Goal: Task Accomplishment & Management: Use online tool/utility

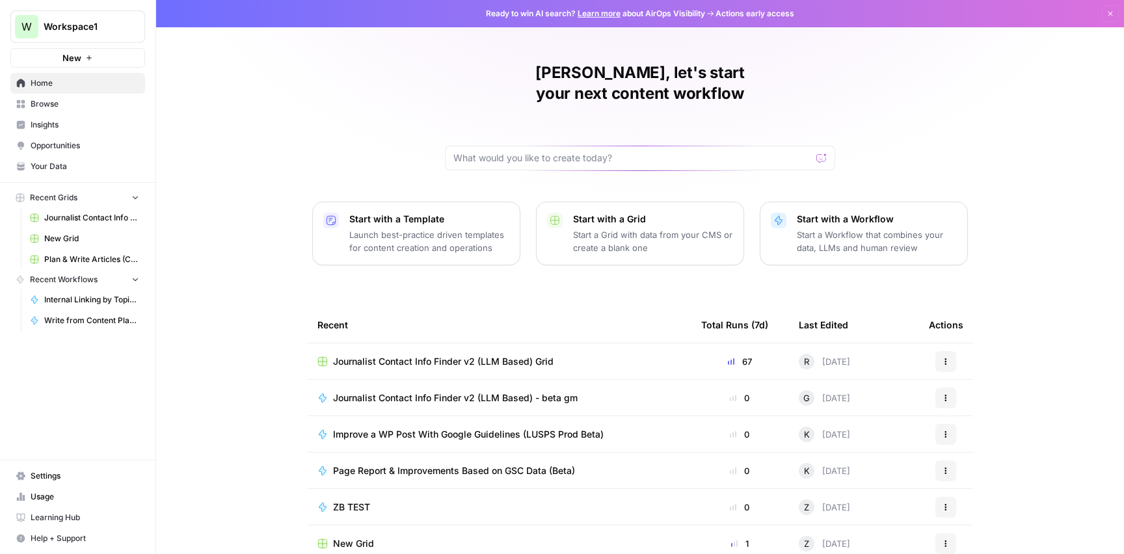
click at [57, 102] on span "Browse" at bounding box center [85, 104] width 109 height 12
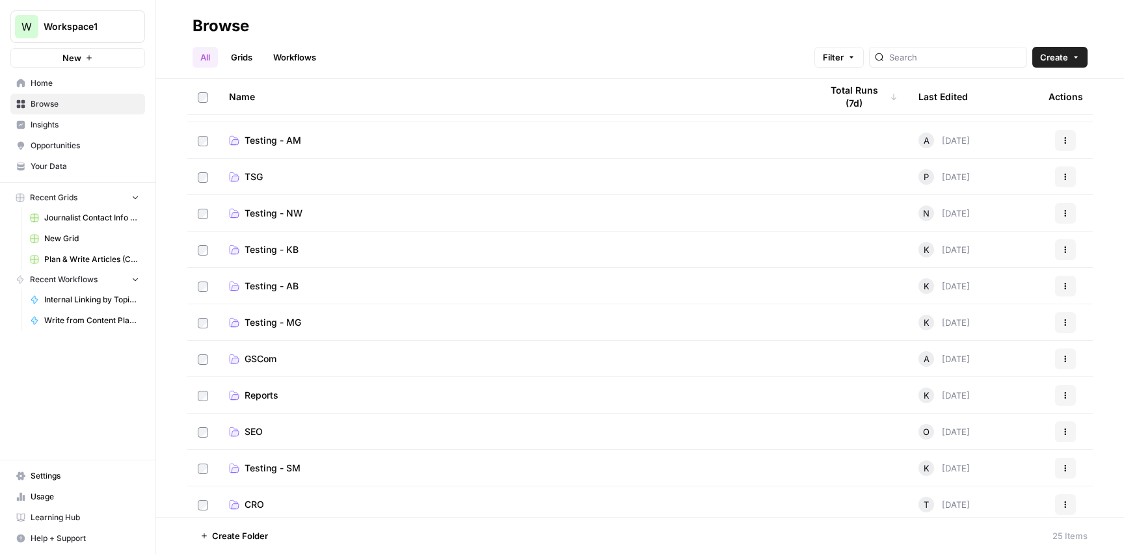
scroll to position [123, 0]
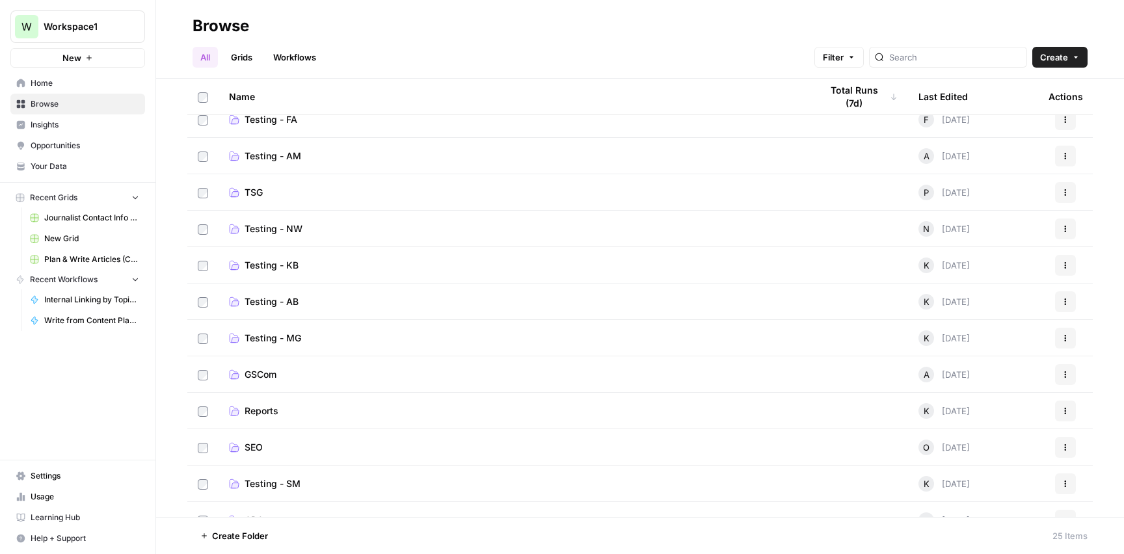
click at [389, 345] on td "Testing - MG" at bounding box center [514, 338] width 592 height 36
click at [289, 341] on span "Testing - MG" at bounding box center [272, 338] width 57 height 13
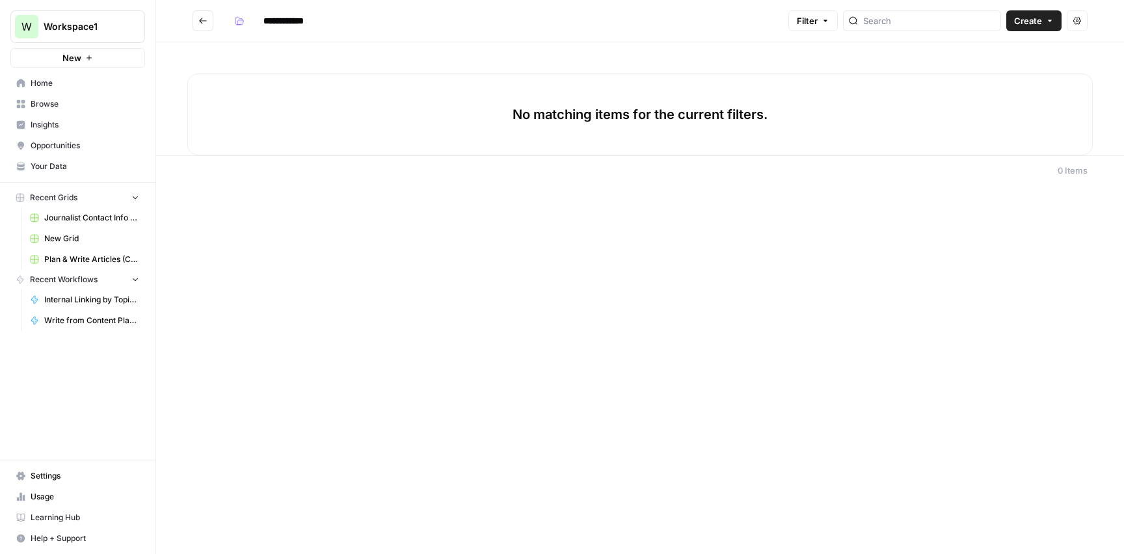
click at [199, 21] on icon "Go back" at bounding box center [203, 21] width 8 height 6
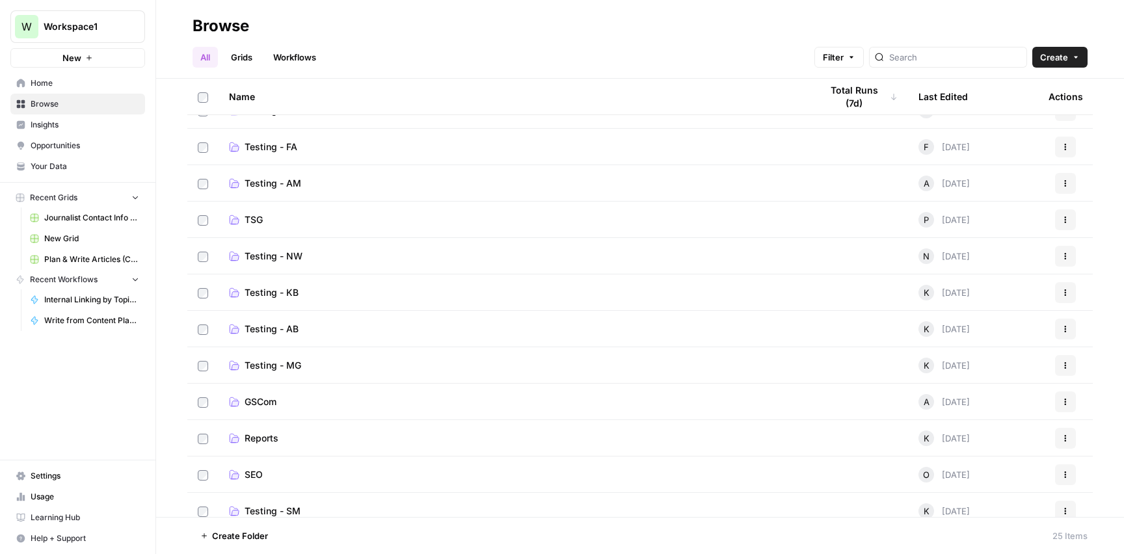
scroll to position [90, 0]
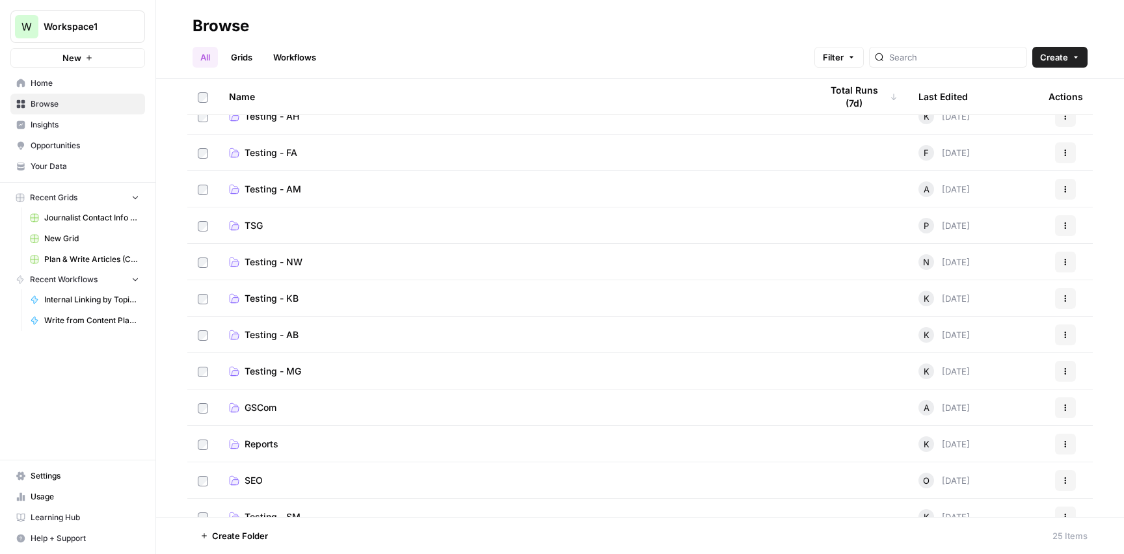
click at [428, 302] on link "Testing - KB" at bounding box center [514, 298] width 571 height 13
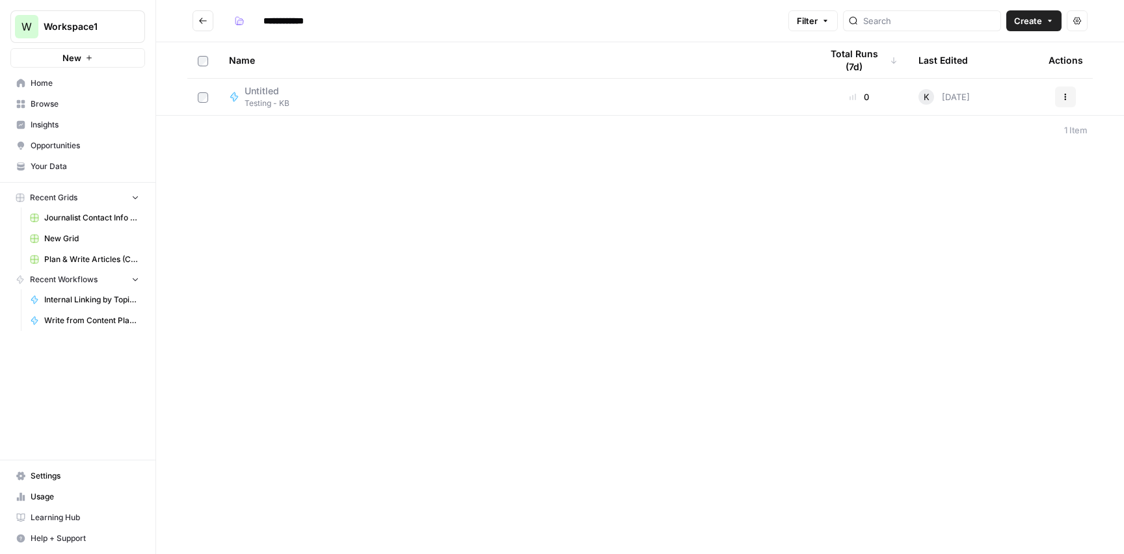
click at [204, 22] on icon "Go back" at bounding box center [202, 20] width 9 height 9
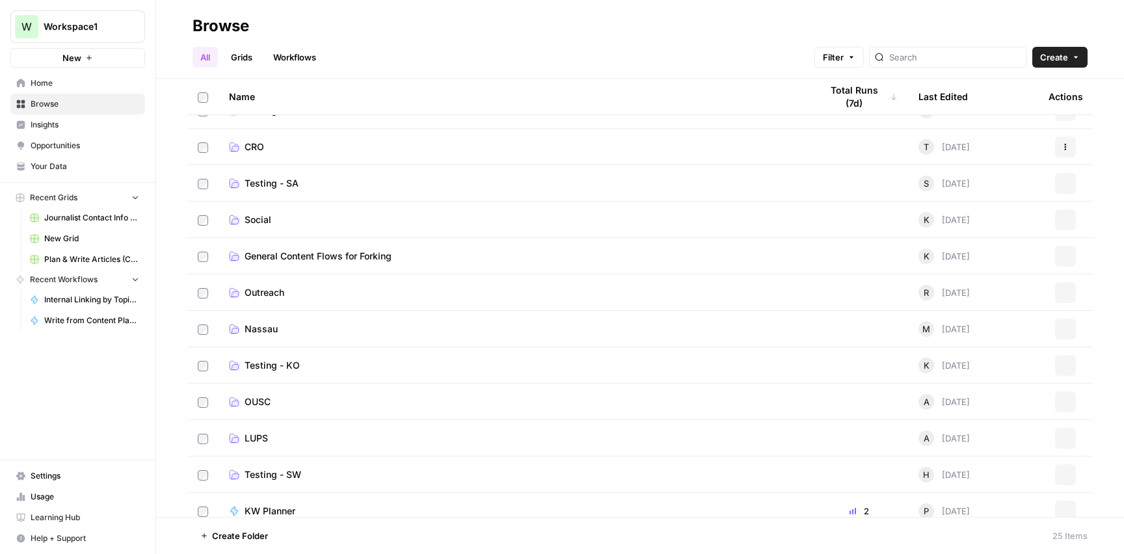
scroll to position [508, 0]
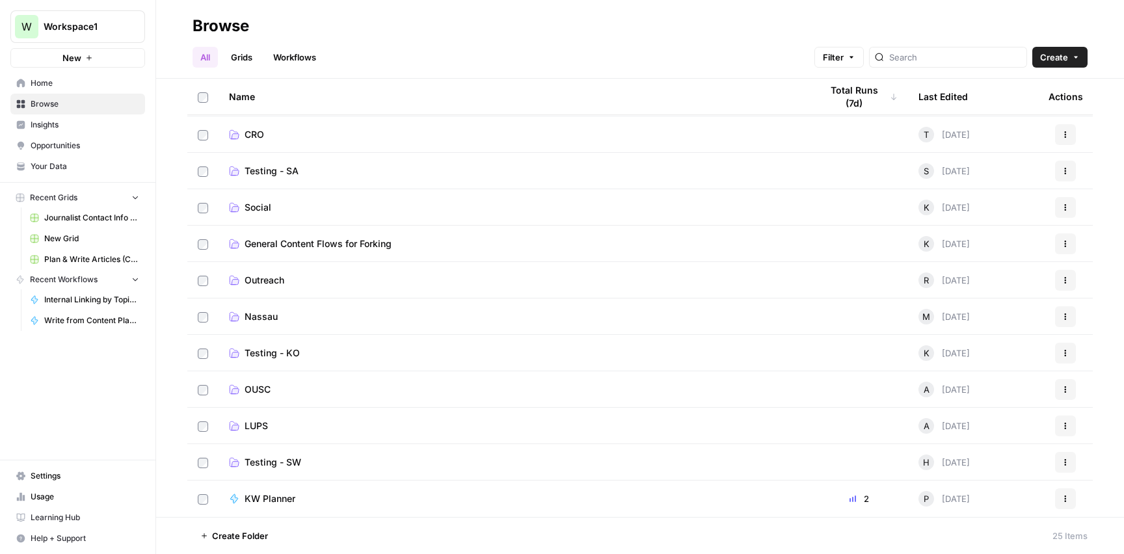
click at [397, 498] on div "KW Planner" at bounding box center [514, 498] width 571 height 13
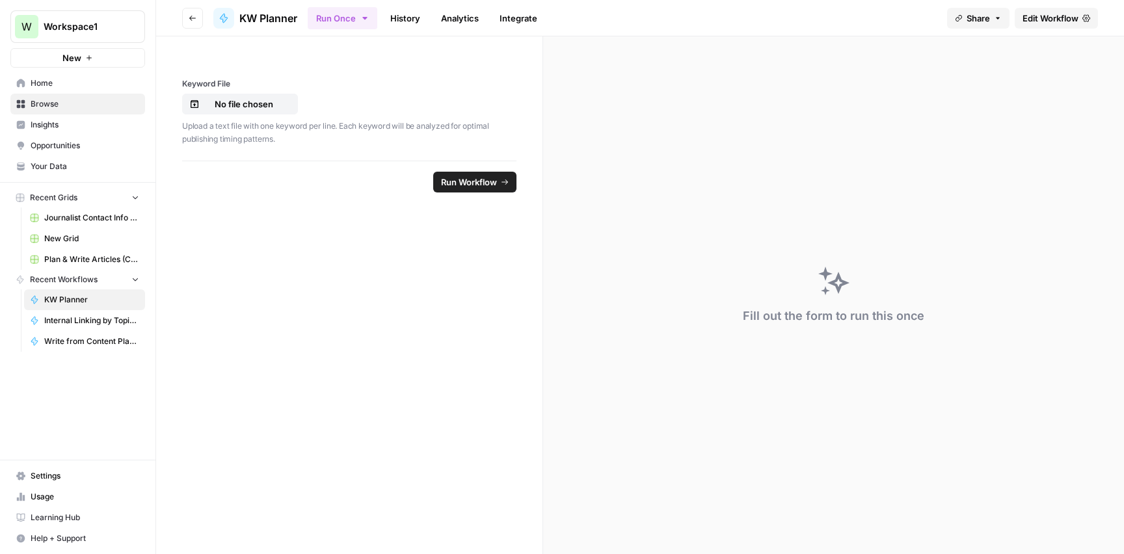
click at [190, 20] on icon "button" at bounding box center [193, 18] width 8 height 8
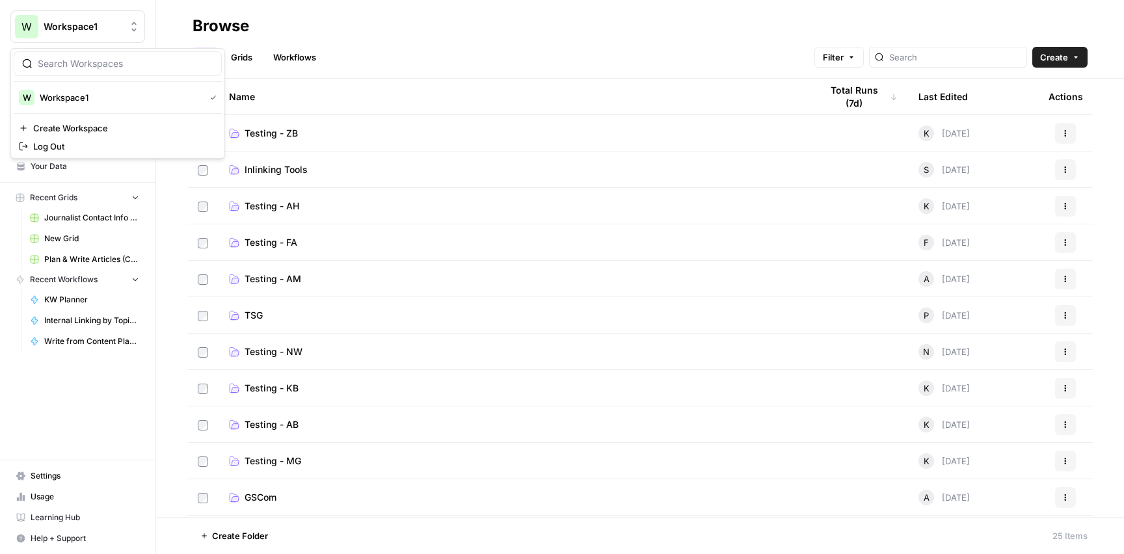
click at [90, 38] on button "W Workspace1" at bounding box center [77, 26] width 135 height 33
click at [397, 23] on div "Browse" at bounding box center [639, 26] width 895 height 21
click at [297, 57] on link "Workflows" at bounding box center [294, 57] width 59 height 21
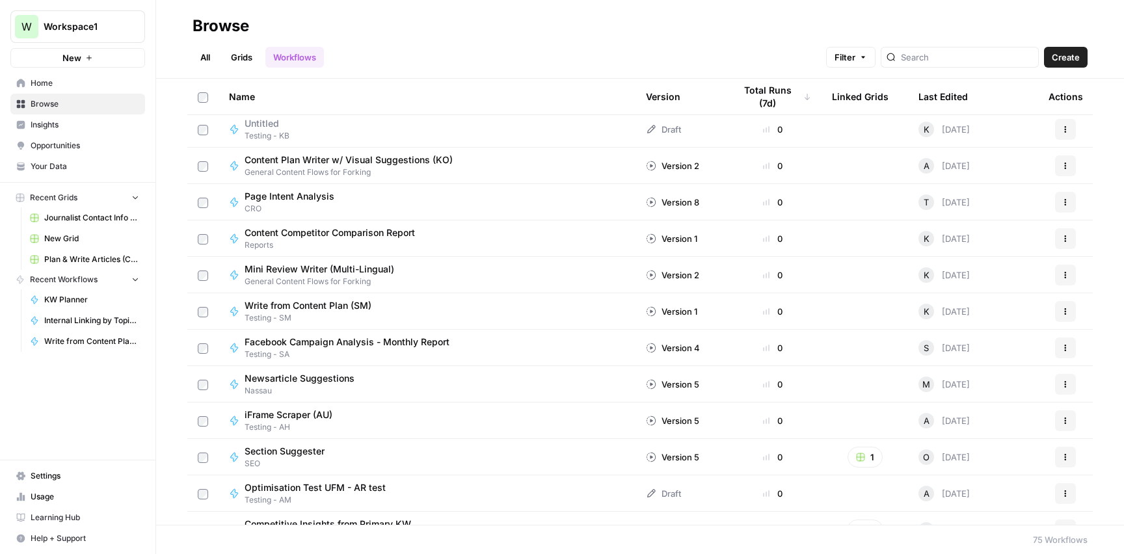
scroll to position [1934, 0]
click at [347, 158] on span "Content Plan Writer w/ Visual Suggestions (KO)" at bounding box center [348, 159] width 208 height 13
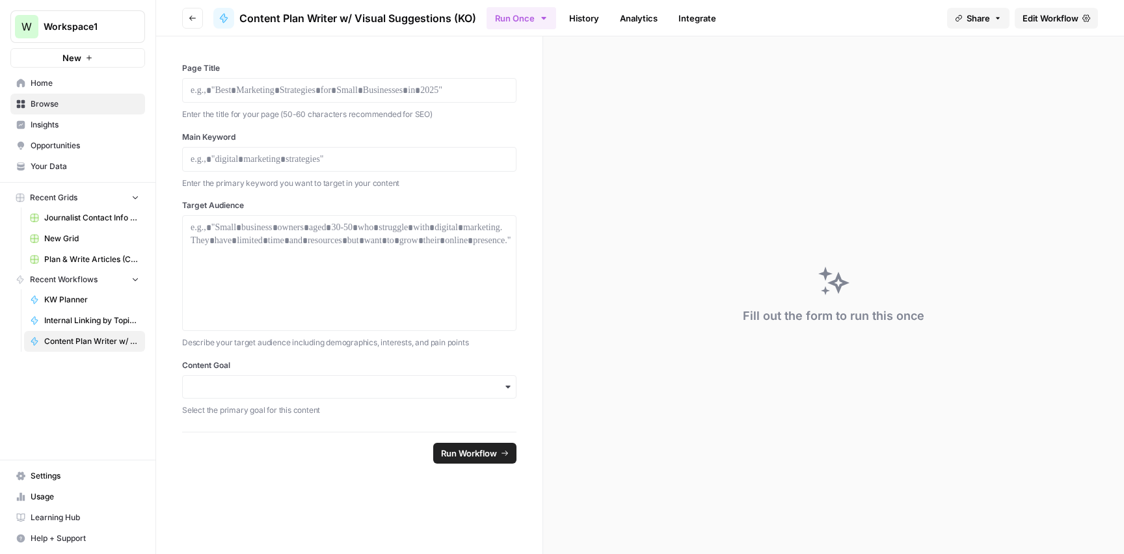
click at [193, 18] on icon "button" at bounding box center [193, 18] width 8 height 8
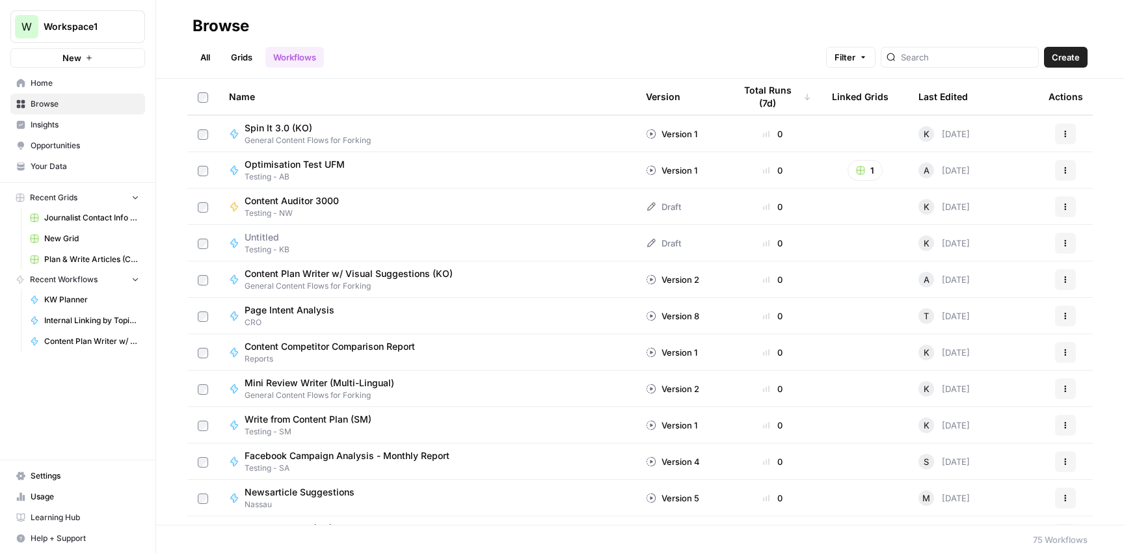
scroll to position [1823, 0]
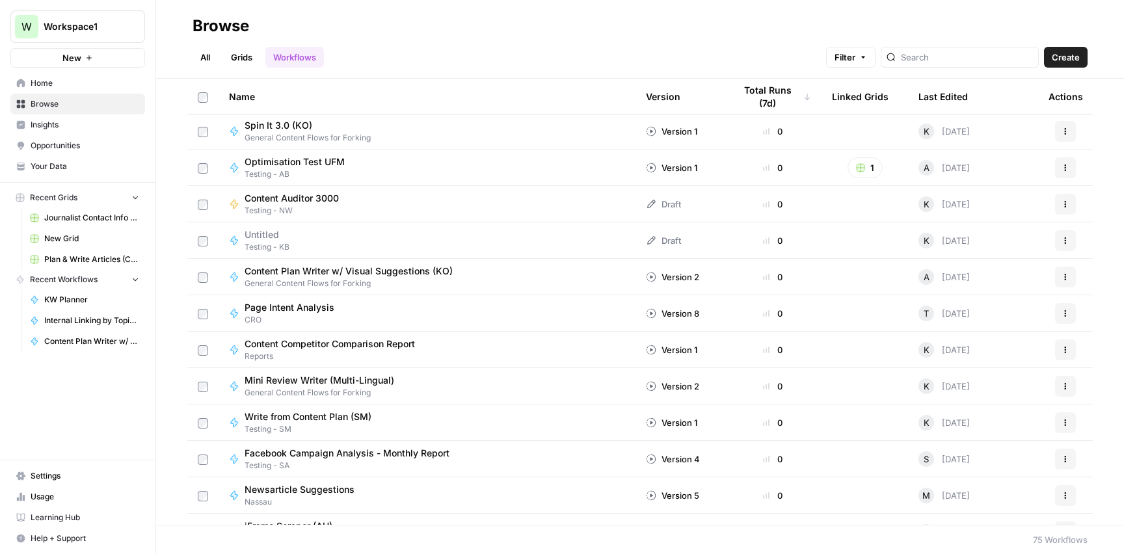
click at [360, 273] on span "Content Plan Writer w/ Visual Suggestions (KO)" at bounding box center [348, 271] width 208 height 13
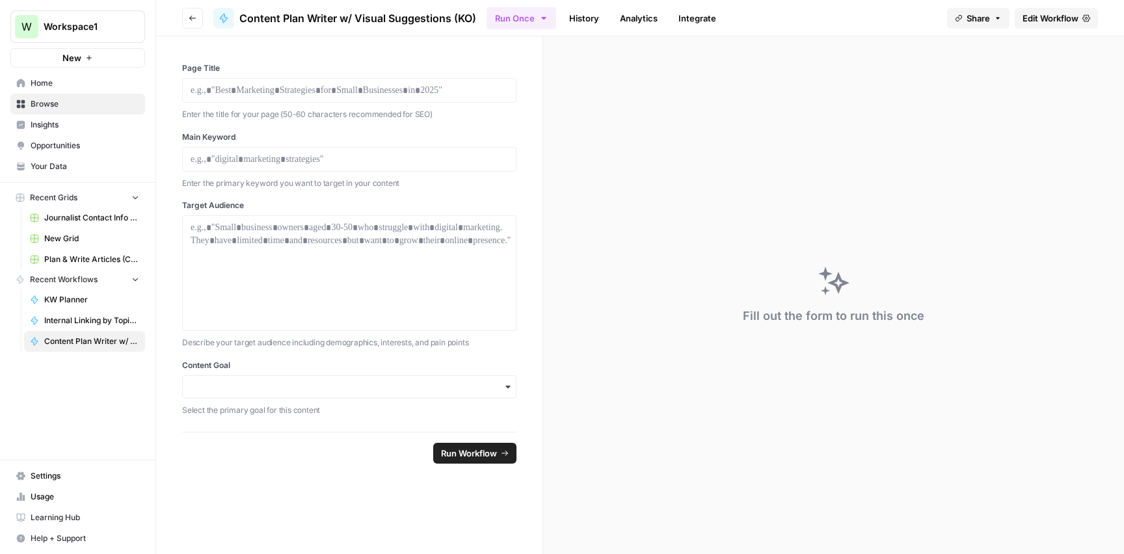
click at [222, 20] on icon at bounding box center [223, 18] width 7 height 9
click at [191, 22] on button "Go back" at bounding box center [192, 18] width 21 height 21
click at [196, 23] on button "Go back" at bounding box center [192, 18] width 21 height 21
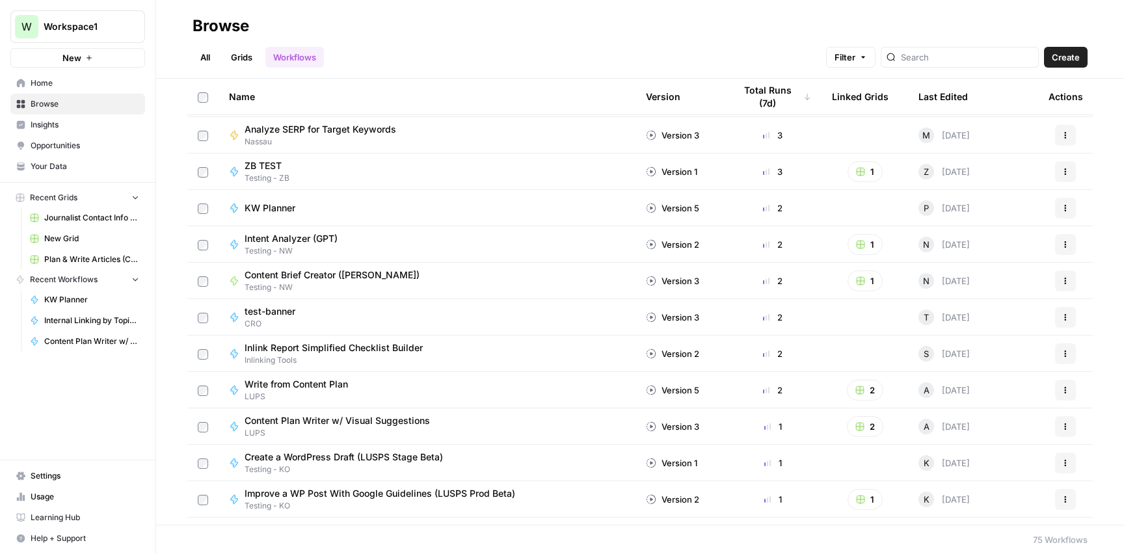
scroll to position [365, 0]
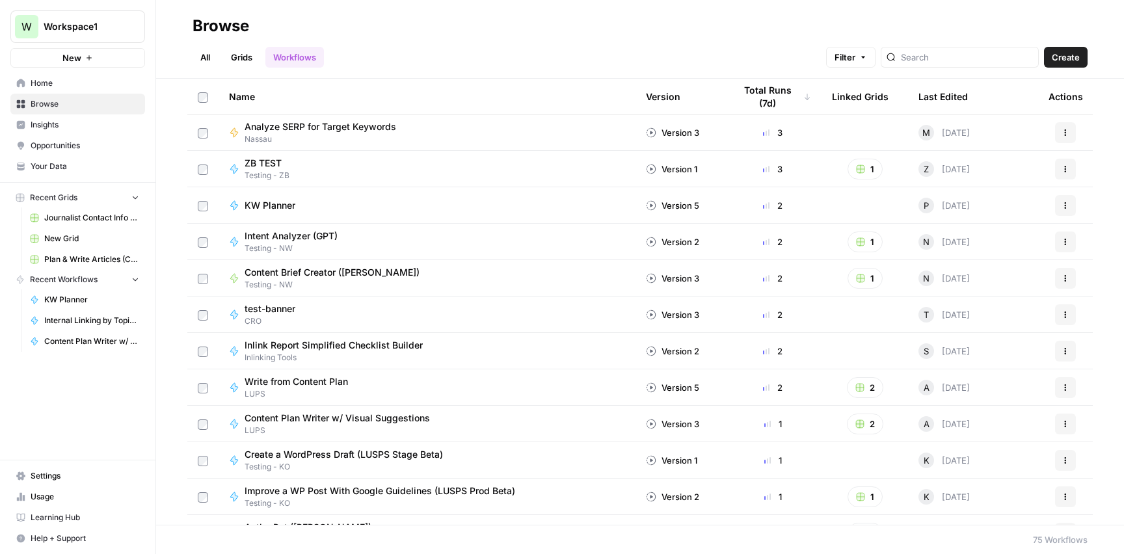
click at [301, 275] on span "Content Brief Creator ([PERSON_NAME])" at bounding box center [331, 272] width 175 height 13
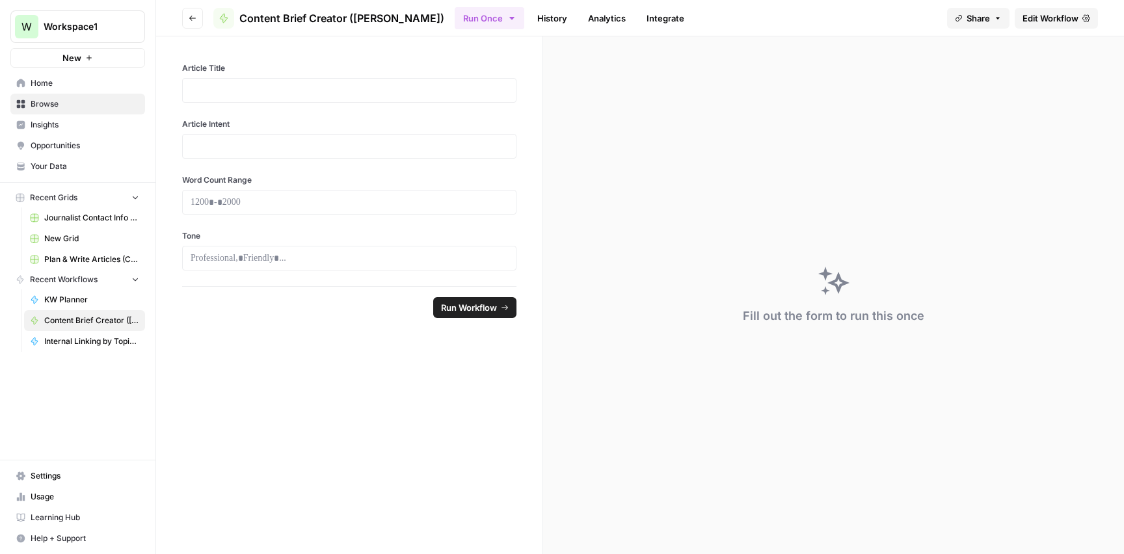
click at [191, 19] on icon "button" at bounding box center [193, 18] width 8 height 8
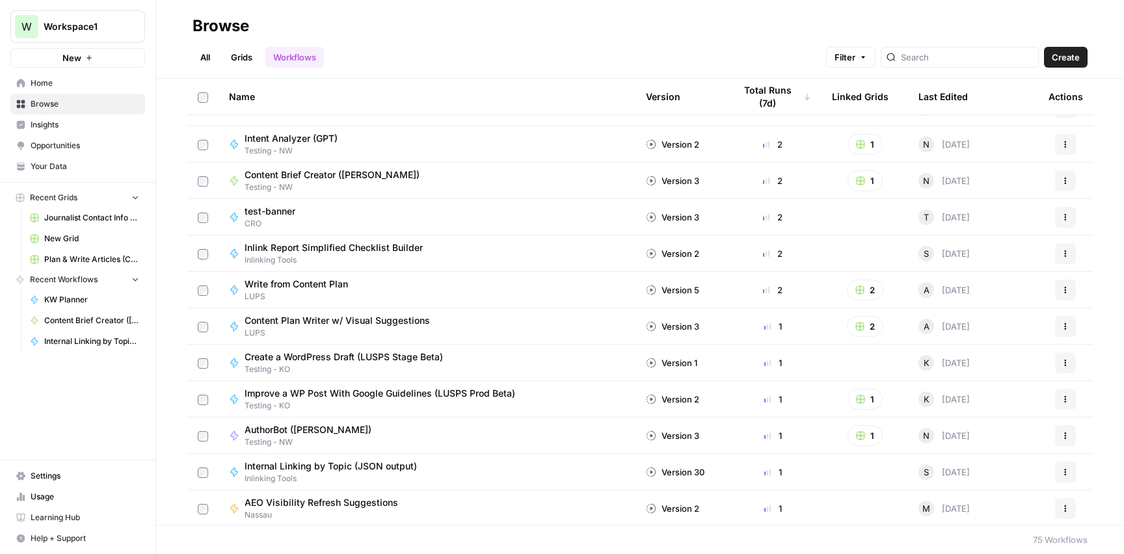
scroll to position [464, 0]
click at [35, 81] on span "Home" at bounding box center [85, 83] width 109 height 12
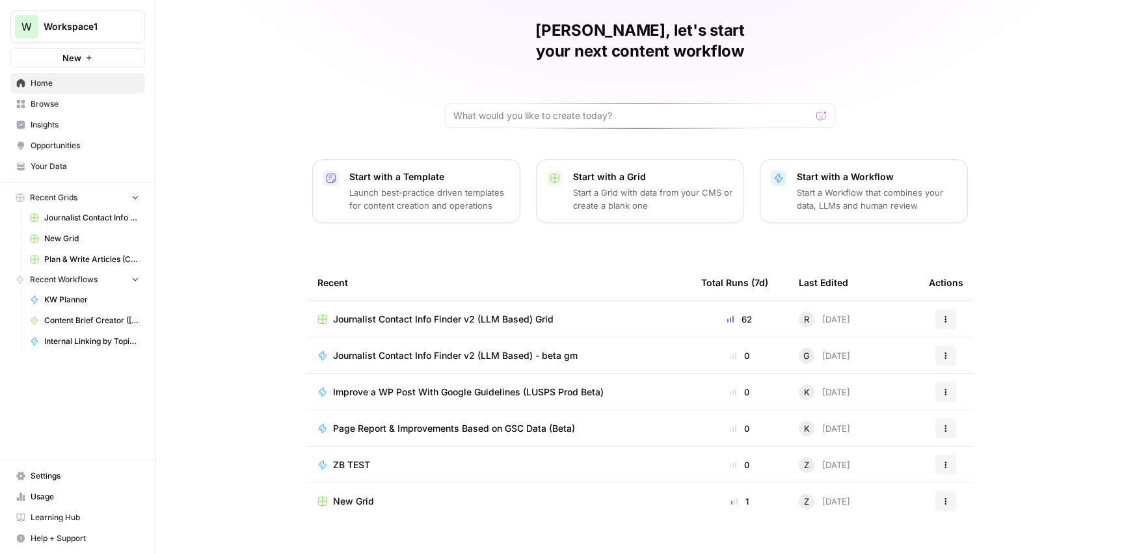
scroll to position [44, 0]
click at [850, 185] on p "Start a Workflow that combines your data, LLMs and human review" at bounding box center [877, 197] width 160 height 26
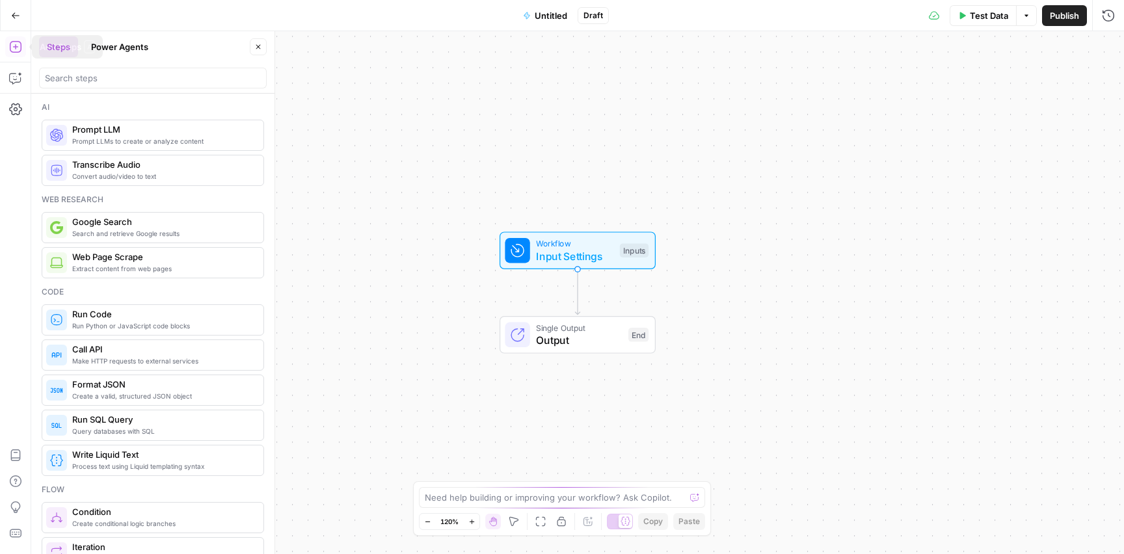
click at [11, 18] on icon "button" at bounding box center [15, 15] width 9 height 9
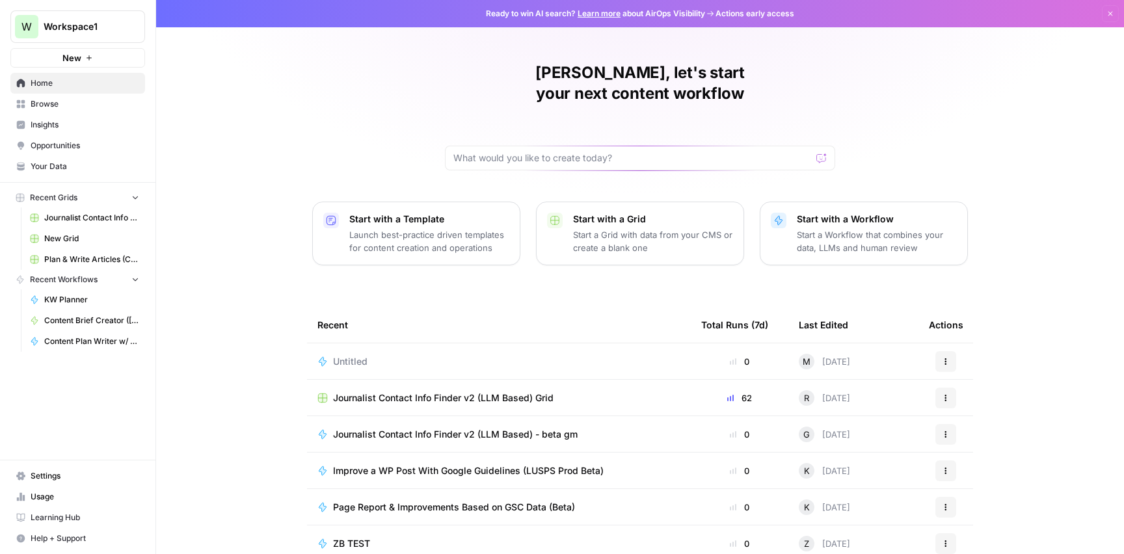
click at [58, 107] on span "Browse" at bounding box center [85, 104] width 109 height 12
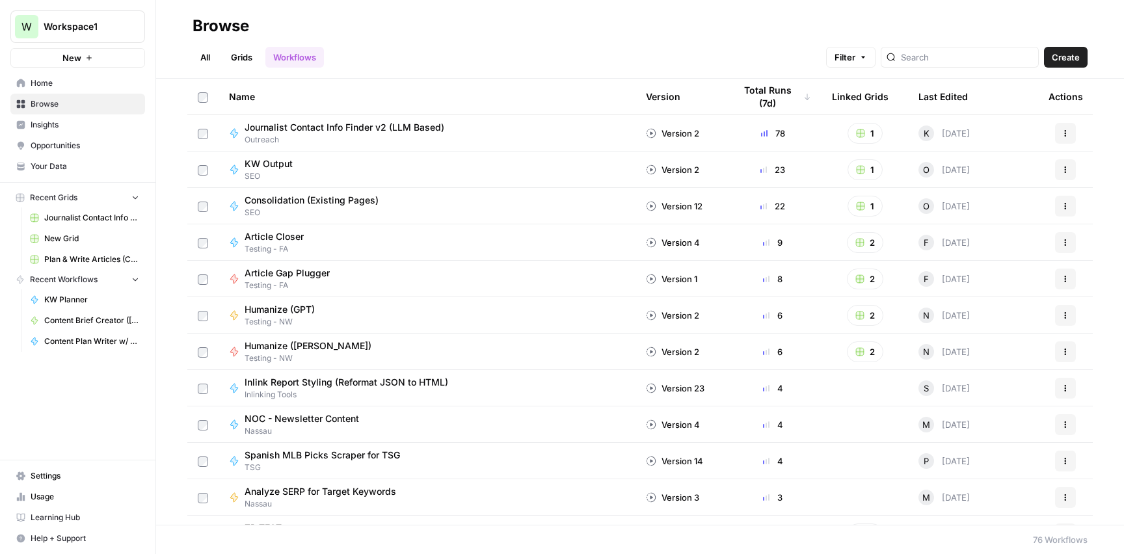
click at [239, 54] on link "Grids" at bounding box center [241, 57] width 37 height 21
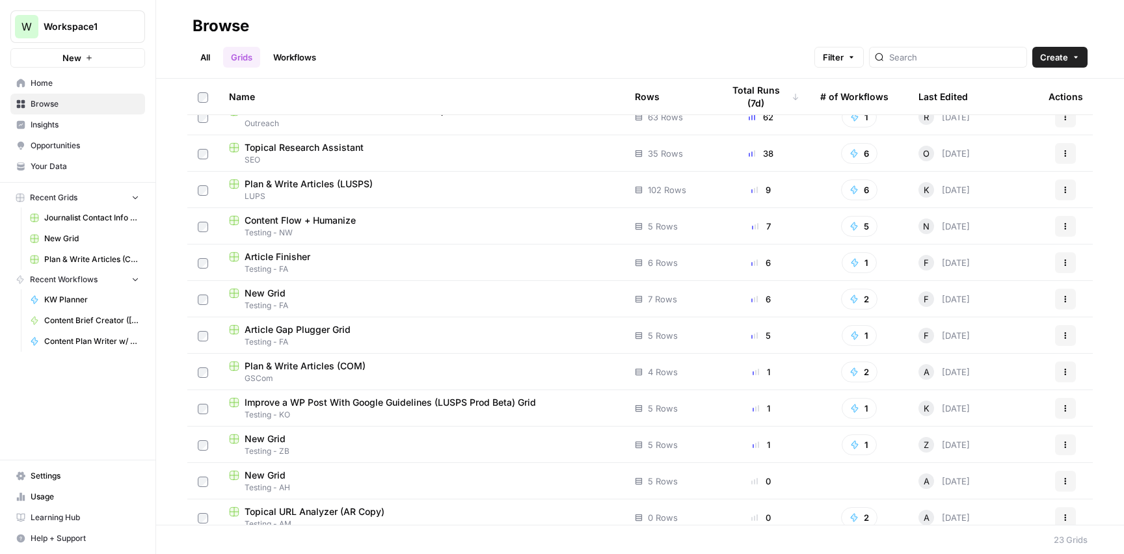
scroll to position [20, 0]
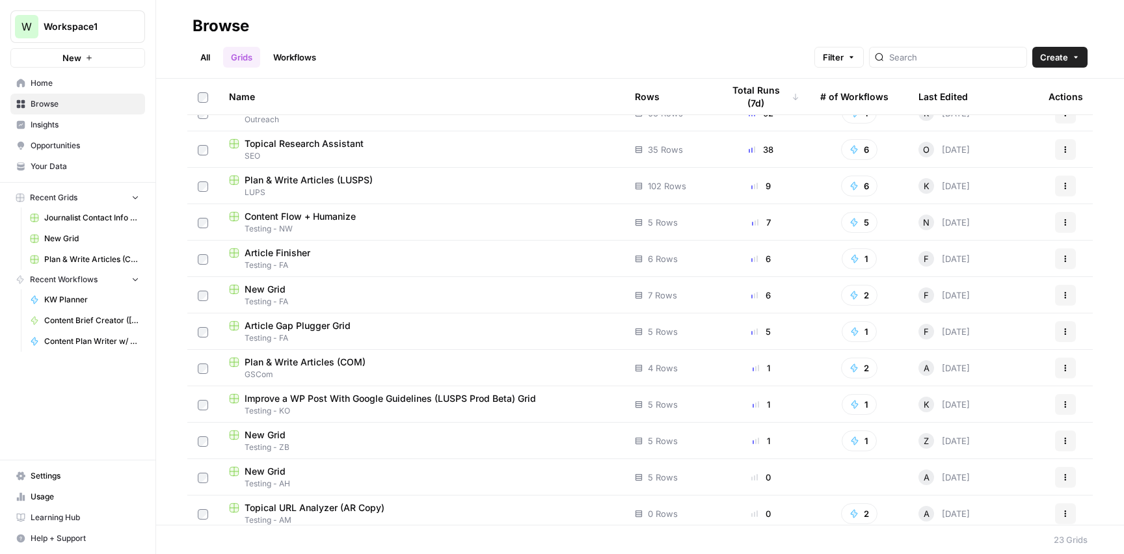
click at [340, 187] on span "LUPS" at bounding box center [421, 193] width 385 height 12
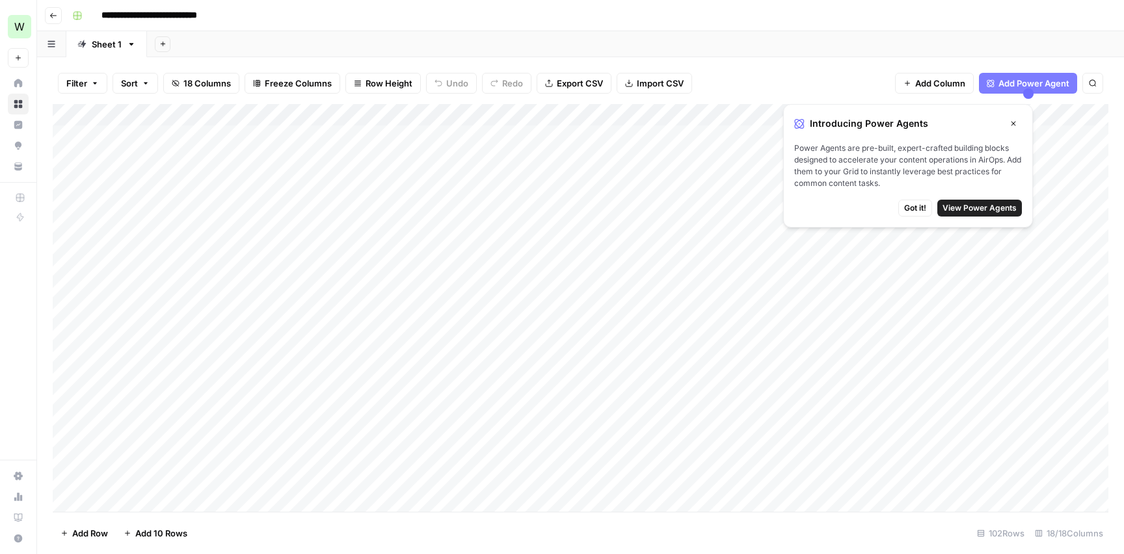
click at [55, 19] on icon "button" at bounding box center [53, 16] width 8 height 8
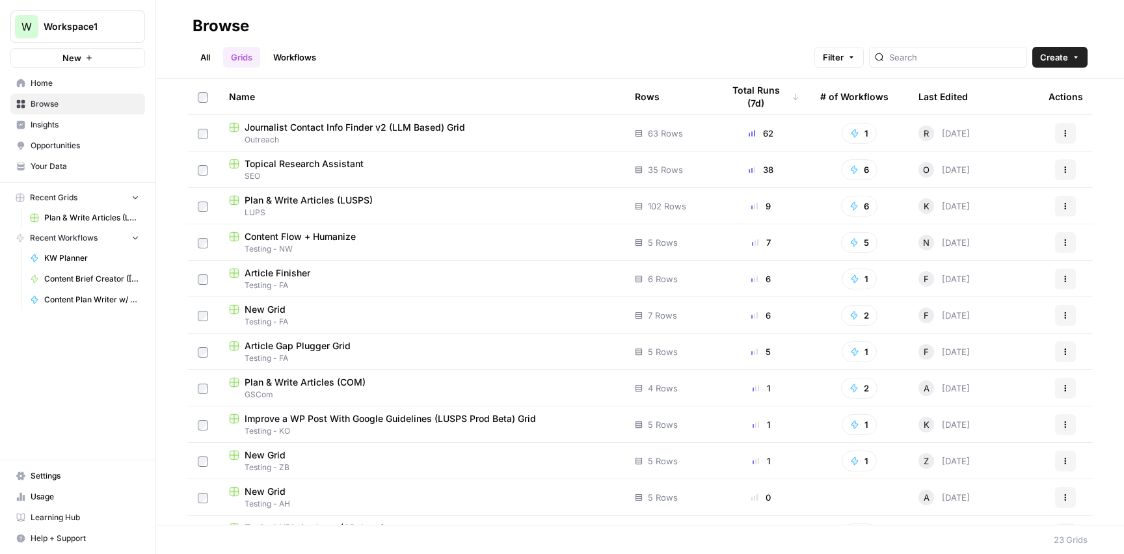
click at [289, 52] on link "Workflows" at bounding box center [294, 57] width 59 height 21
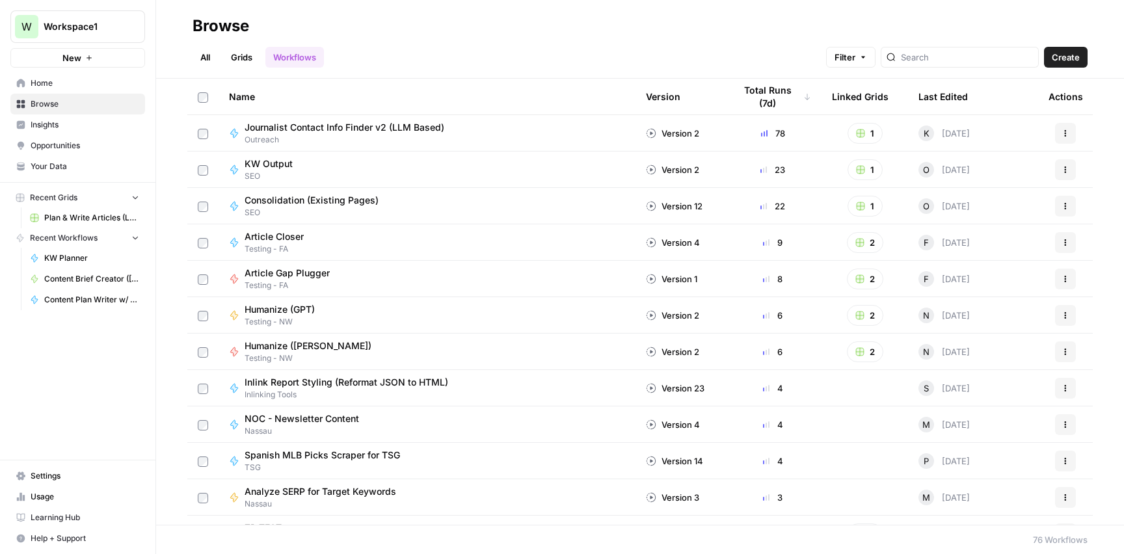
click at [65, 518] on span "Learning Hub" at bounding box center [85, 518] width 109 height 12
click at [50, 81] on span "Home" at bounding box center [85, 83] width 109 height 12
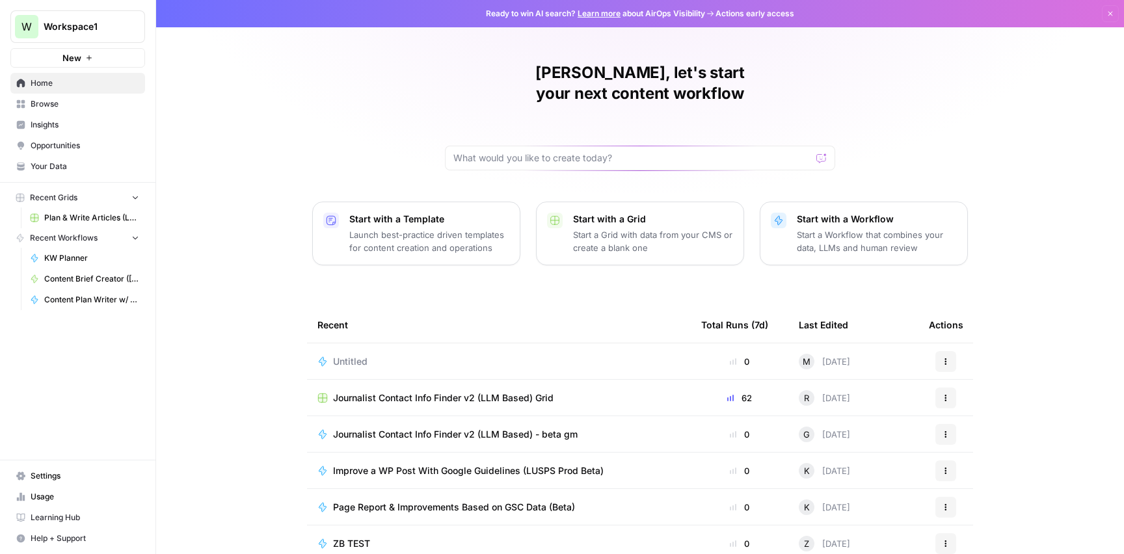
click at [88, 57] on icon "button" at bounding box center [88, 57] width 5 height 5
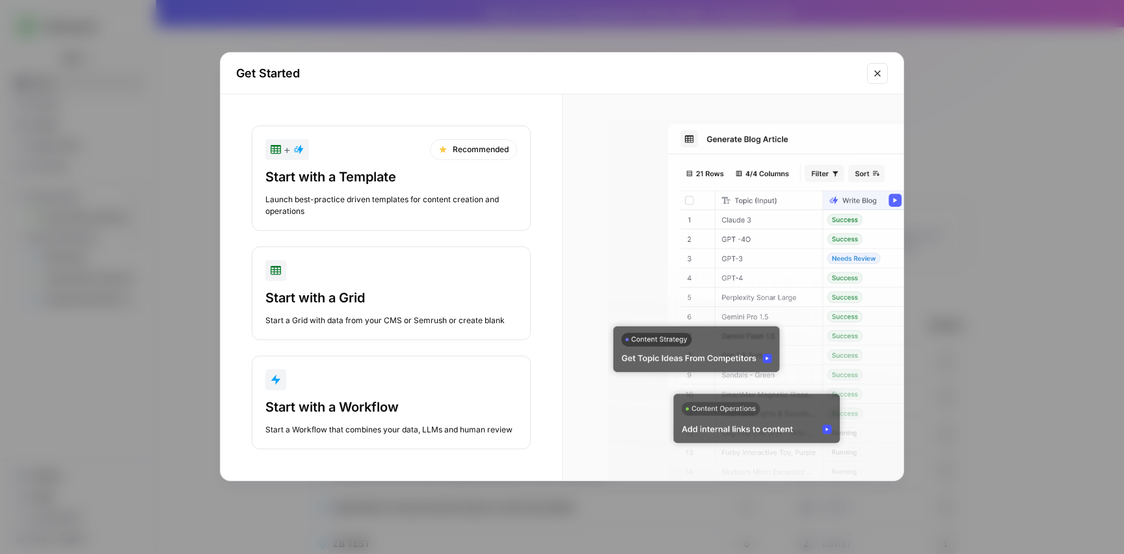
click at [396, 179] on div "Start with a Template" at bounding box center [391, 177] width 252 height 18
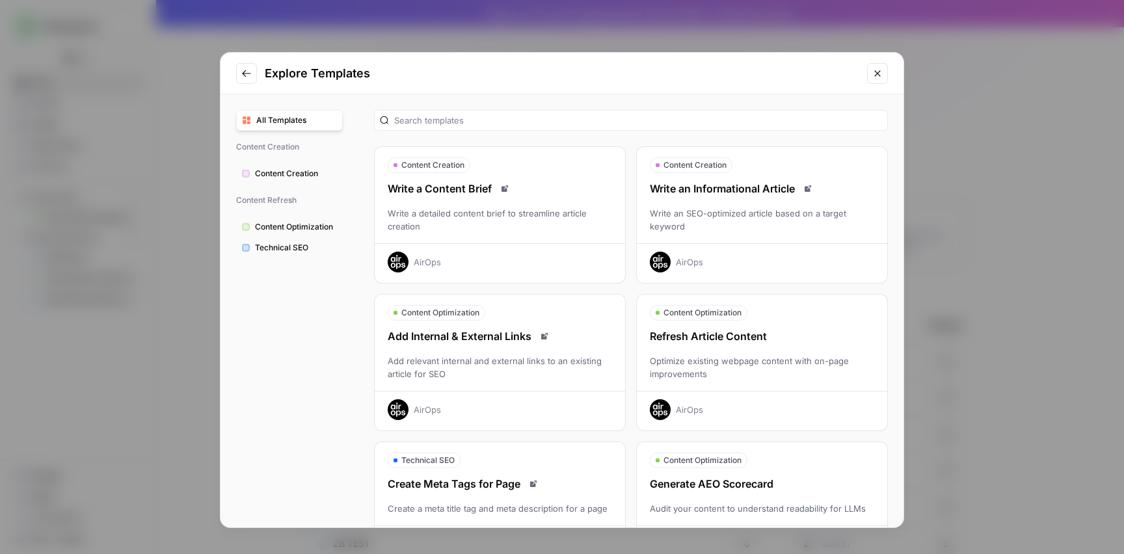
click at [523, 221] on div "Write a detailed content brief to streamline article creation" at bounding box center [500, 220] width 250 height 26
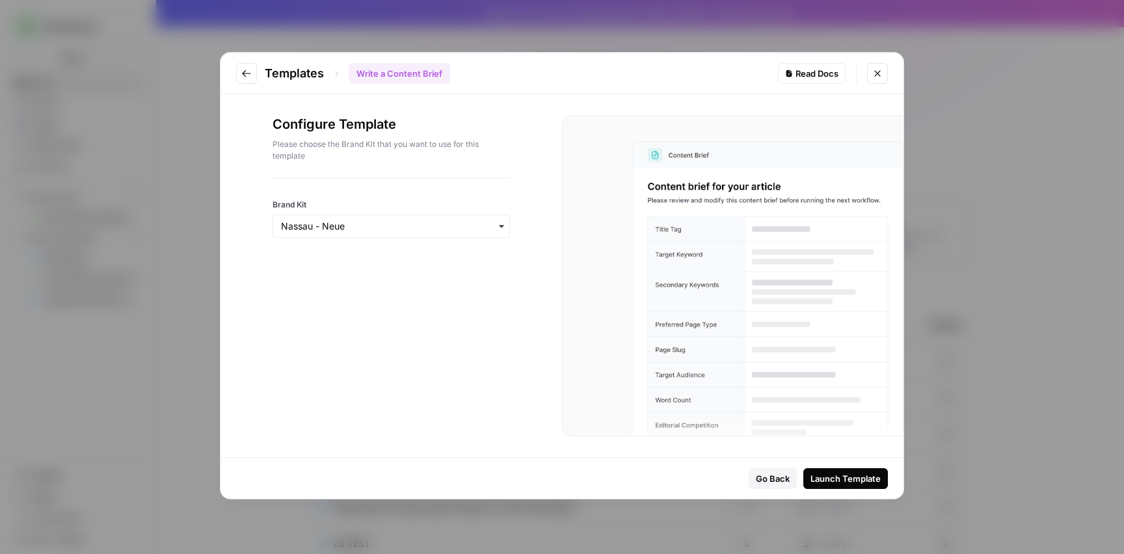
click at [500, 226] on icon "button" at bounding box center [501, 226] width 10 height 10
click at [393, 264] on div "Nassau - Neue" at bounding box center [391, 261] width 236 height 25
click at [248, 77] on icon "Go to previous step" at bounding box center [246, 73] width 10 height 10
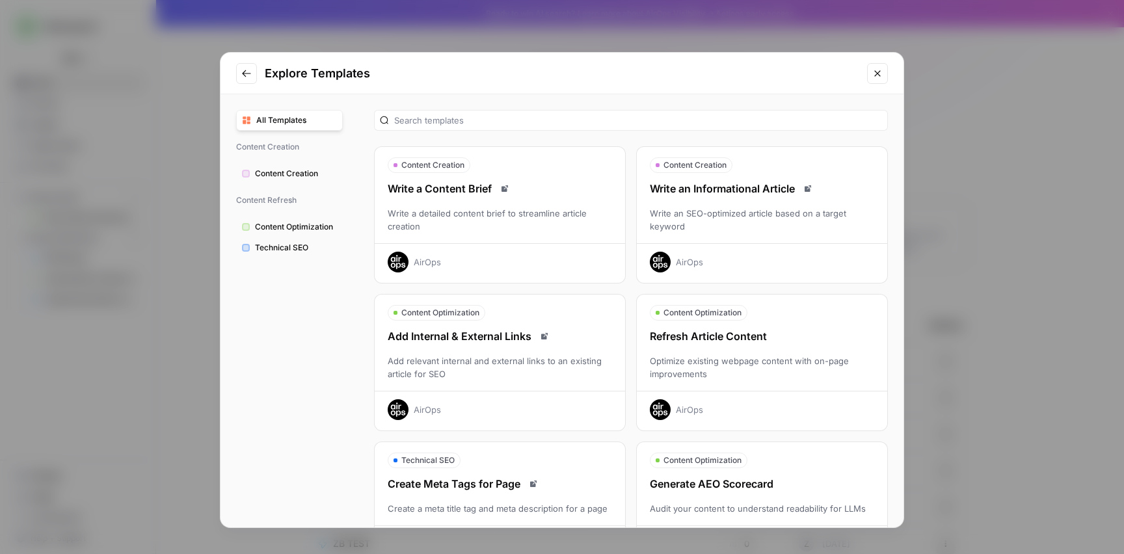
click at [295, 175] on span "Content Creation" at bounding box center [296, 174] width 82 height 12
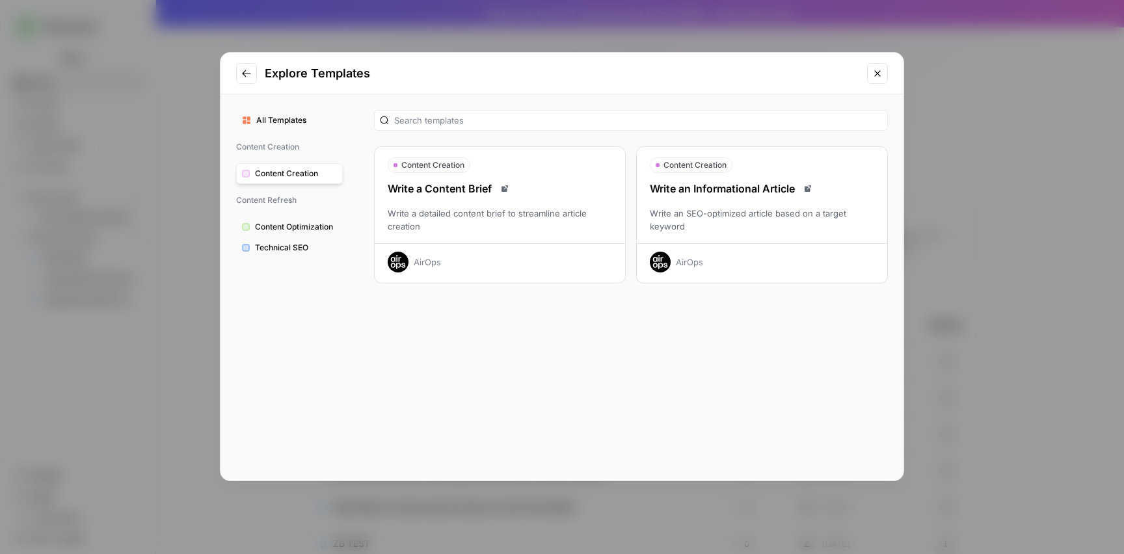
click at [306, 226] on span "Content Optimization" at bounding box center [296, 227] width 82 height 12
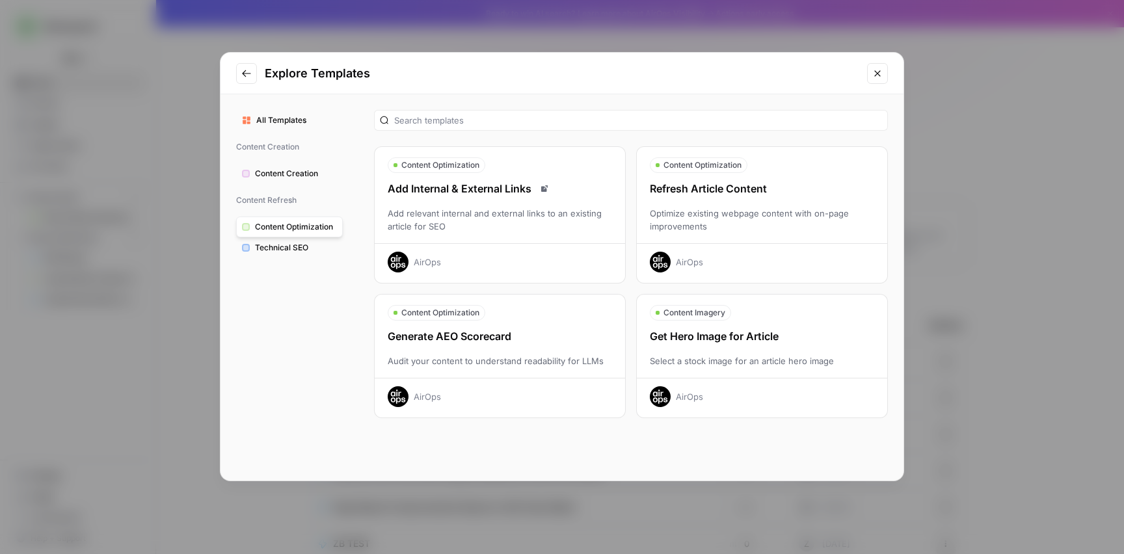
click at [284, 166] on button "Content Creation" at bounding box center [289, 173] width 107 height 21
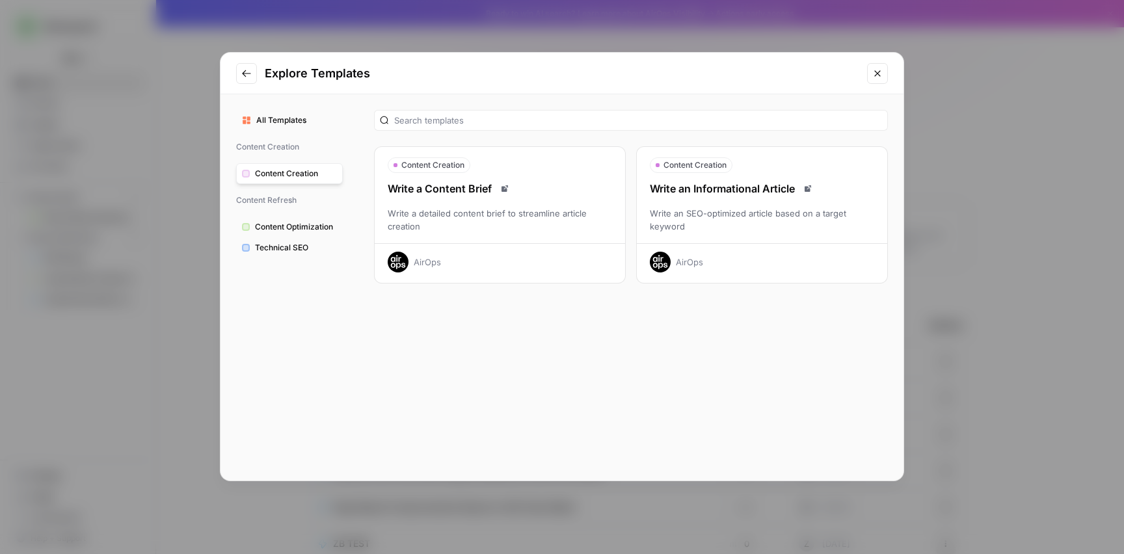
click at [238, 68] on button "Go to previous step" at bounding box center [246, 73] width 21 height 21
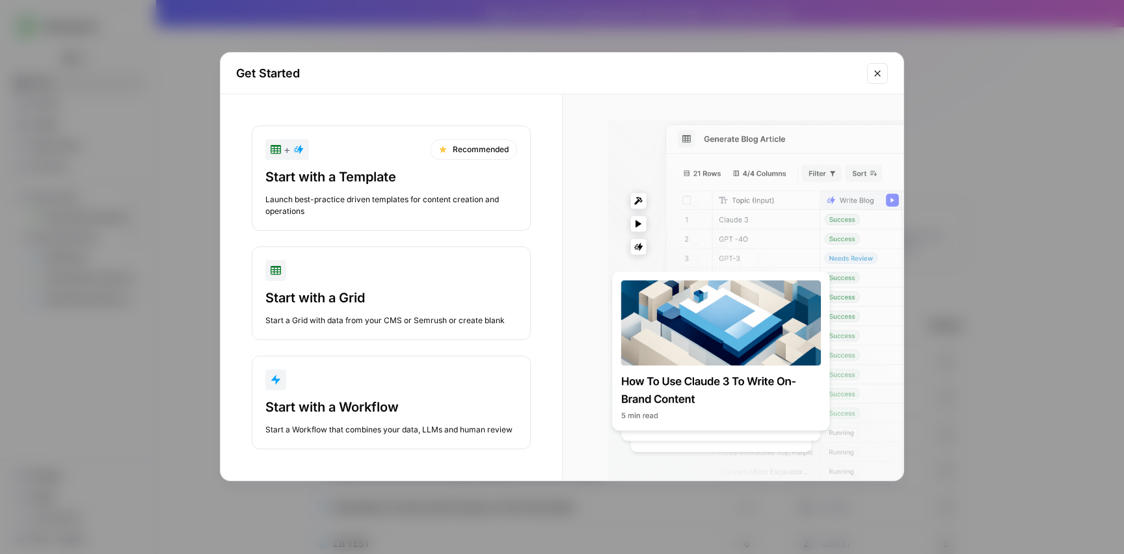
click at [875, 79] on button "Close modal" at bounding box center [877, 73] width 21 height 21
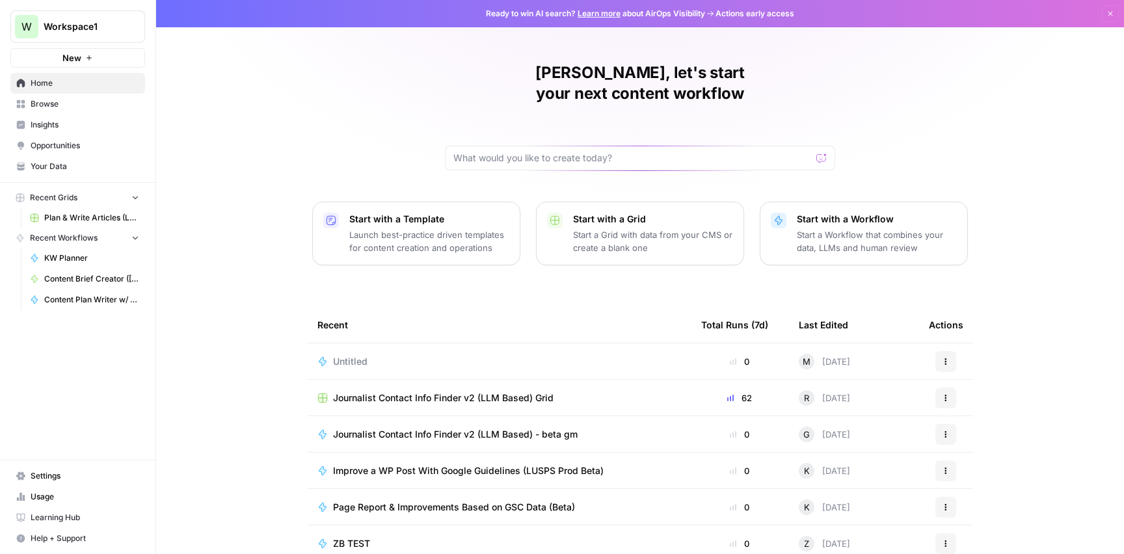
click at [45, 100] on span "Browse" at bounding box center [85, 104] width 109 height 12
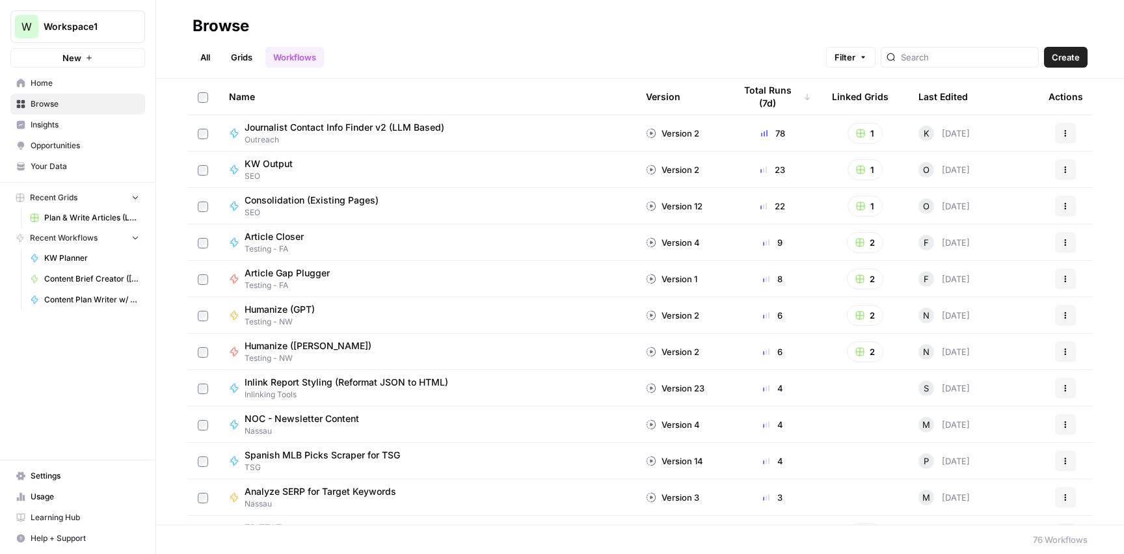
click at [204, 56] on link "All" at bounding box center [204, 57] width 25 height 21
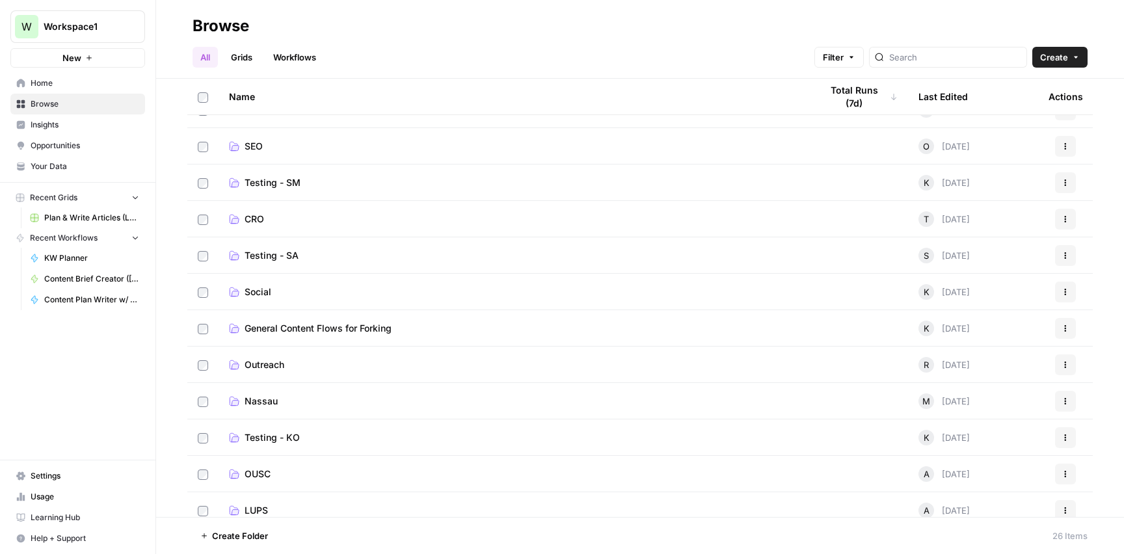
scroll to position [545, 0]
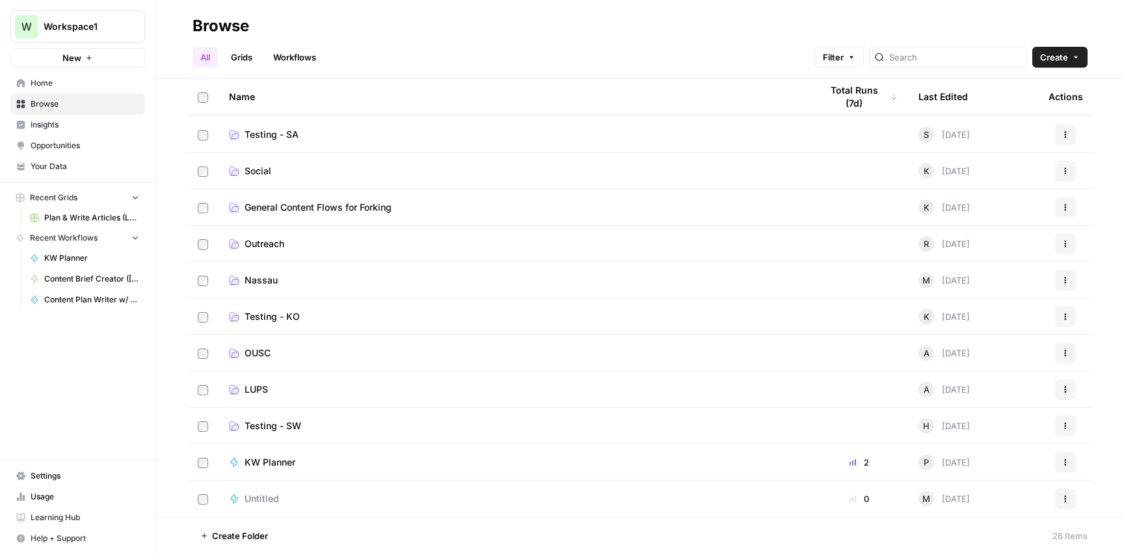
click at [282, 391] on link "LUPS" at bounding box center [514, 389] width 571 height 13
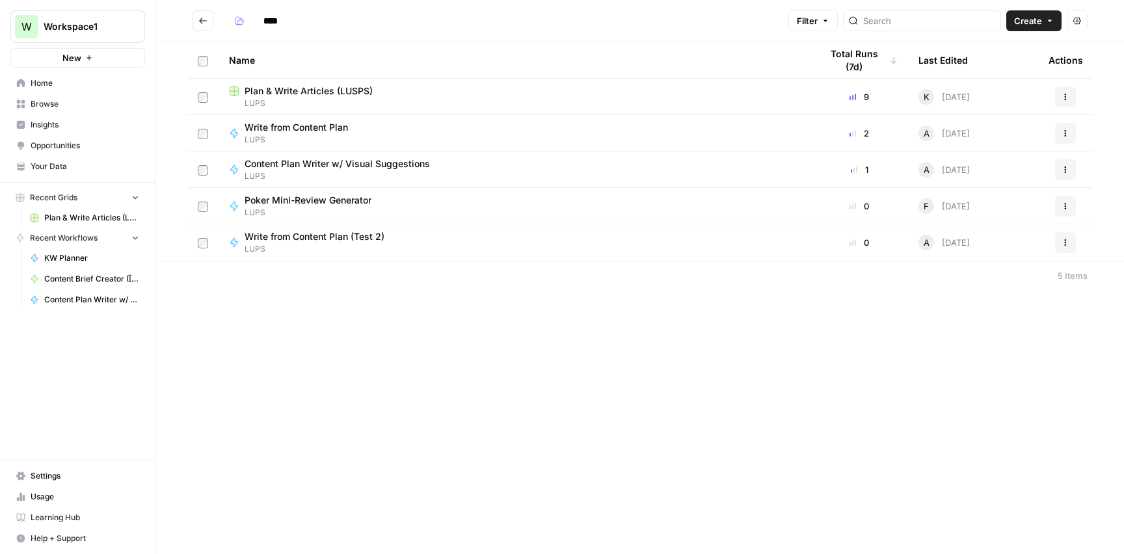
click at [309, 92] on span "Plan & Write Articles (LUSPS)" at bounding box center [308, 91] width 128 height 13
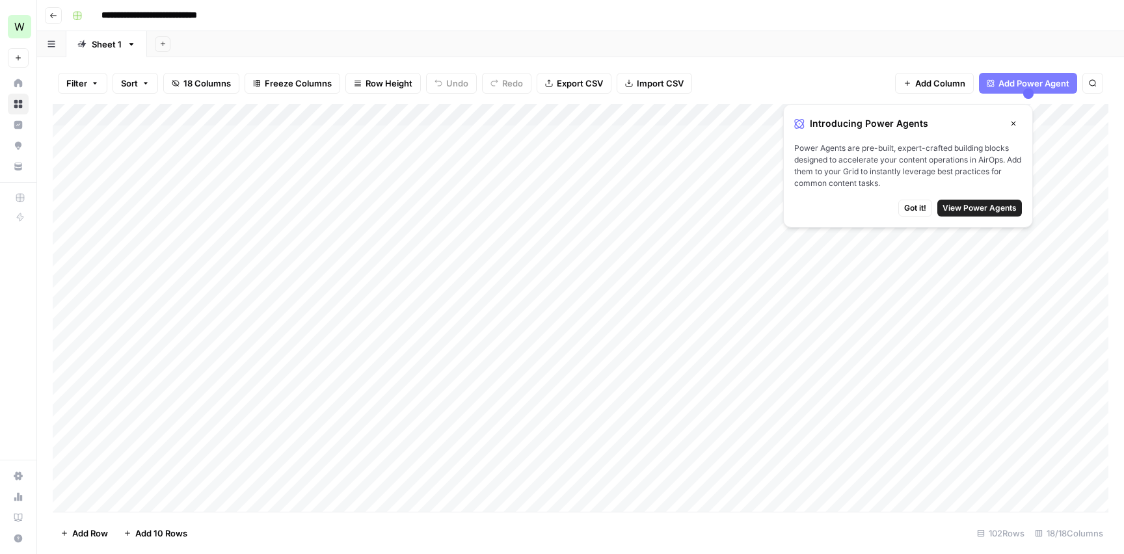
click at [918, 204] on span "Got it!" at bounding box center [915, 208] width 22 height 12
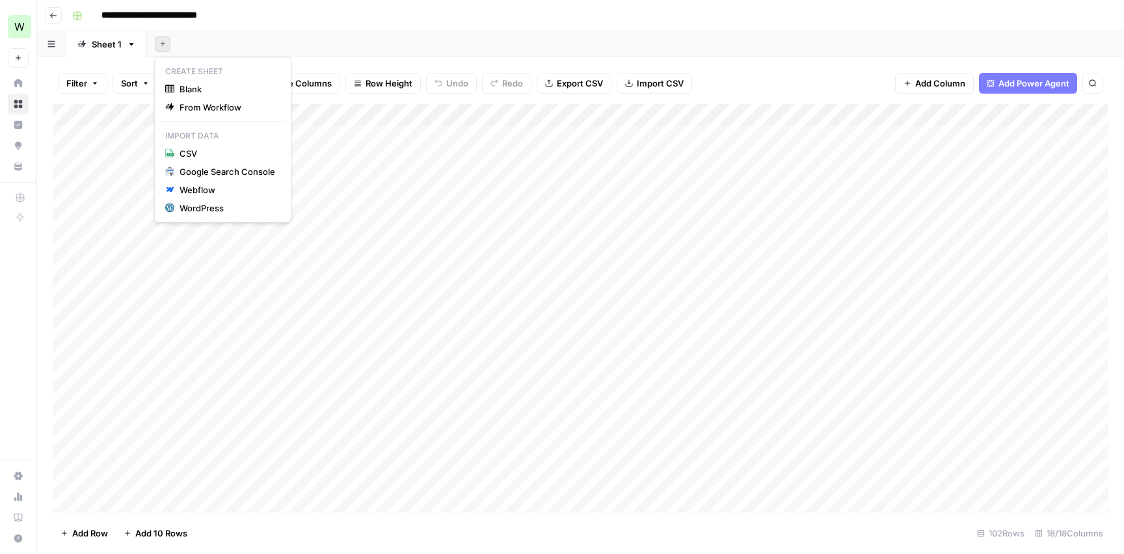
click at [159, 41] on icon "button" at bounding box center [162, 43] width 7 height 7
click at [211, 111] on span "From Workflow" at bounding box center [227, 107] width 96 height 13
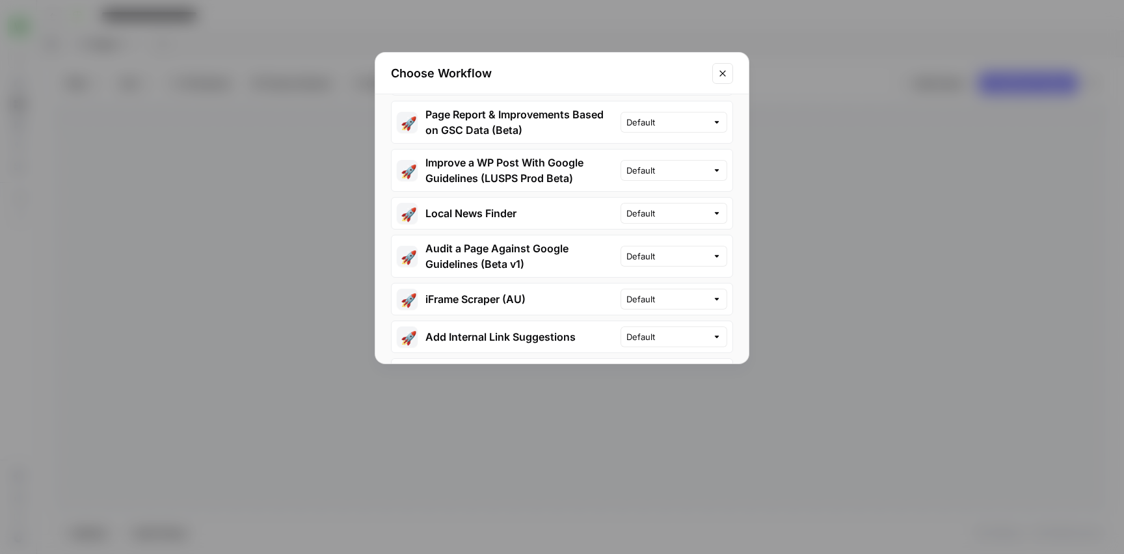
scroll to position [657, 0]
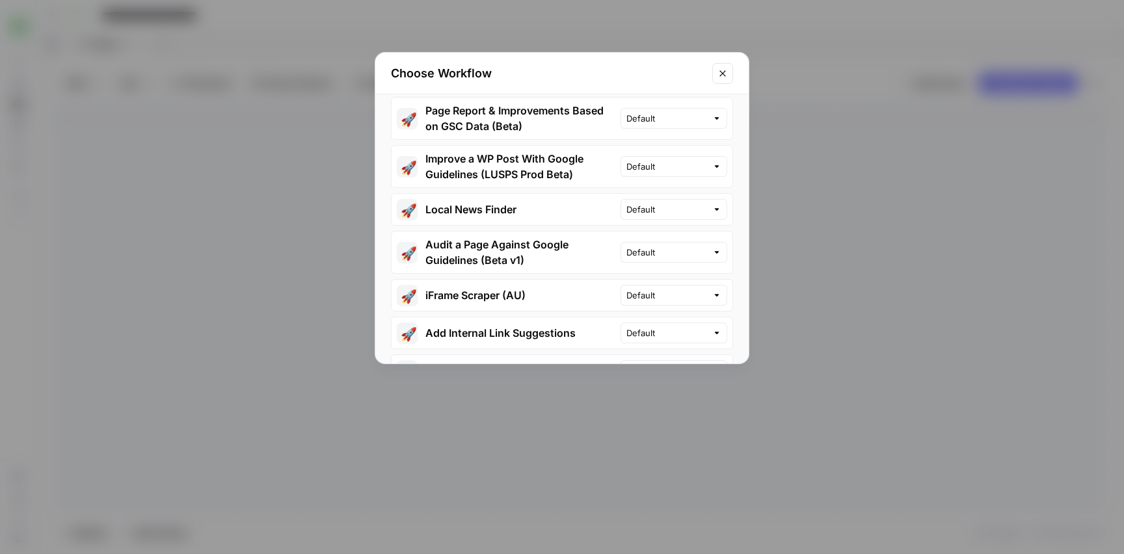
click at [723, 68] on icon "Close modal" at bounding box center [722, 73] width 10 height 10
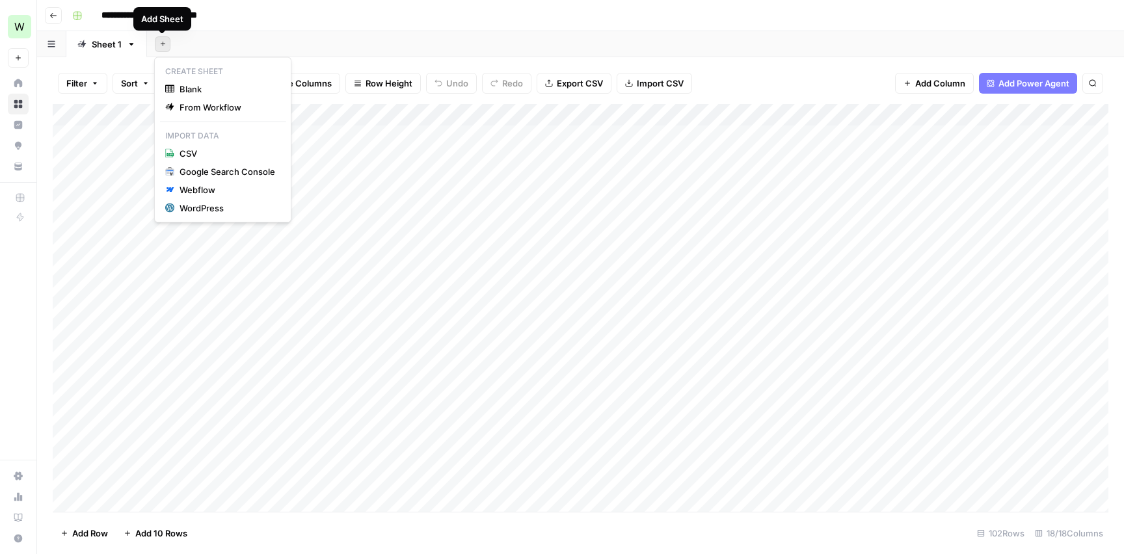
click at [163, 46] on icon "button" at bounding box center [162, 43] width 7 height 7
click at [211, 92] on span "Blank" at bounding box center [227, 89] width 96 height 13
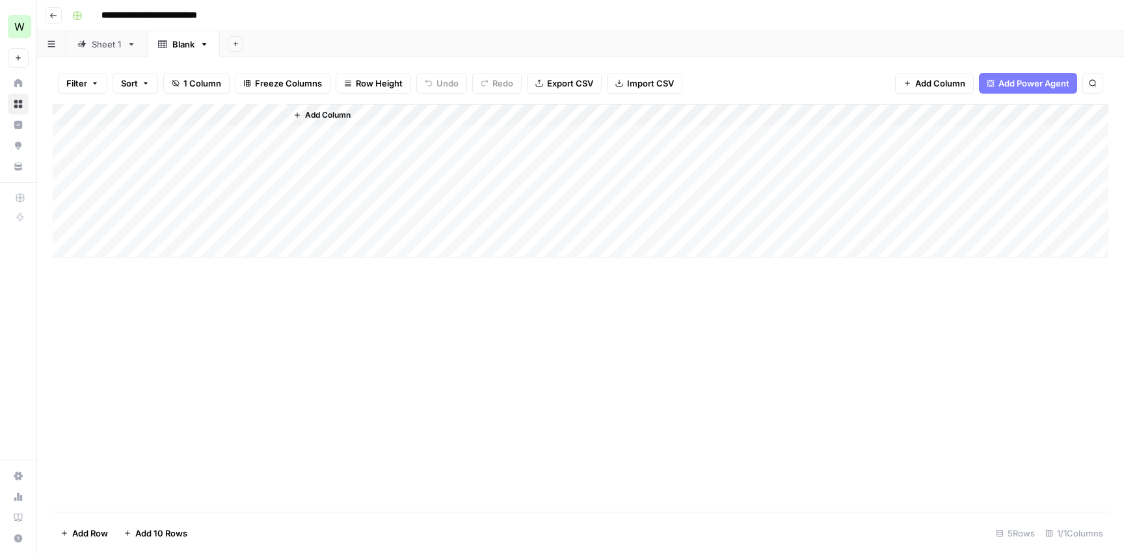
click at [109, 53] on link "Sheet 1" at bounding box center [106, 44] width 81 height 26
click at [186, 53] on link "Blank" at bounding box center [183, 44] width 73 height 26
click at [323, 116] on span "Add Column" at bounding box center [328, 115] width 46 height 12
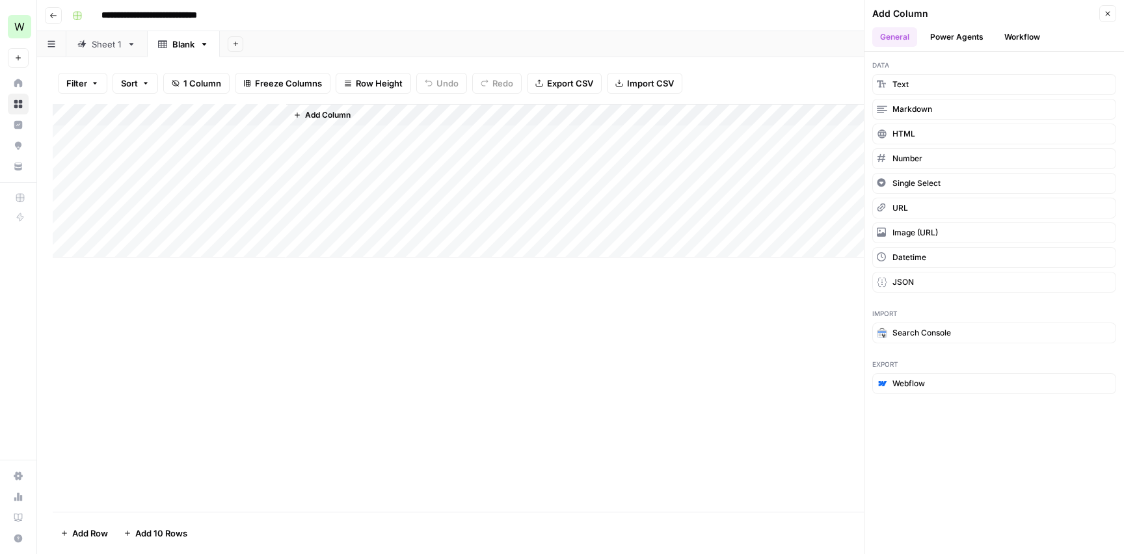
click at [323, 116] on span "Add Column" at bounding box center [328, 115] width 46 height 12
click at [1110, 17] on icon "button" at bounding box center [1107, 14] width 8 height 8
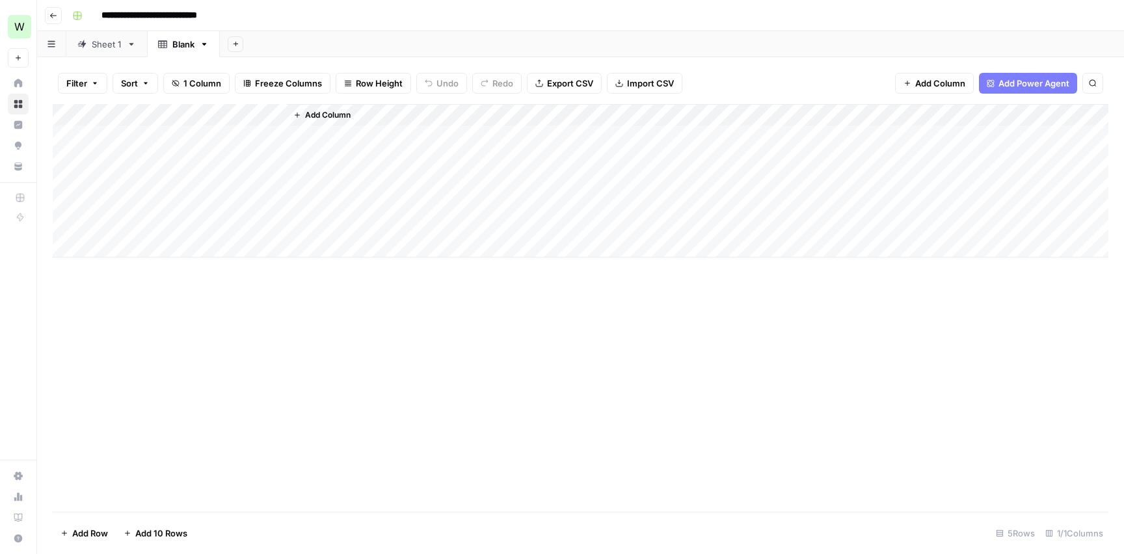
click at [921, 84] on span "Add Column" at bounding box center [940, 83] width 50 height 13
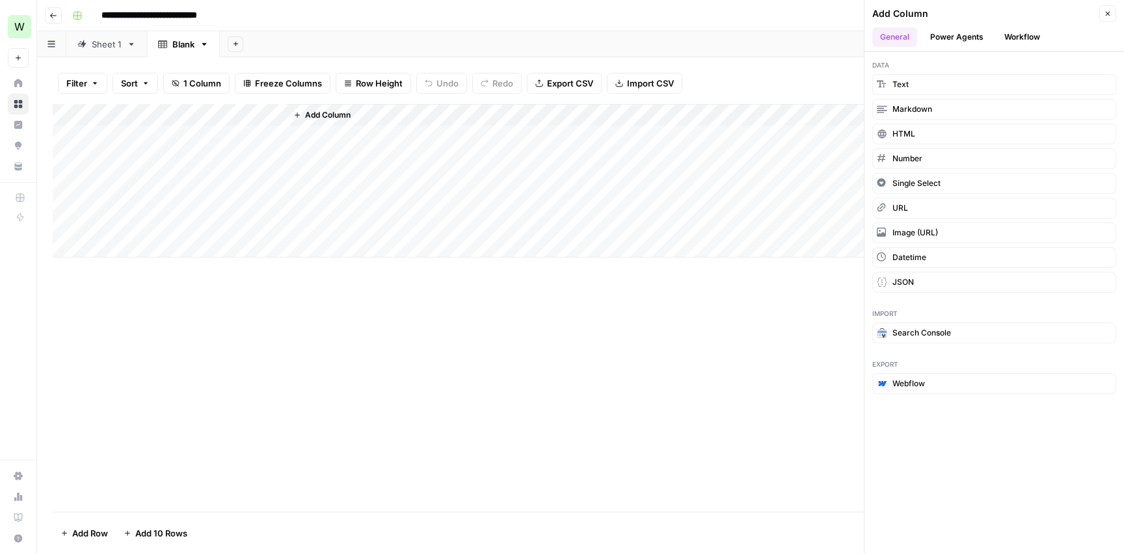
click at [574, 331] on div "Add Column" at bounding box center [580, 308] width 1055 height 408
click at [114, 46] on div "Sheet 1" at bounding box center [107, 44] width 30 height 13
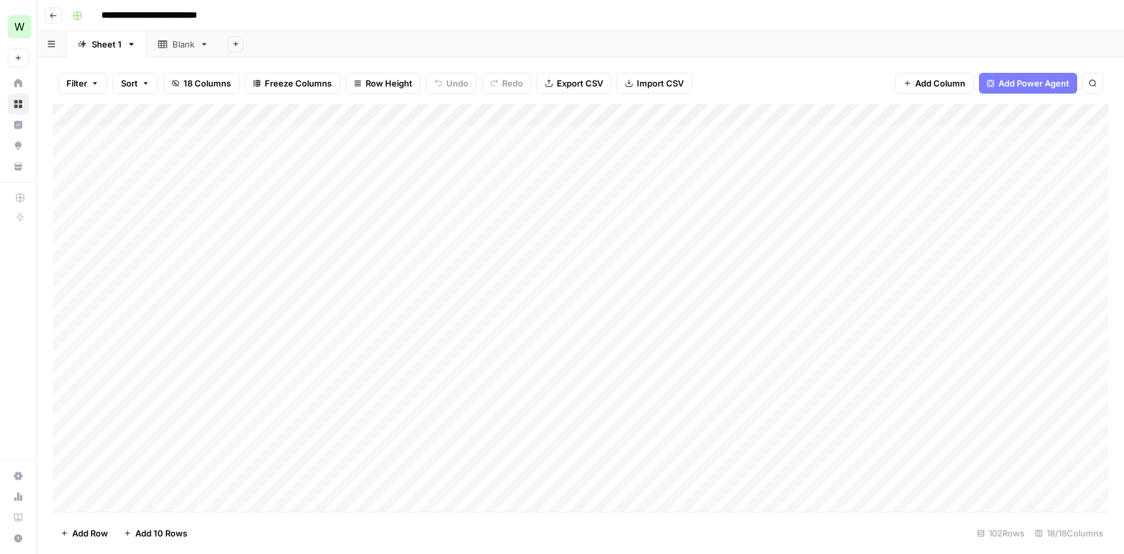
click at [173, 51] on link "Blank" at bounding box center [183, 44] width 73 height 26
click at [109, 47] on div "Sheet 1" at bounding box center [107, 44] width 30 height 13
click at [54, 13] on icon "button" at bounding box center [53, 16] width 8 height 8
click at [54, 18] on icon "button" at bounding box center [53, 16] width 8 height 8
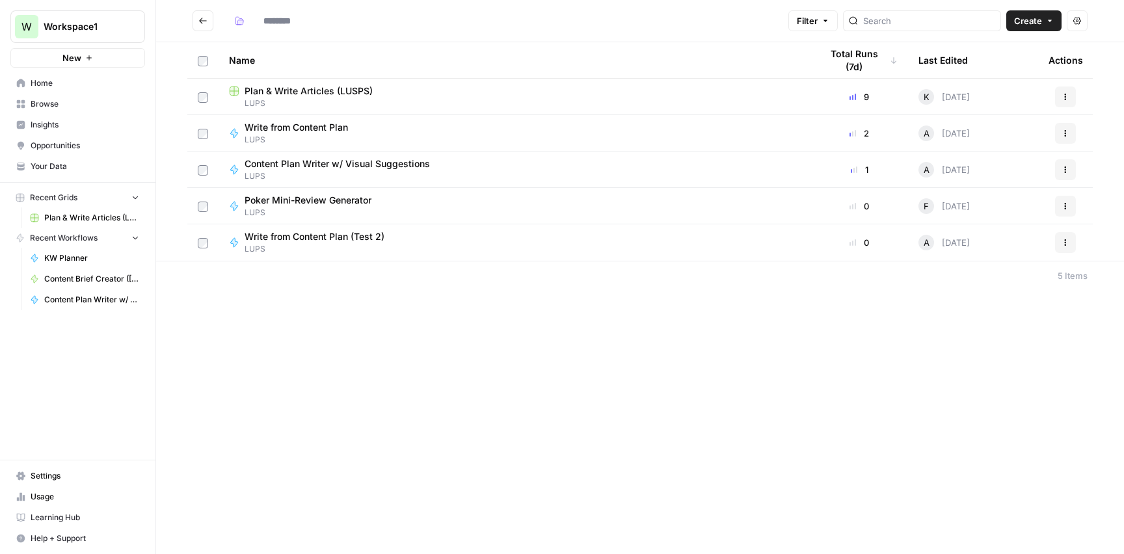
type input "****"
click at [309, 165] on span "Content Plan Writer w/ Visual Suggestions" at bounding box center [336, 163] width 185 height 13
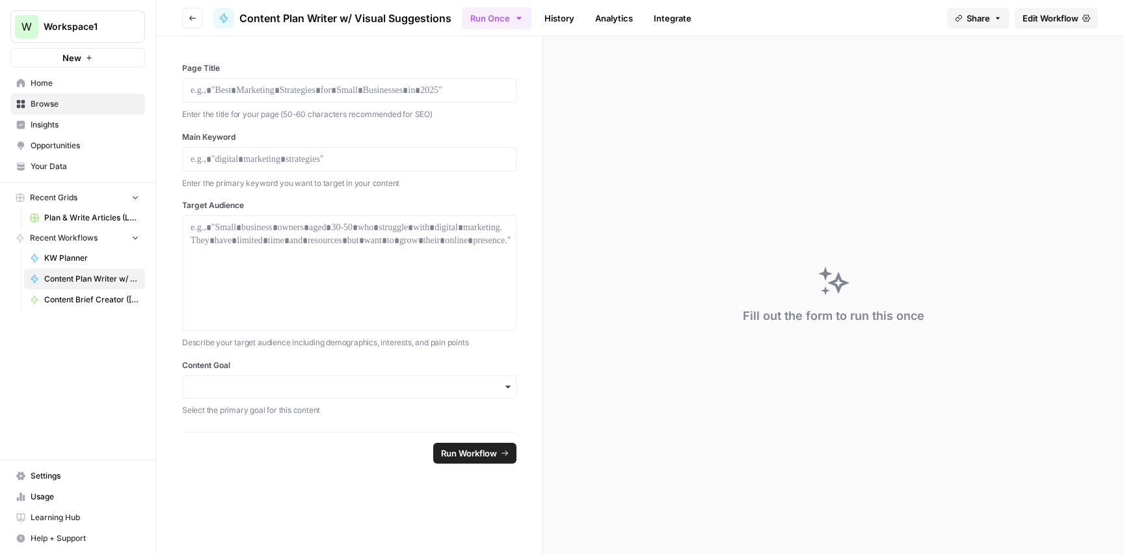
click at [302, 98] on div at bounding box center [349, 90] width 334 height 25
click at [305, 88] on p at bounding box center [349, 90] width 317 height 13
click at [72, 254] on span "KW Planner" at bounding box center [91, 258] width 95 height 12
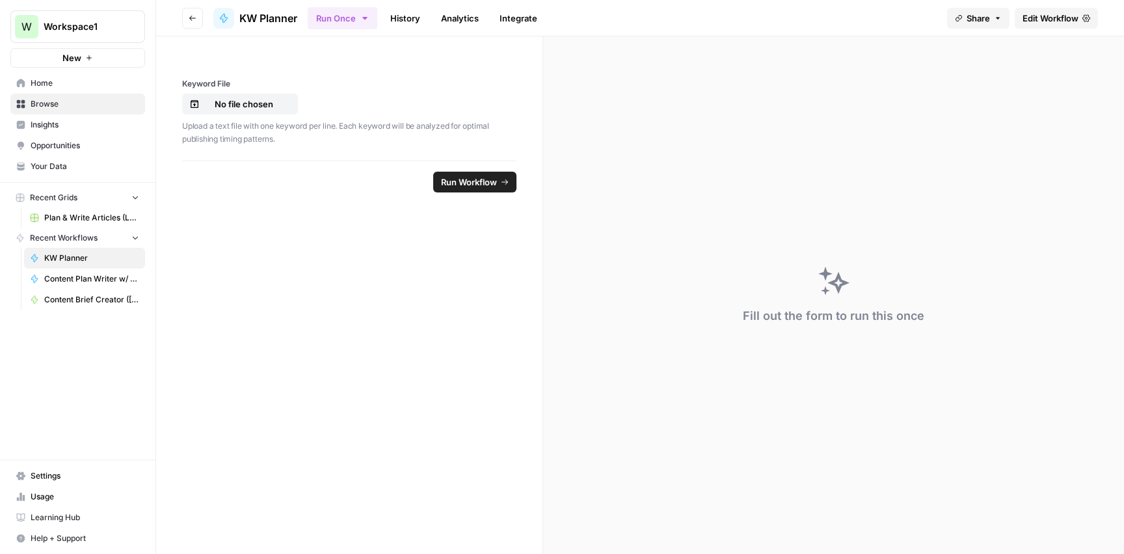
click at [254, 144] on p "Upload a text file with one keyword per line. Each keyword will be analyzed for…" at bounding box center [349, 132] width 334 height 25
click at [265, 129] on p "Upload a text file with one keyword per line. Each keyword will be analyzed for…" at bounding box center [349, 132] width 334 height 25
click at [75, 280] on span "Content Plan Writer w/ Visual Suggestions" at bounding box center [91, 279] width 95 height 12
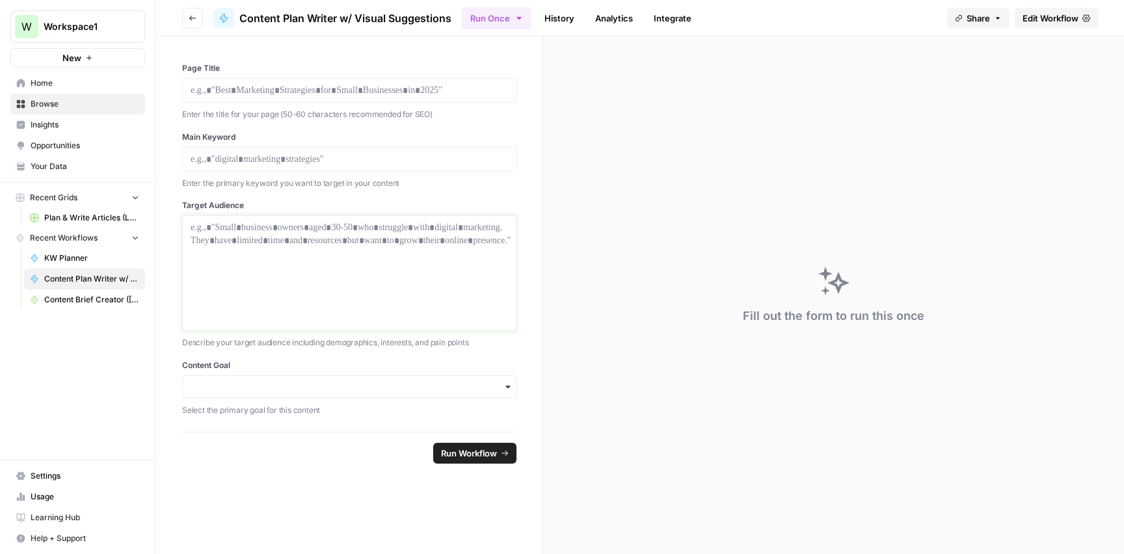
click at [336, 241] on div at bounding box center [349, 273] width 317 height 104
click at [194, 19] on icon "button" at bounding box center [193, 18] width 8 height 8
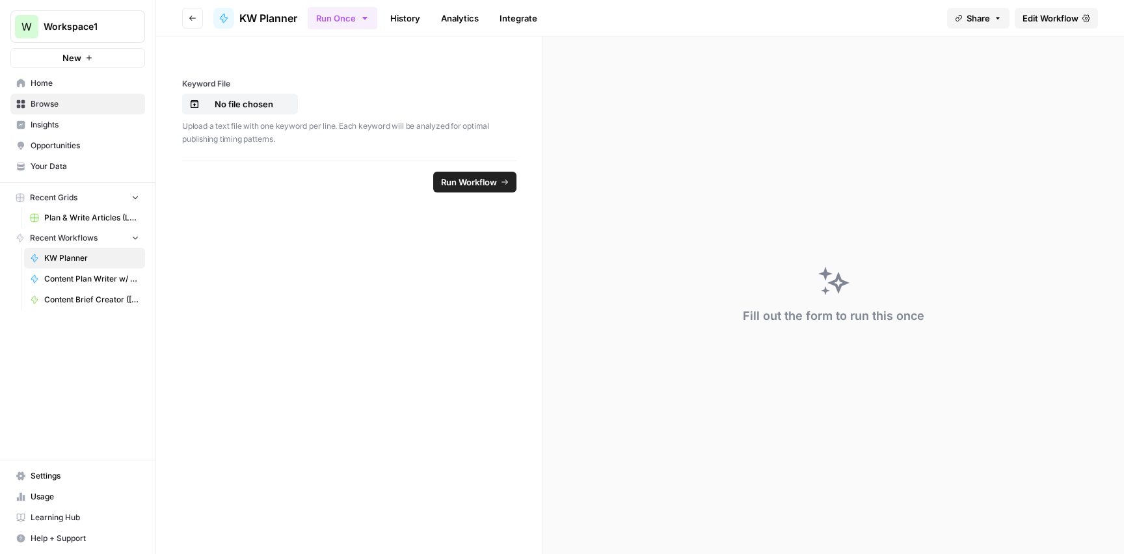
click at [56, 85] on span "Home" at bounding box center [85, 83] width 109 height 12
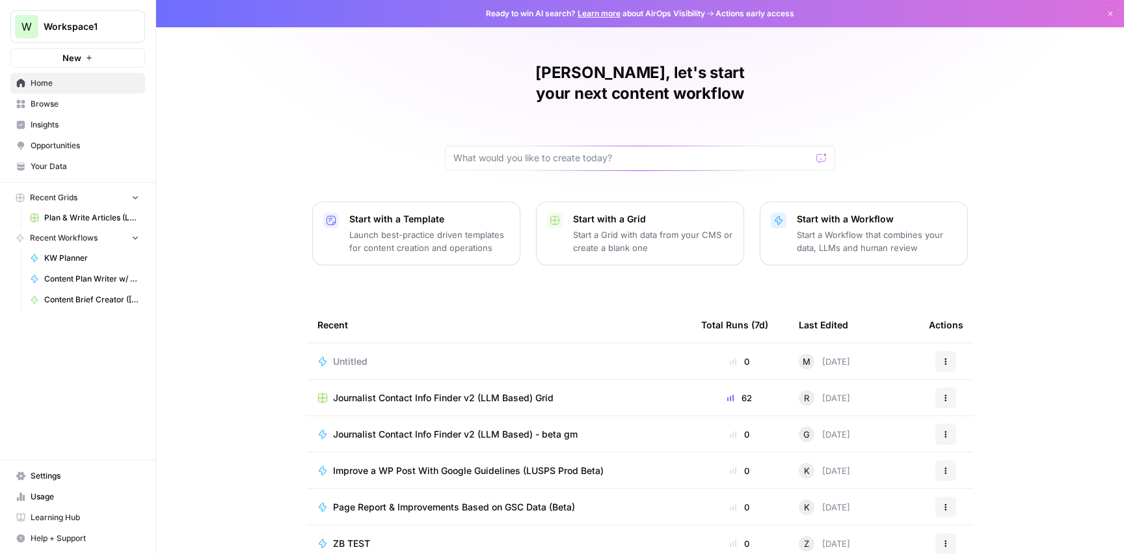
click at [635, 228] on p "Start a Grid with data from your CMS or create a blank one" at bounding box center [653, 241] width 160 height 26
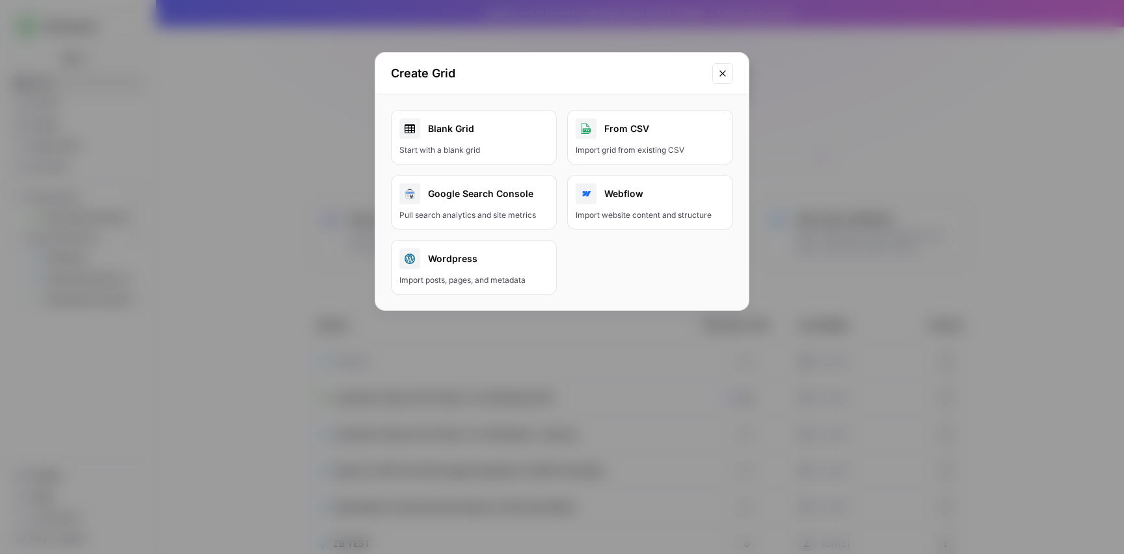
click at [503, 140] on link "Blank Grid Start with a blank grid" at bounding box center [474, 137] width 166 height 55
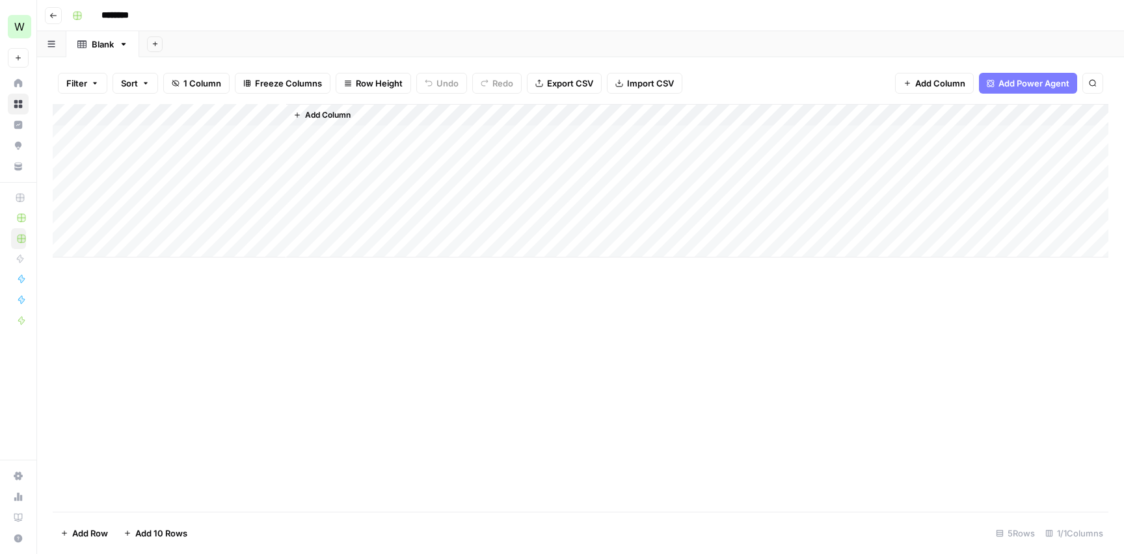
click at [124, 133] on div "Add Column" at bounding box center [580, 180] width 1055 height 153
click at [157, 245] on div "Add Column" at bounding box center [580, 180] width 1055 height 153
click at [157, 254] on div "Add Column" at bounding box center [580, 180] width 1055 height 153
click at [127, 281] on div "Add Column" at bounding box center [580, 308] width 1055 height 408
click at [122, 271] on div "Add Column" at bounding box center [580, 192] width 1055 height 176
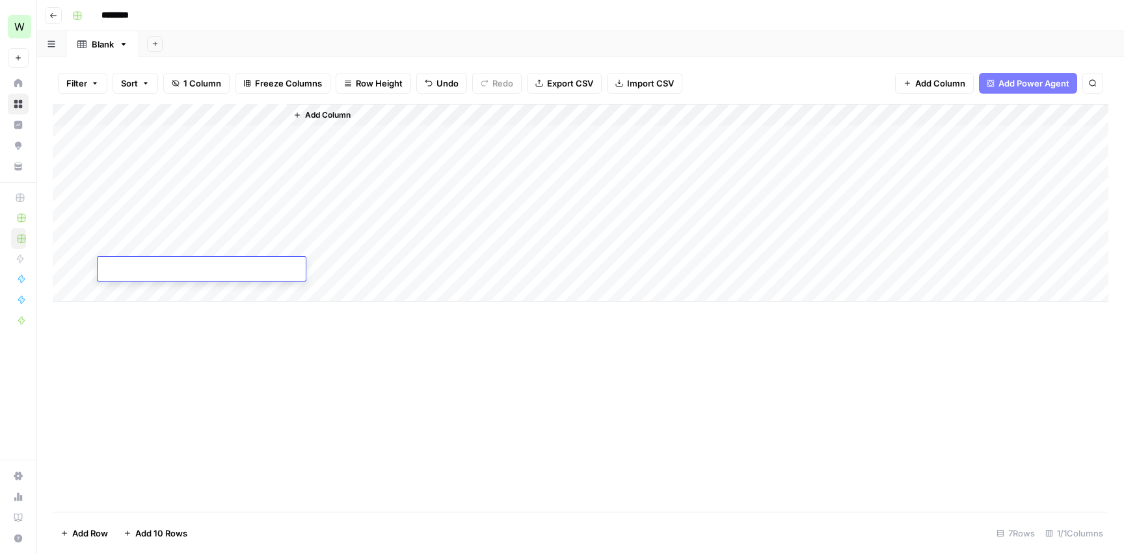
click at [122, 293] on div "Add Column" at bounding box center [580, 203] width 1055 height 198
click at [121, 315] on div "Add Column" at bounding box center [580, 214] width 1055 height 220
click at [123, 340] on div "Add Column" at bounding box center [580, 225] width 1055 height 242
click at [203, 131] on div "Add Column" at bounding box center [580, 236] width 1055 height 264
type textarea "**********"
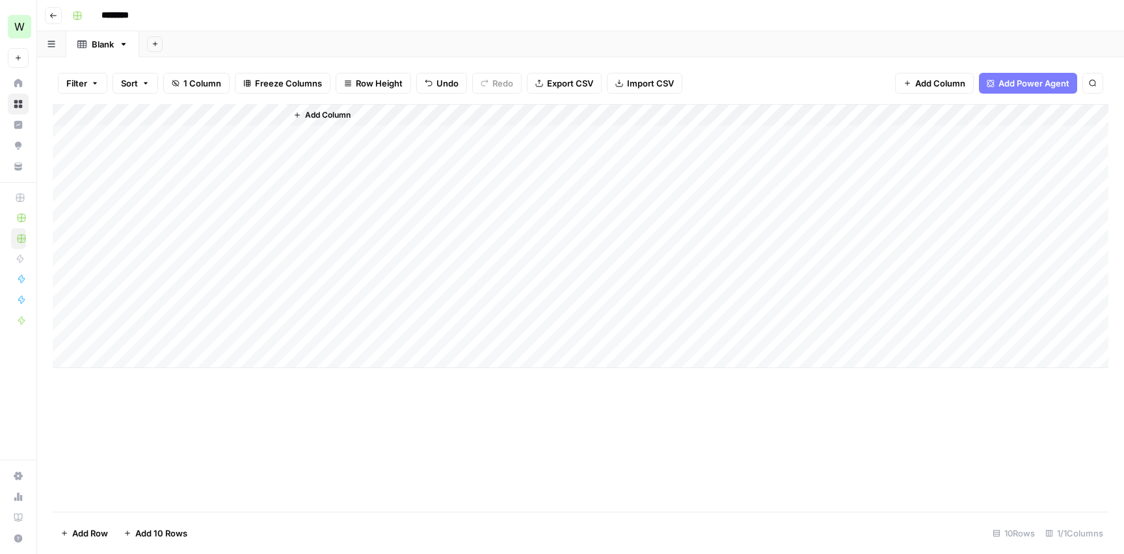
click at [184, 163] on div "Add Column" at bounding box center [580, 236] width 1055 height 264
click at [244, 158] on div "Add Column" at bounding box center [580, 236] width 1055 height 264
type textarea "**********"
click at [233, 179] on div "Add Column" at bounding box center [580, 236] width 1055 height 264
click at [182, 174] on div "Add Column" at bounding box center [580, 236] width 1055 height 264
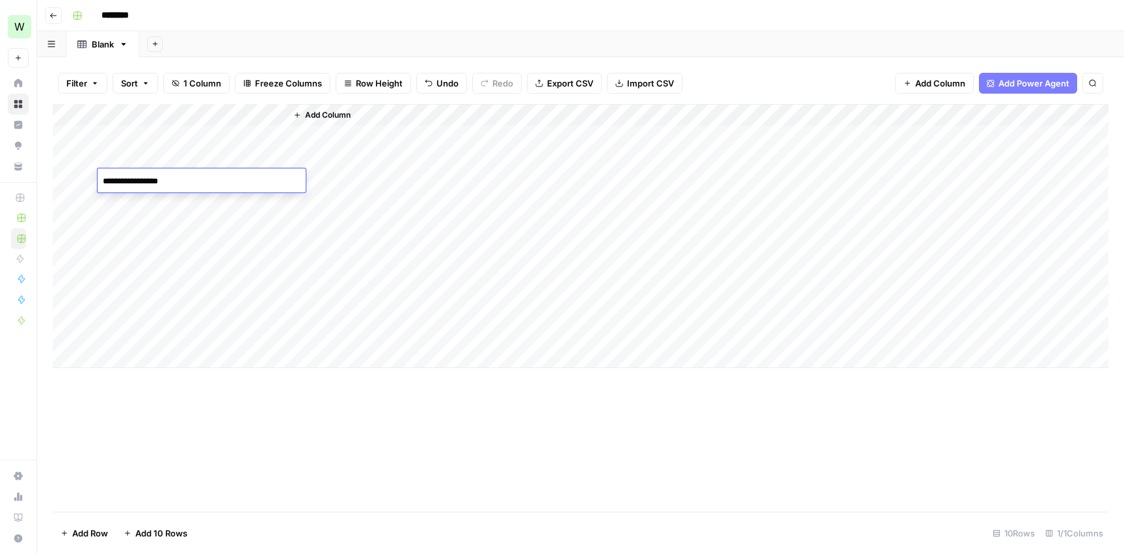
type textarea "**********"
click at [215, 202] on div "Add Column" at bounding box center [580, 236] width 1055 height 264
type textarea "**********"
click at [197, 226] on div "Add Column" at bounding box center [580, 236] width 1055 height 264
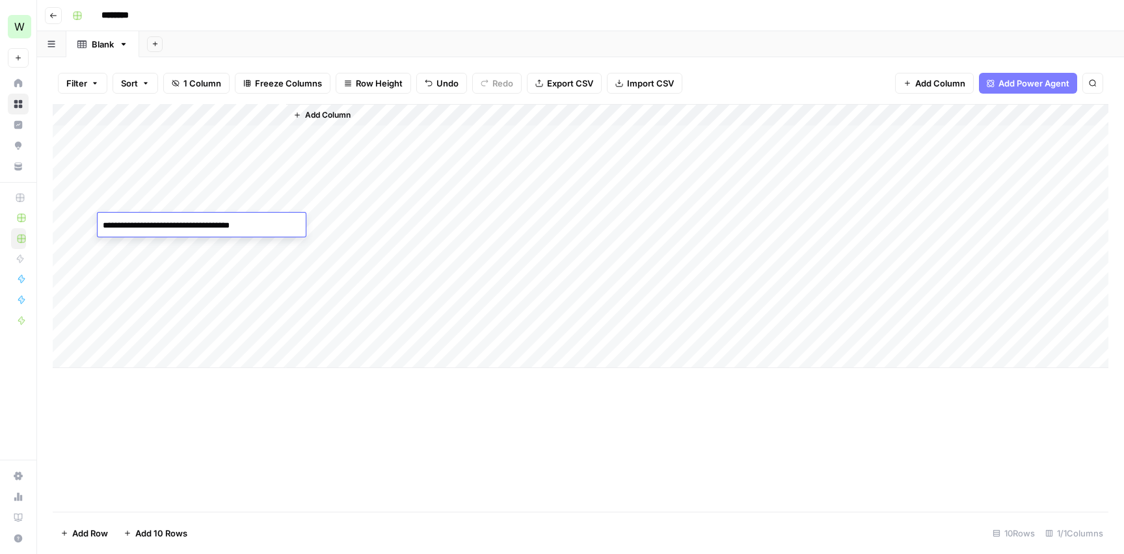
type textarea "**********"
click at [188, 243] on div "Add Column" at bounding box center [580, 236] width 1055 height 264
click at [230, 243] on div "Add Column" at bounding box center [580, 236] width 1055 height 264
type textarea "**********"
click at [204, 270] on div "Add Column" at bounding box center [580, 236] width 1055 height 264
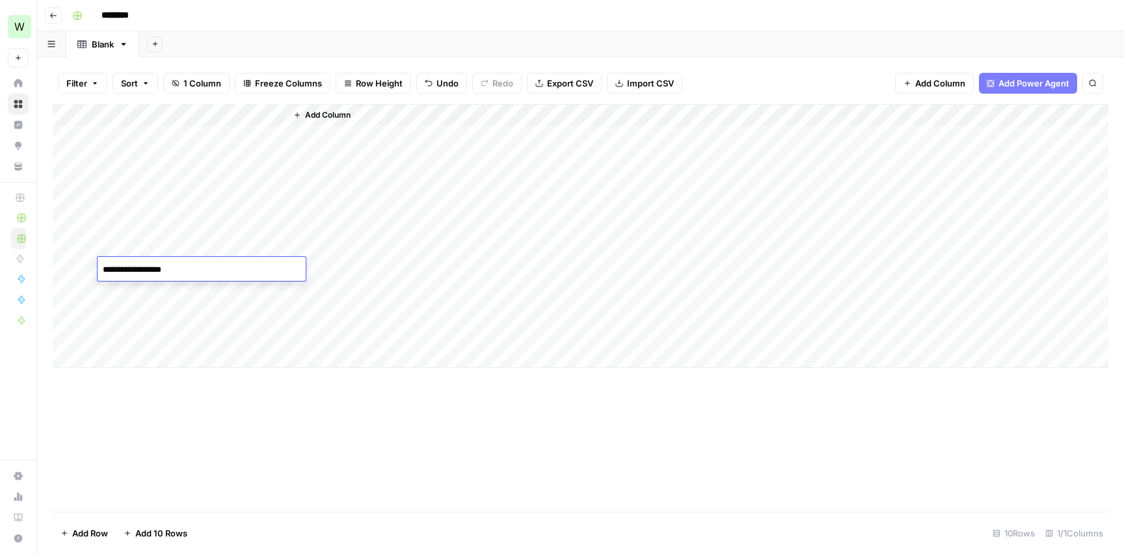
type textarea "**********"
click at [230, 290] on div "Add Column" at bounding box center [580, 236] width 1055 height 264
click at [246, 296] on div "Add Column" at bounding box center [580, 236] width 1055 height 264
click at [175, 287] on textarea "**********" at bounding box center [202, 292] width 208 height 18
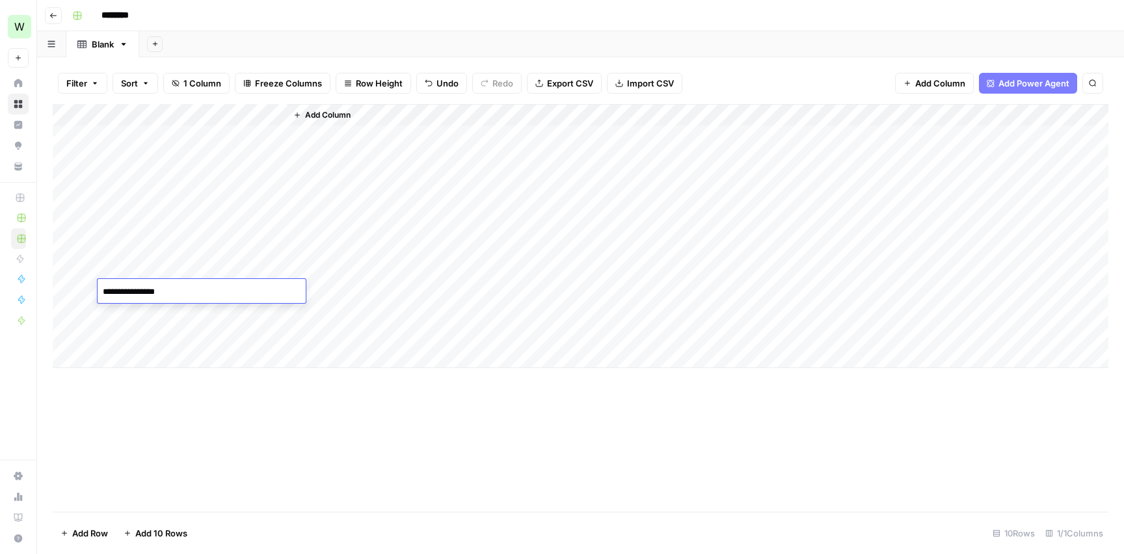
click at [175, 287] on textarea "**********" at bounding box center [202, 292] width 208 height 18
type textarea "**********"
click at [189, 309] on div "Add Column" at bounding box center [580, 236] width 1055 height 264
click at [198, 311] on div "Add Column" at bounding box center [580, 236] width 1055 height 264
click at [104, 316] on textarea "**********" at bounding box center [202, 314] width 208 height 18
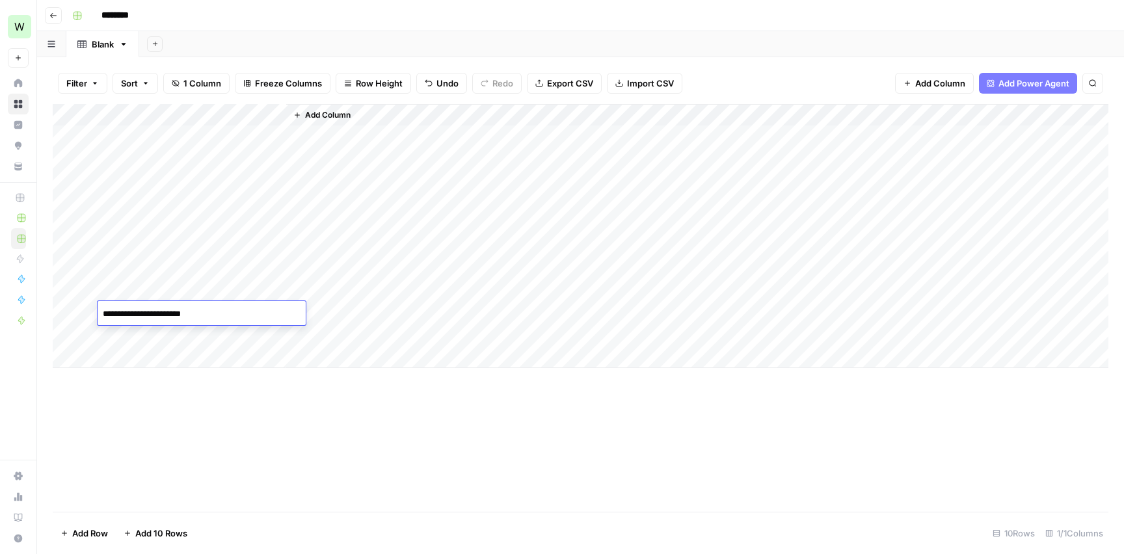
type textarea "**********"
click at [156, 335] on div "Add Column" at bounding box center [580, 236] width 1055 height 264
click at [146, 363] on div "Add Column" at bounding box center [580, 236] width 1055 height 264
click at [171, 332] on div "Add Column" at bounding box center [580, 247] width 1055 height 286
click at [169, 336] on div "Add Column" at bounding box center [580, 247] width 1055 height 286
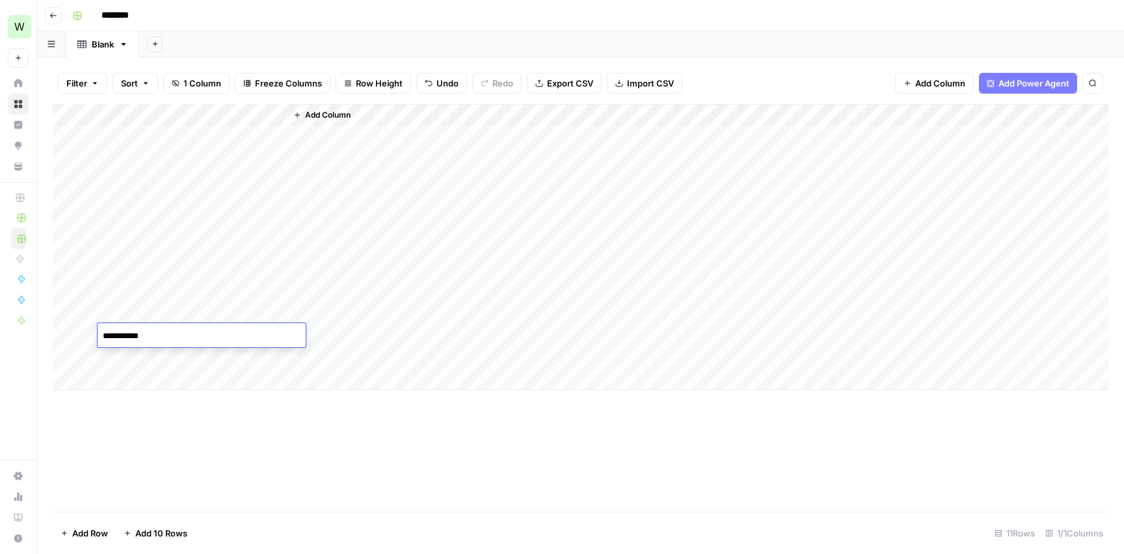
click at [104, 337] on textarea "**********" at bounding box center [202, 336] width 208 height 18
click at [218, 330] on textarea "**********" at bounding box center [202, 336] width 208 height 18
type textarea "**********"
click at [206, 355] on div "Add Column" at bounding box center [580, 247] width 1055 height 286
click at [176, 382] on div "Add Column" at bounding box center [580, 247] width 1055 height 286
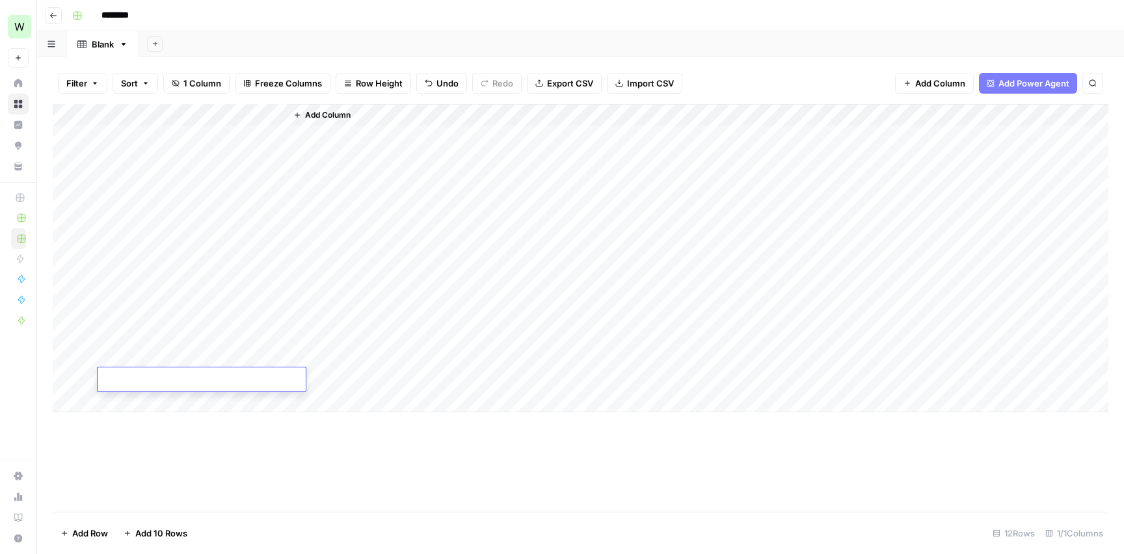
click at [176, 403] on div "Add Column" at bounding box center [580, 258] width 1055 height 308
click at [189, 349] on div "Add Column" at bounding box center [580, 269] width 1055 height 330
type textarea "**********"
click at [167, 380] on div "Add Column" at bounding box center [580, 269] width 1055 height 330
click at [193, 382] on div "Add Column" at bounding box center [580, 269] width 1055 height 330
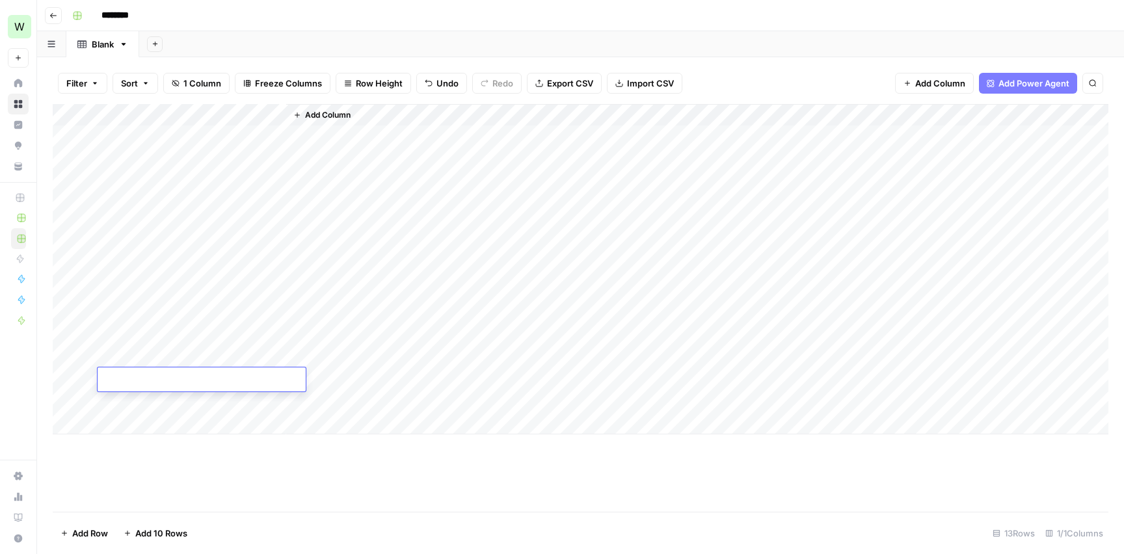
type textarea "**********"
click at [244, 396] on div "Add Column" at bounding box center [580, 269] width 1055 height 330
click at [151, 402] on div "Add Column" at bounding box center [580, 269] width 1055 height 330
type textarea "**********"
click at [325, 131] on div "Add Column" at bounding box center [697, 269] width 822 height 330
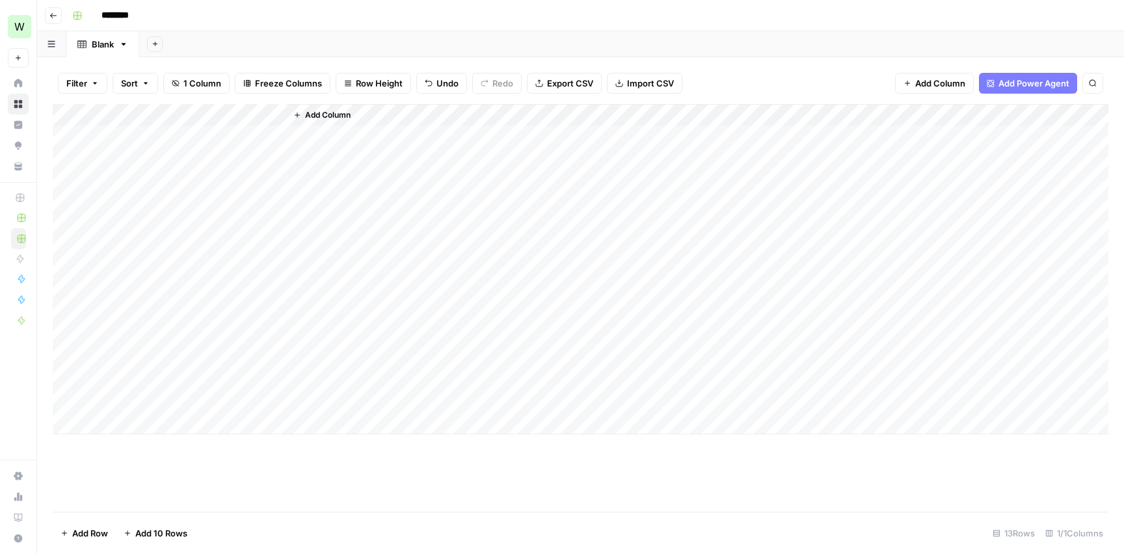
click at [339, 114] on span "Add Column" at bounding box center [328, 115] width 46 height 12
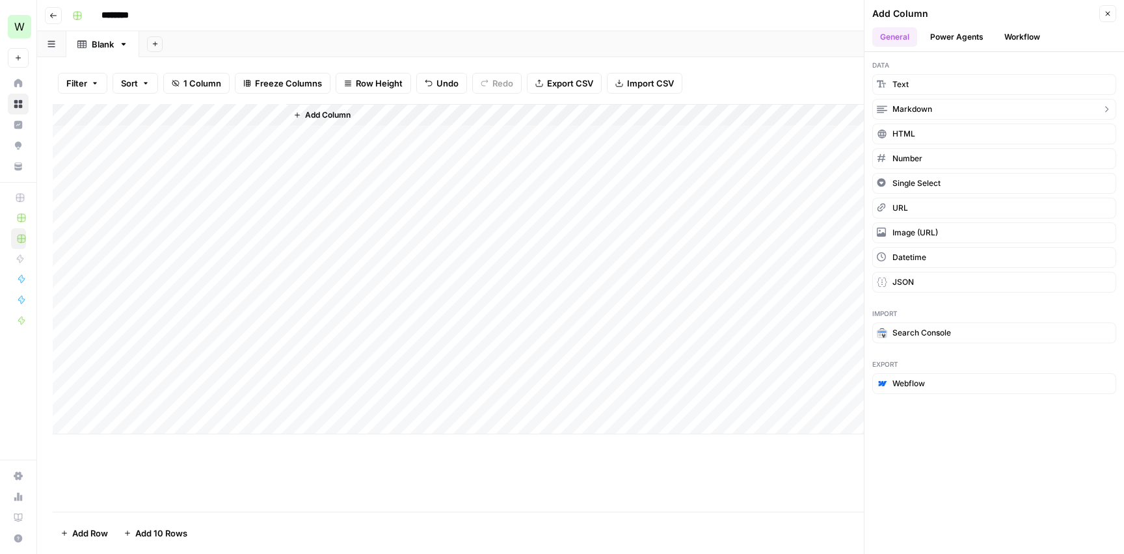
click at [1106, 109] on icon "button" at bounding box center [1106, 109] width 10 height 10
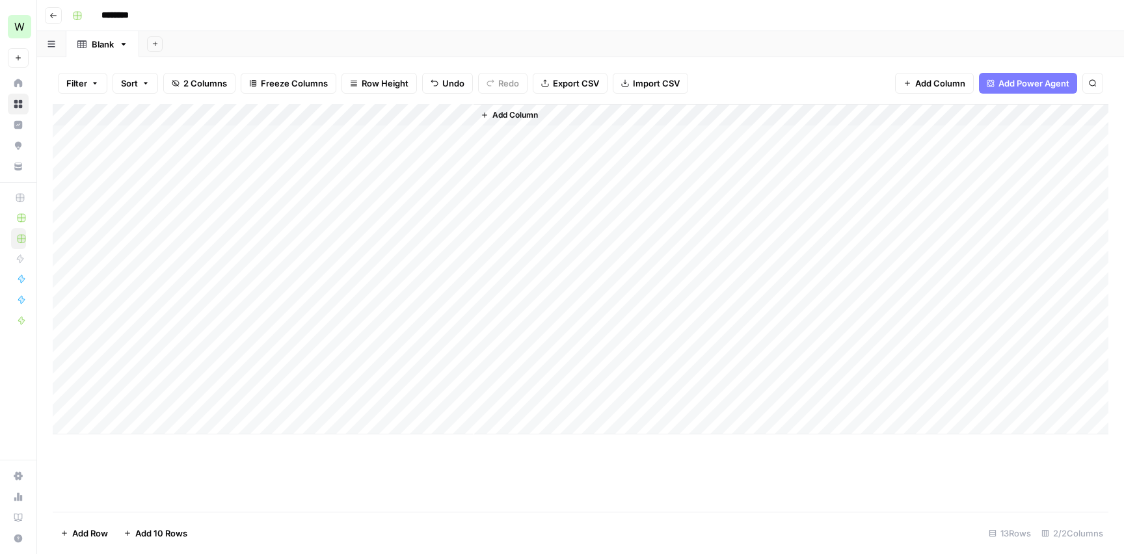
click at [349, 115] on div "Add Column" at bounding box center [580, 269] width 1055 height 330
click at [526, 138] on div "Add Column" at bounding box center [790, 269] width 635 height 330
click at [391, 140] on div "Add Column" at bounding box center [580, 269] width 1055 height 330
click at [464, 109] on div "Add Column" at bounding box center [580, 269] width 1055 height 330
click at [354, 241] on span "Remove Column" at bounding box center [368, 242] width 114 height 13
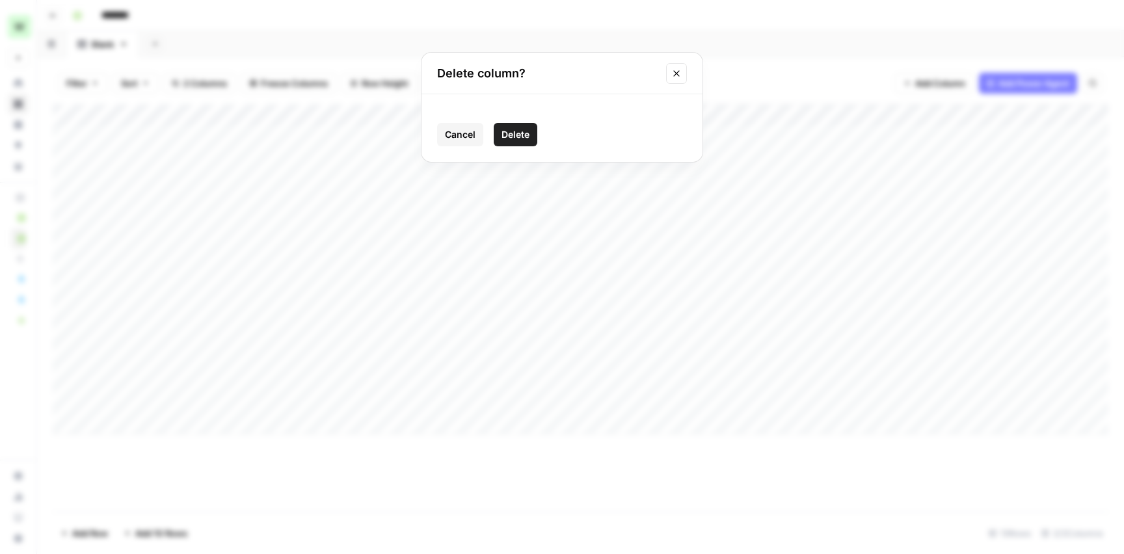
click at [511, 135] on span "Delete" at bounding box center [515, 134] width 28 height 13
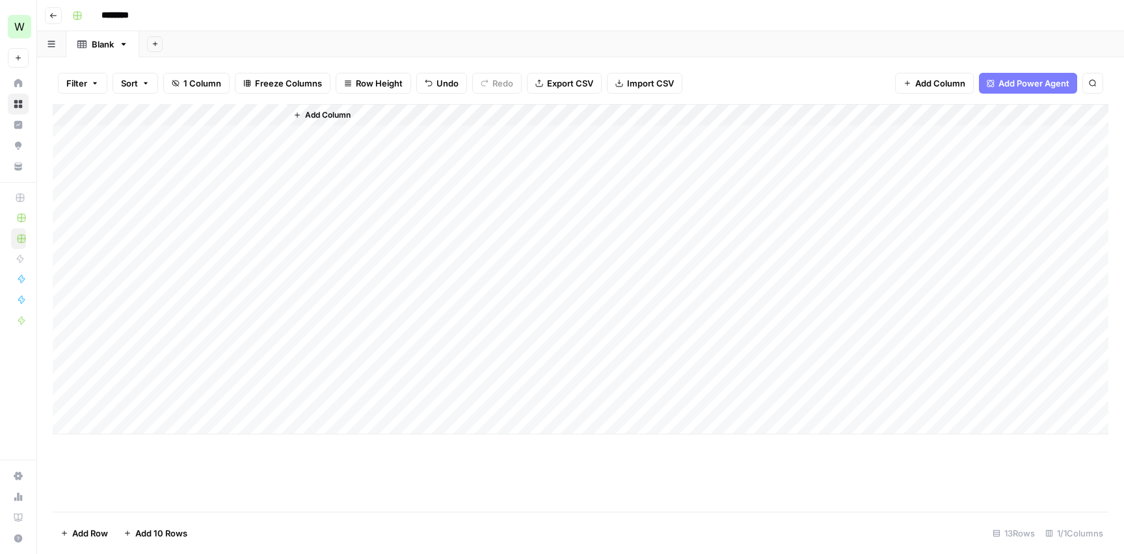
click at [328, 113] on span "Add Column" at bounding box center [328, 115] width 46 height 12
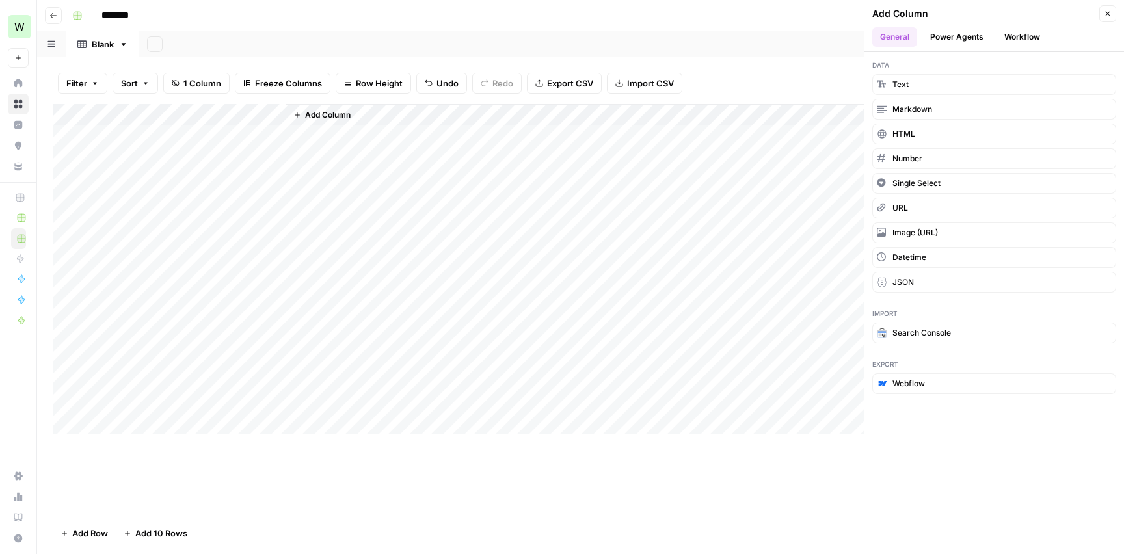
click at [1029, 38] on button "Workflow" at bounding box center [1021, 37] width 51 height 20
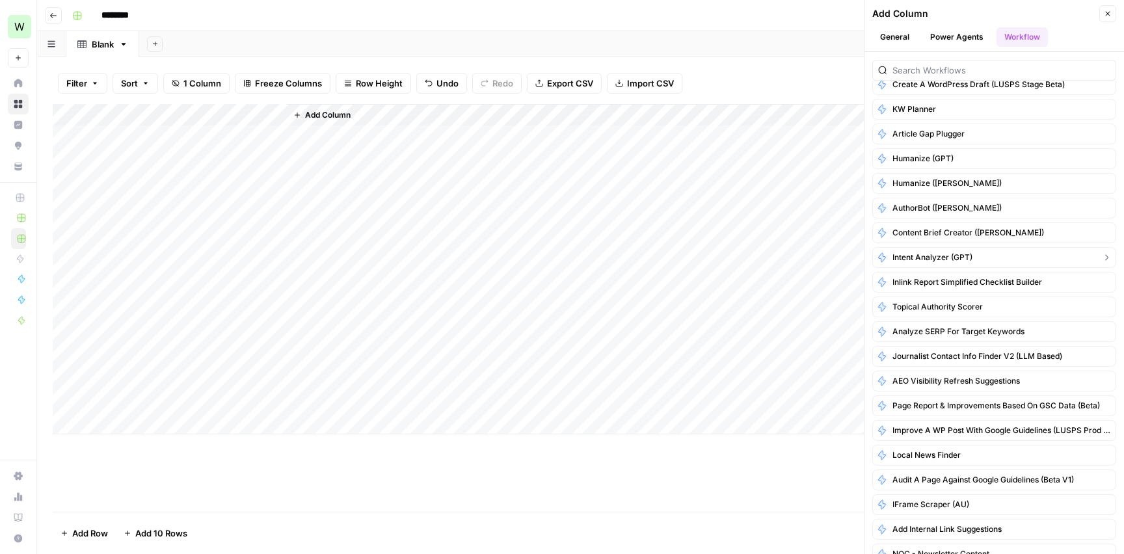
scroll to position [92, 0]
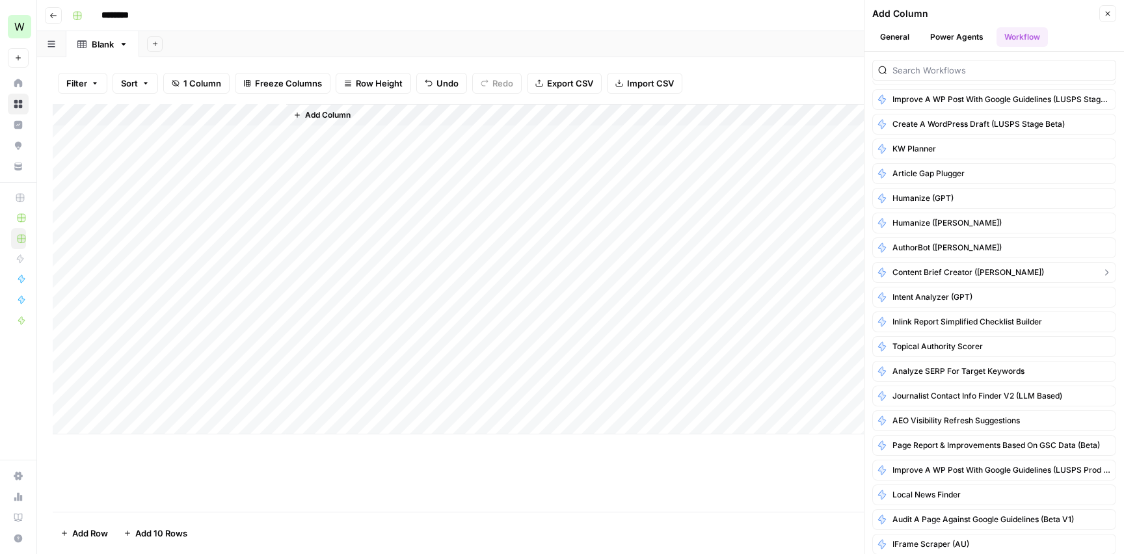
click at [975, 272] on span "Content Brief Creator ([PERSON_NAME])" at bounding box center [967, 273] width 151 height 12
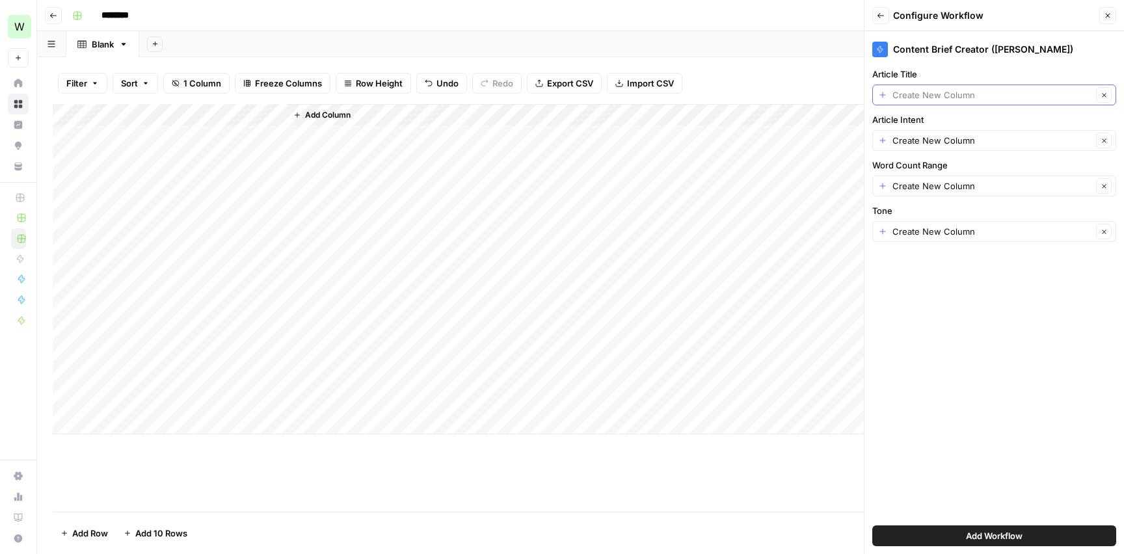
click at [920, 96] on input "Article Title" at bounding box center [992, 94] width 200 height 13
click at [941, 169] on span "Title" at bounding box center [983, 167] width 201 height 13
type input "Title"
click at [1103, 94] on icon "button" at bounding box center [1103, 95] width 4 height 4
click at [871, 139] on div "Content Brief Creator (Claude - Sonnet) Article Title Article Intent Create New…" at bounding box center [993, 292] width 259 height 523
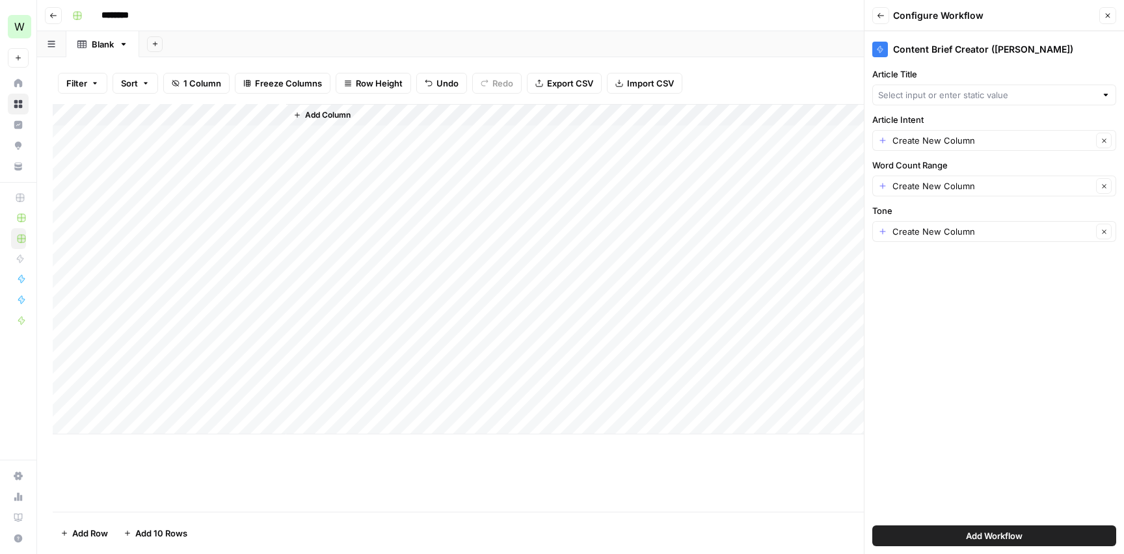
click at [880, 140] on div "Create New Column Clear" at bounding box center [994, 140] width 244 height 21
click at [943, 135] on input "Article Intent" at bounding box center [992, 140] width 200 height 13
type input "Create New Column"
click at [965, 122] on label "Article Intent" at bounding box center [994, 119] width 244 height 13
click at [965, 134] on input "Create New Column" at bounding box center [992, 140] width 200 height 13
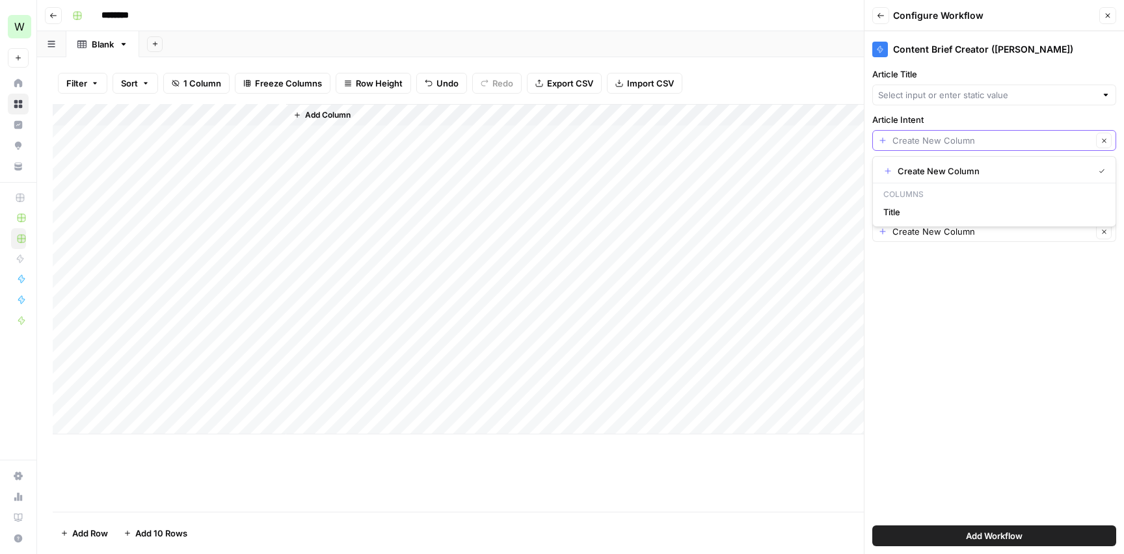
click at [1101, 141] on icon "button" at bounding box center [1103, 140] width 7 height 7
click at [1034, 129] on div "Article Intent" at bounding box center [994, 132] width 244 height 38
click at [999, 185] on input "Word Count Range" at bounding box center [992, 185] width 200 height 13
type input "Create New Column"
click at [990, 398] on div "Content Brief Creator (Claude - Sonnet) Article Title Article Intent Word Count…" at bounding box center [993, 292] width 259 height 523
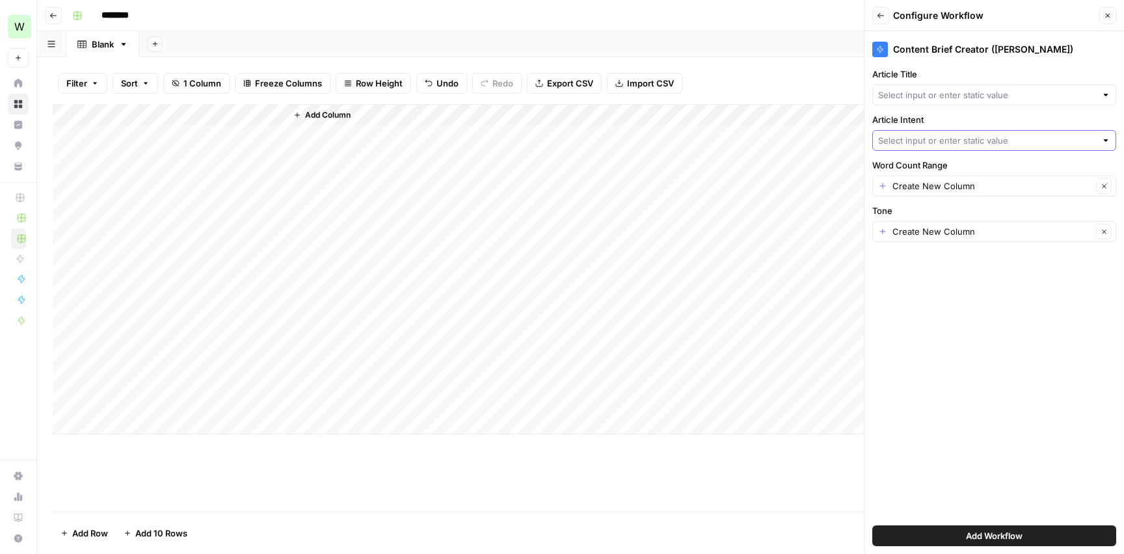
click at [317, 116] on span "Add Column" at bounding box center [328, 115] width 46 height 12
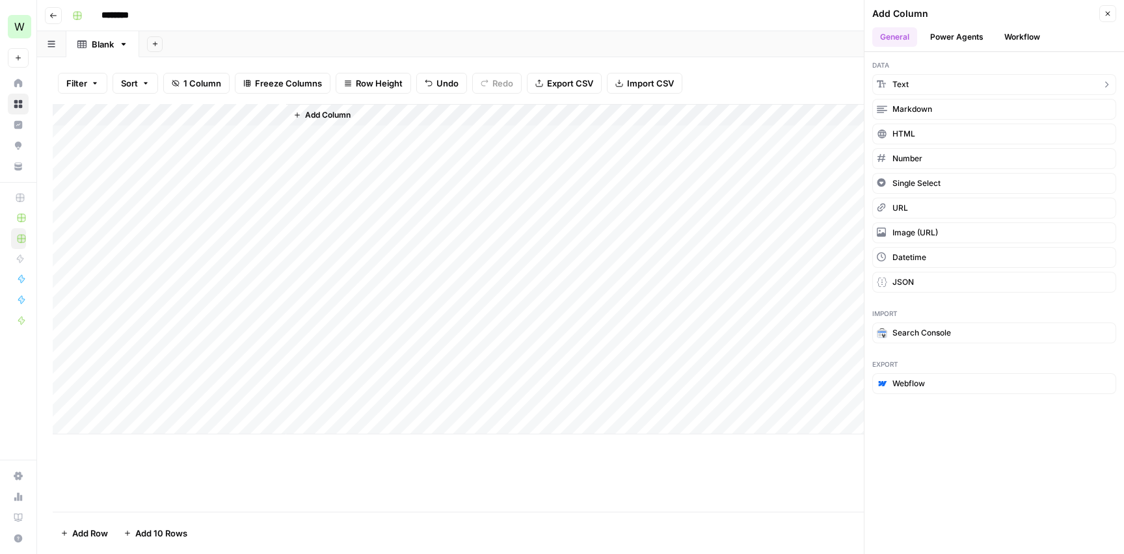
click at [956, 88] on button "Text" at bounding box center [994, 84] width 244 height 21
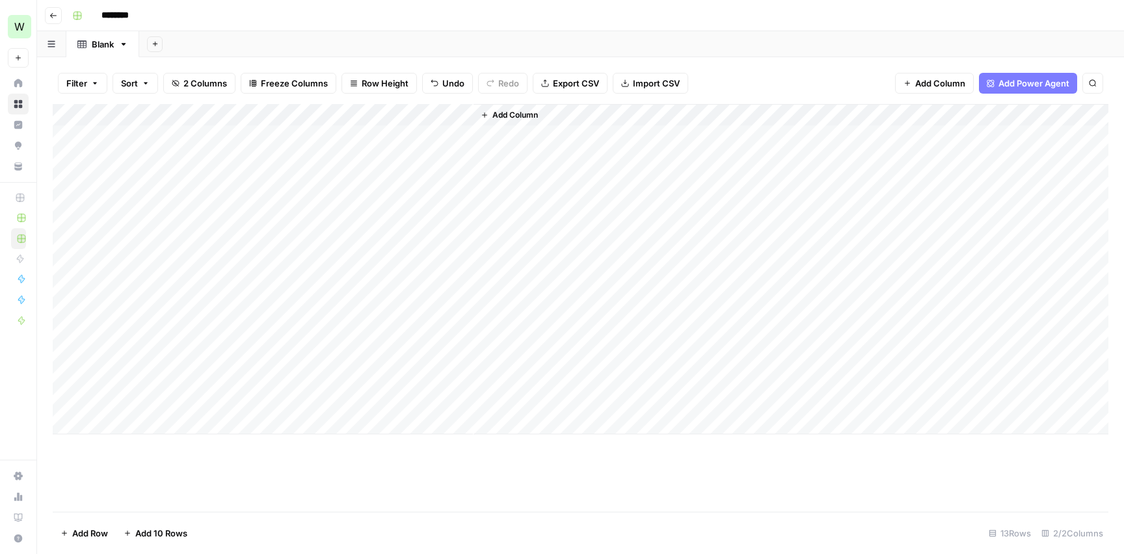
click at [353, 118] on div "Add Column" at bounding box center [580, 269] width 1055 height 330
click at [357, 137] on div "New Column" at bounding box center [363, 146] width 144 height 21
click at [357, 137] on div "Add Column" at bounding box center [580, 269] width 1055 height 330
click at [365, 121] on div "Add Column" at bounding box center [580, 269] width 1055 height 330
click at [348, 140] on input "New Column" at bounding box center [363, 146] width 132 height 13
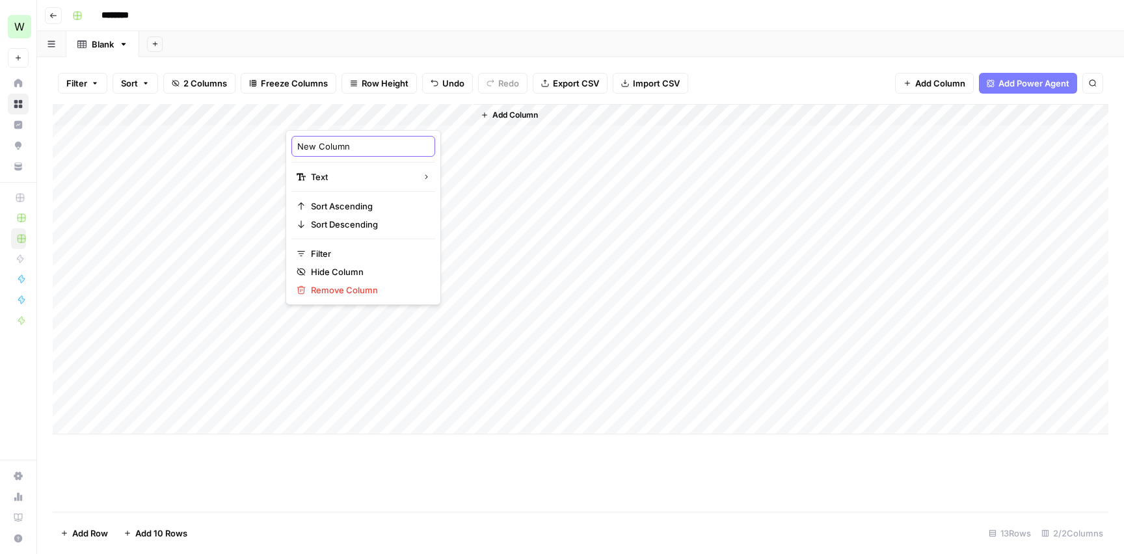
click at [348, 140] on input "New Column" at bounding box center [363, 146] width 132 height 13
click at [356, 119] on div "Add Column" at bounding box center [580, 269] width 1055 height 330
click at [349, 146] on input "New Column" at bounding box center [363, 146] width 132 height 13
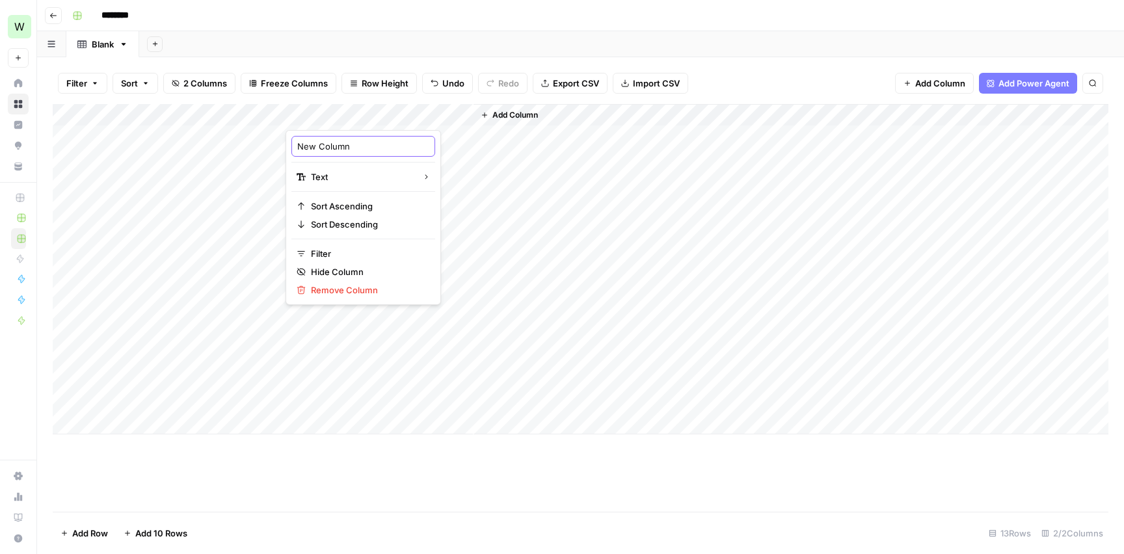
click at [349, 146] on input "New Column" at bounding box center [363, 146] width 132 height 13
type input "Primary Keyword"
click at [347, 137] on div "Add Column" at bounding box center [580, 269] width 1055 height 330
click at [361, 137] on div "Add Column" at bounding box center [580, 269] width 1055 height 330
type textarea "**********"
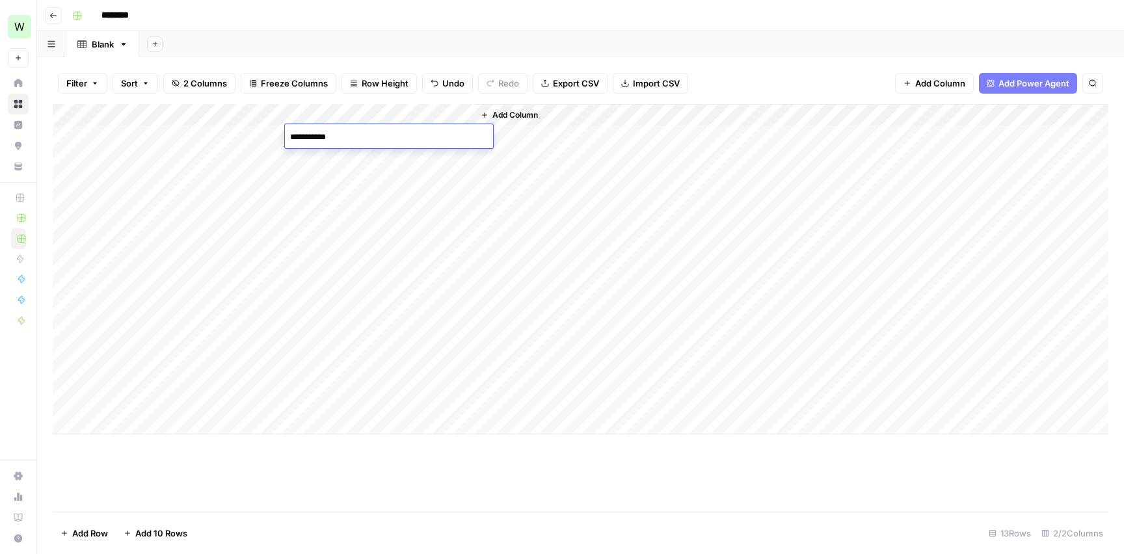
click at [406, 157] on div "Add Column" at bounding box center [580, 269] width 1055 height 330
type textarea "**********"
click at [397, 180] on div "Add Column" at bounding box center [580, 269] width 1055 height 330
type textarea "**********"
click at [391, 204] on div "Add Column" at bounding box center [580, 269] width 1055 height 330
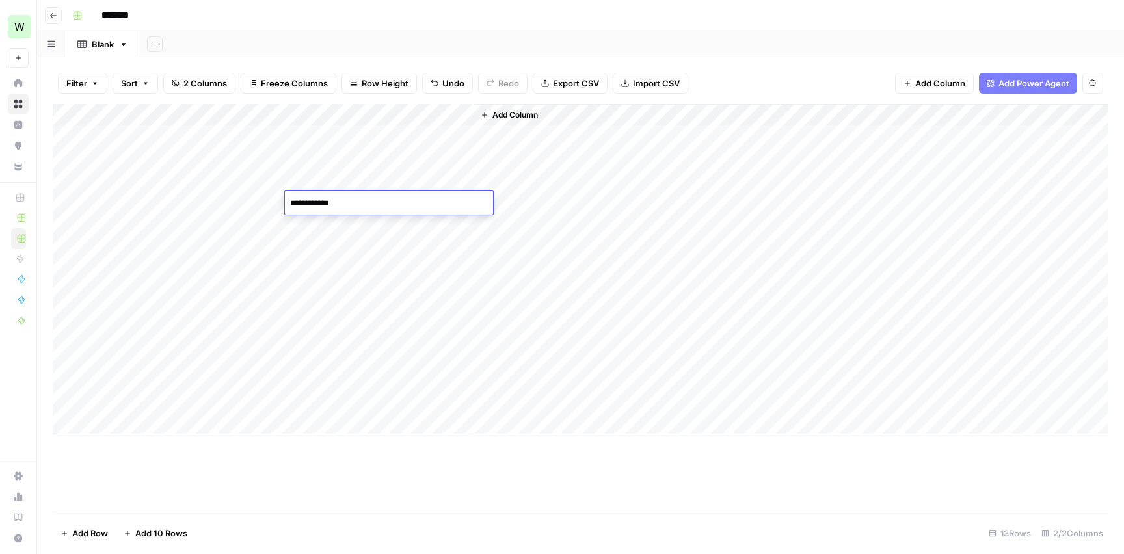
type textarea "**********"
click at [395, 231] on div "Add Column" at bounding box center [580, 269] width 1055 height 330
click at [409, 225] on div "Add Column" at bounding box center [580, 269] width 1055 height 330
click at [409, 225] on textarea at bounding box center [389, 226] width 208 height 18
type textarea "**********"
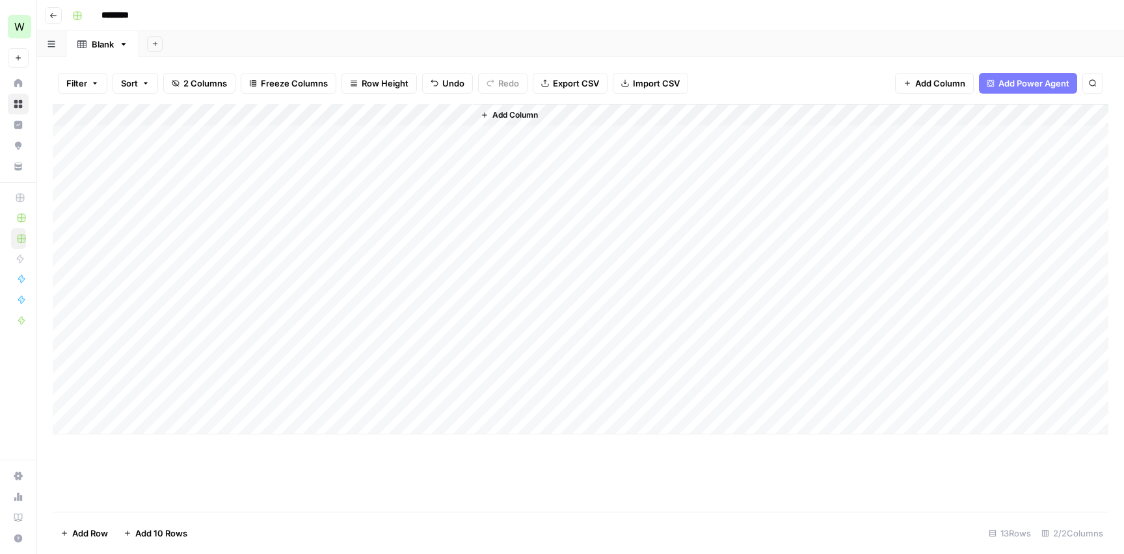
click at [367, 252] on div "Add Column" at bounding box center [580, 269] width 1055 height 330
type textarea "**********"
click at [369, 273] on div "Add Column" at bounding box center [580, 269] width 1055 height 330
click at [336, 259] on div "Add Column" at bounding box center [580, 269] width 1055 height 330
type textarea "**********"
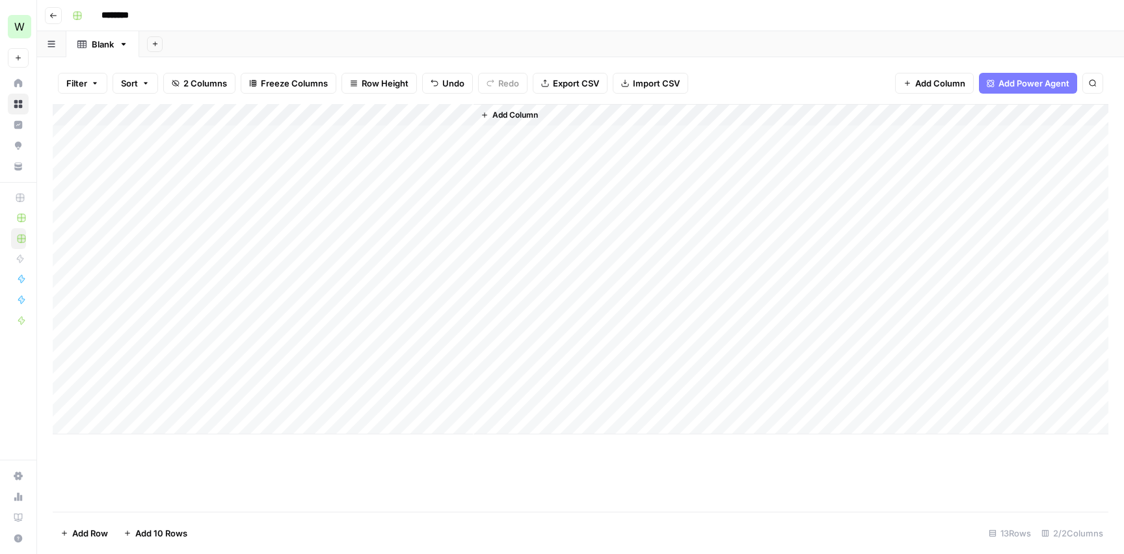
click at [336, 291] on div "Add Column" at bounding box center [580, 269] width 1055 height 330
type textarea "**********"
click at [358, 286] on div "Add Column" at bounding box center [580, 269] width 1055 height 330
click at [363, 289] on div "Add Column" at bounding box center [580, 269] width 1055 height 330
type textarea "**********"
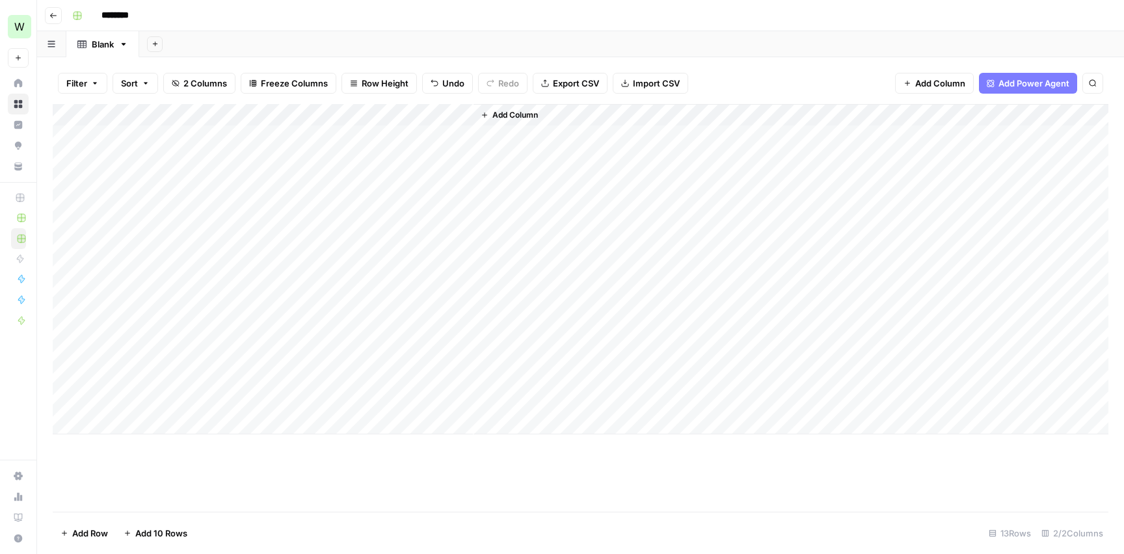
click at [323, 308] on div "Add Column" at bounding box center [580, 269] width 1055 height 330
type textarea "**********"
click at [328, 339] on div "Add Column" at bounding box center [580, 269] width 1055 height 330
paste textarea "**********"
type textarea "**********"
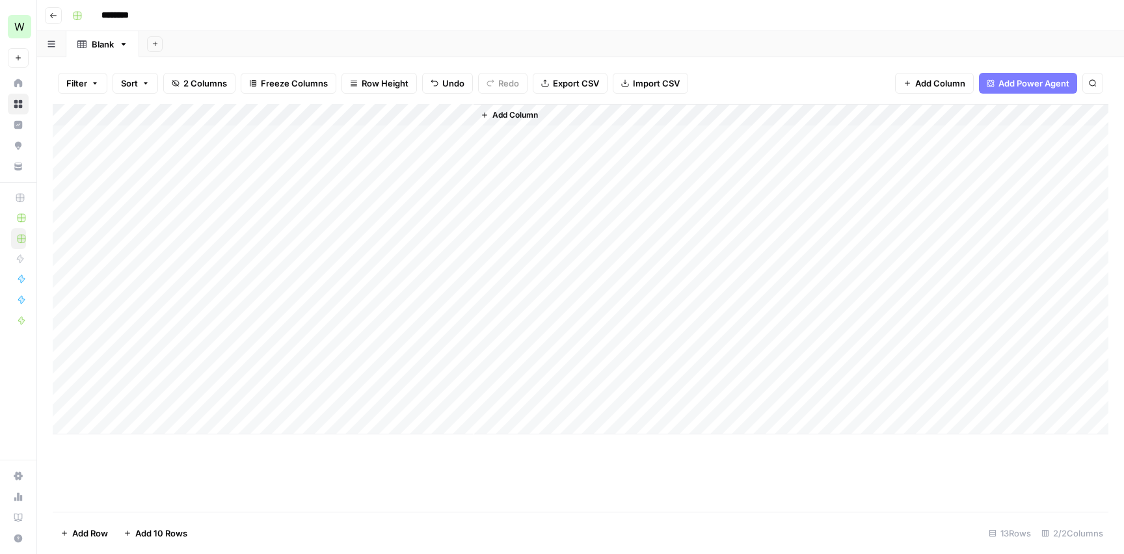
click at [328, 355] on div "Add Column" at bounding box center [580, 269] width 1055 height 330
type textarea "**********"
click at [336, 384] on div "Add Column" at bounding box center [580, 269] width 1055 height 330
type textarea "**********"
click at [371, 399] on div "Add Column" at bounding box center [580, 269] width 1055 height 330
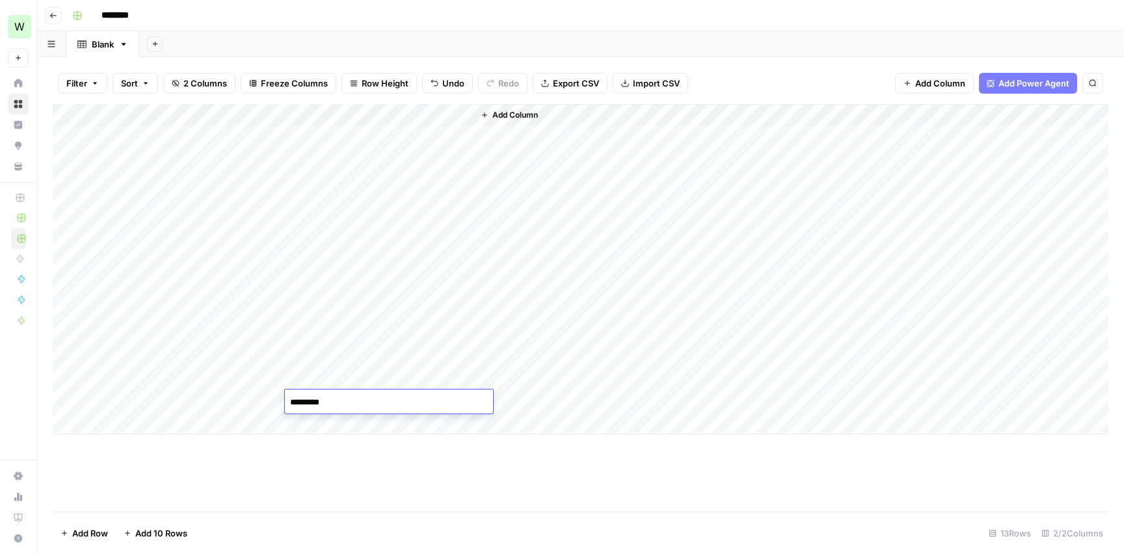
type textarea "**********"
click at [519, 115] on span "Add Column" at bounding box center [515, 115] width 46 height 12
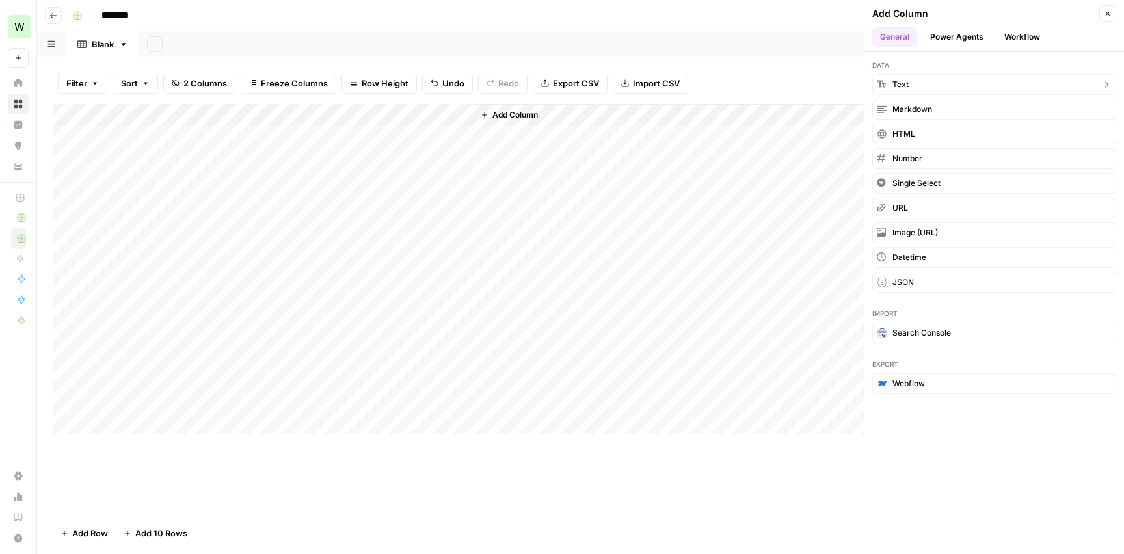
click at [920, 85] on button "Text" at bounding box center [994, 84] width 244 height 21
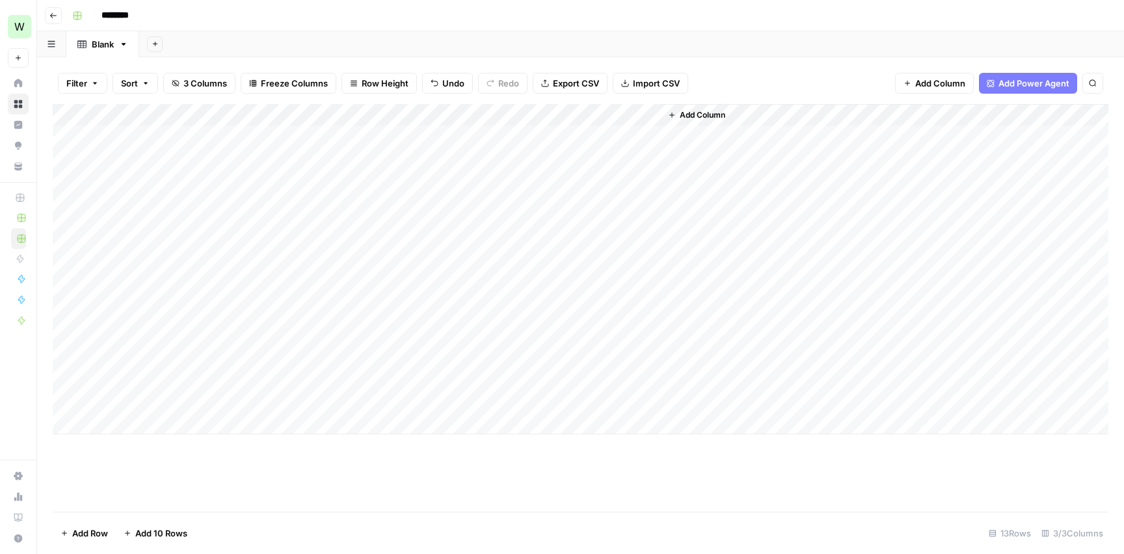
click at [555, 131] on div "Add Column" at bounding box center [580, 269] width 1055 height 330
click at [530, 114] on div "Add Column" at bounding box center [580, 269] width 1055 height 330
click at [539, 148] on input "New Column" at bounding box center [550, 146] width 132 height 13
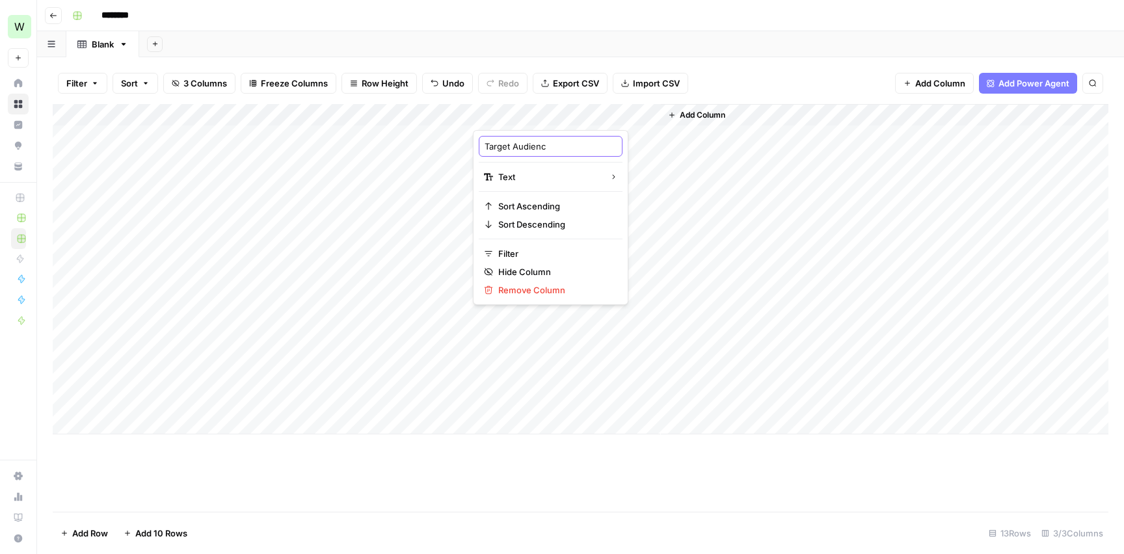
type input "Target Audience"
click at [566, 138] on div "Add Column" at bounding box center [580, 269] width 1055 height 330
click at [538, 139] on div "Add Column" at bounding box center [580, 269] width 1055 height 330
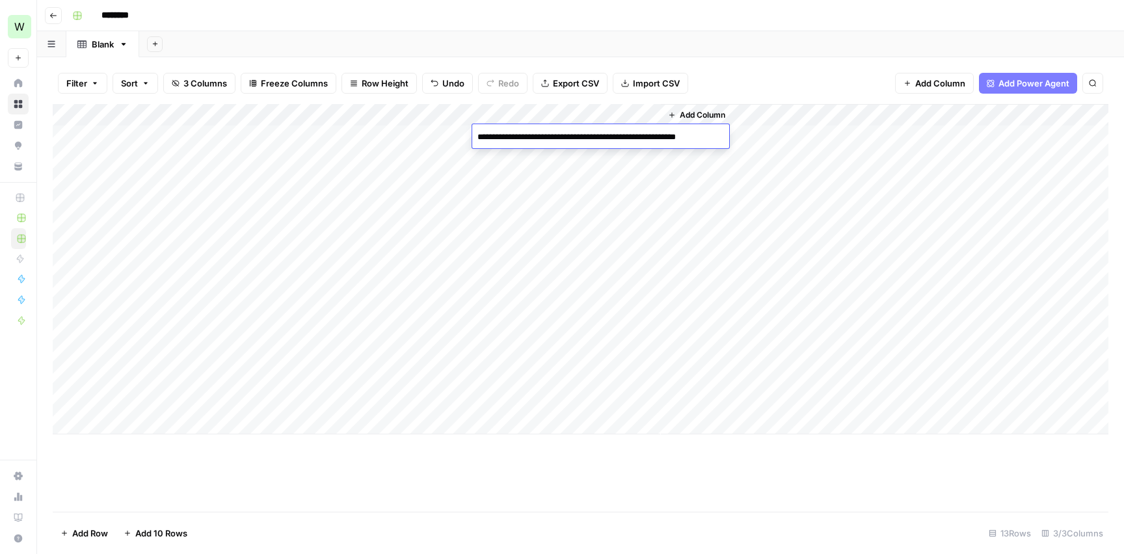
type textarea "**********"
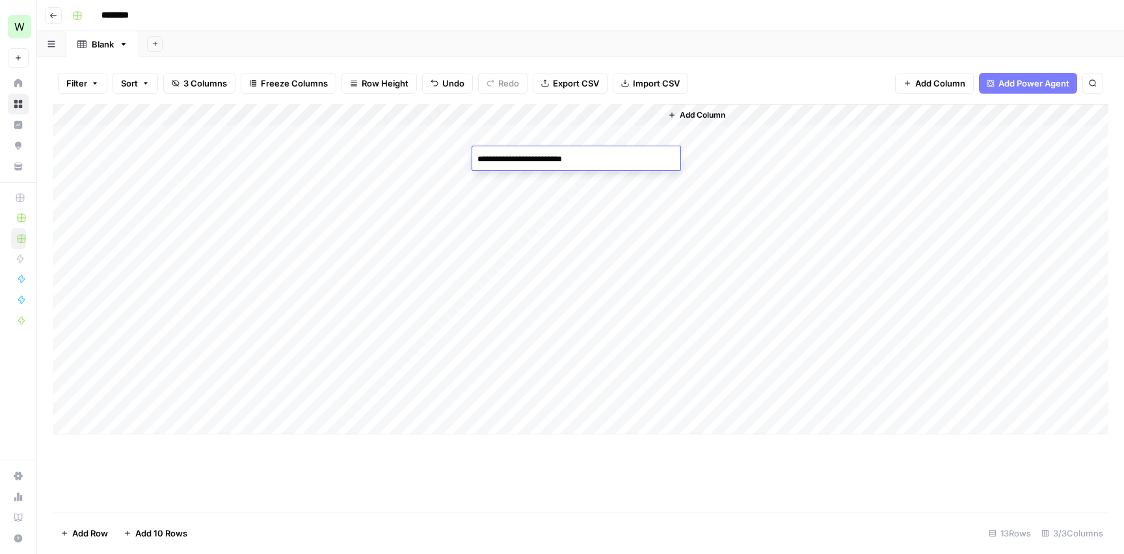
type textarea "*"
click at [648, 113] on div "Add Column" at bounding box center [580, 269] width 1055 height 330
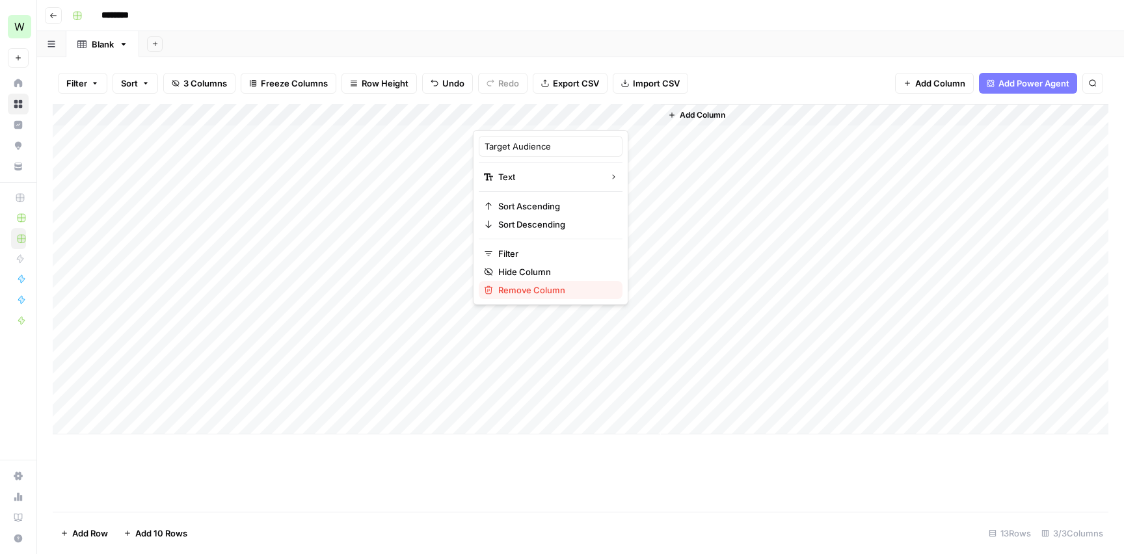
click at [553, 293] on span "Remove Column" at bounding box center [555, 289] width 114 height 13
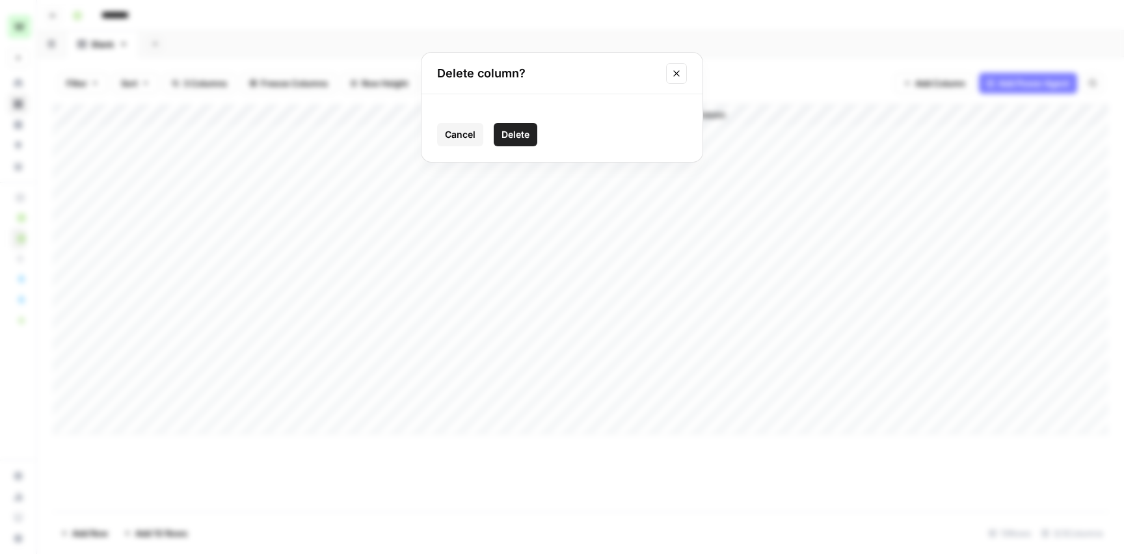
click at [524, 133] on span "Delete" at bounding box center [515, 134] width 28 height 13
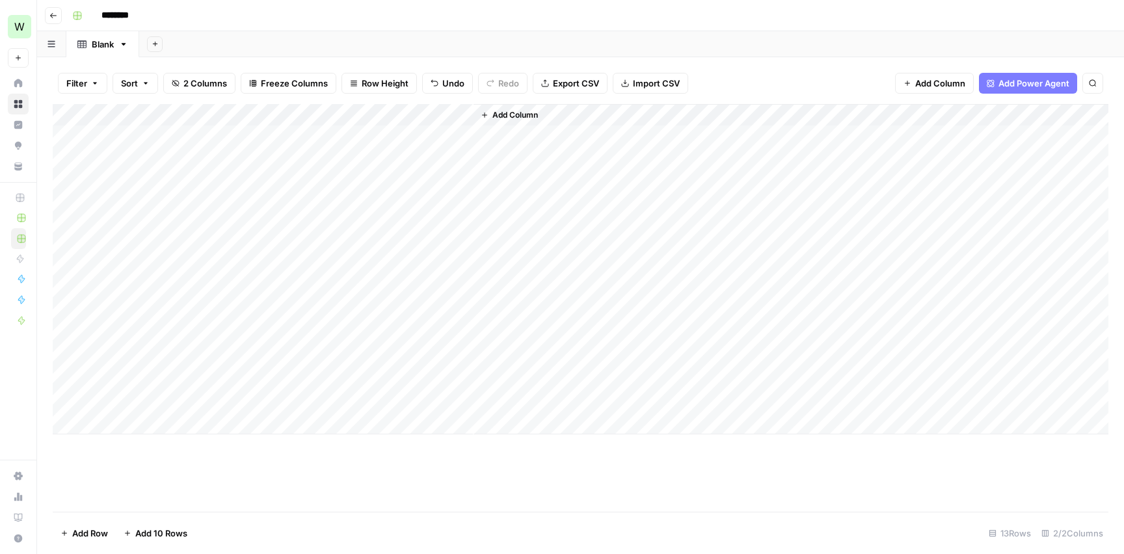
click at [501, 119] on span "Add Column" at bounding box center [515, 115] width 46 height 12
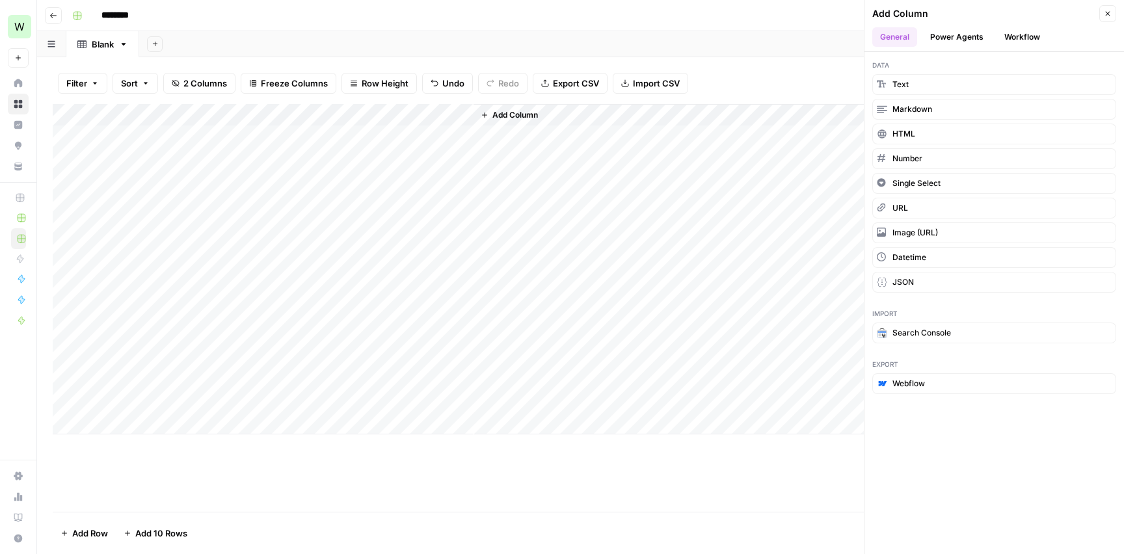
click at [1017, 39] on button "Workflow" at bounding box center [1021, 37] width 51 height 20
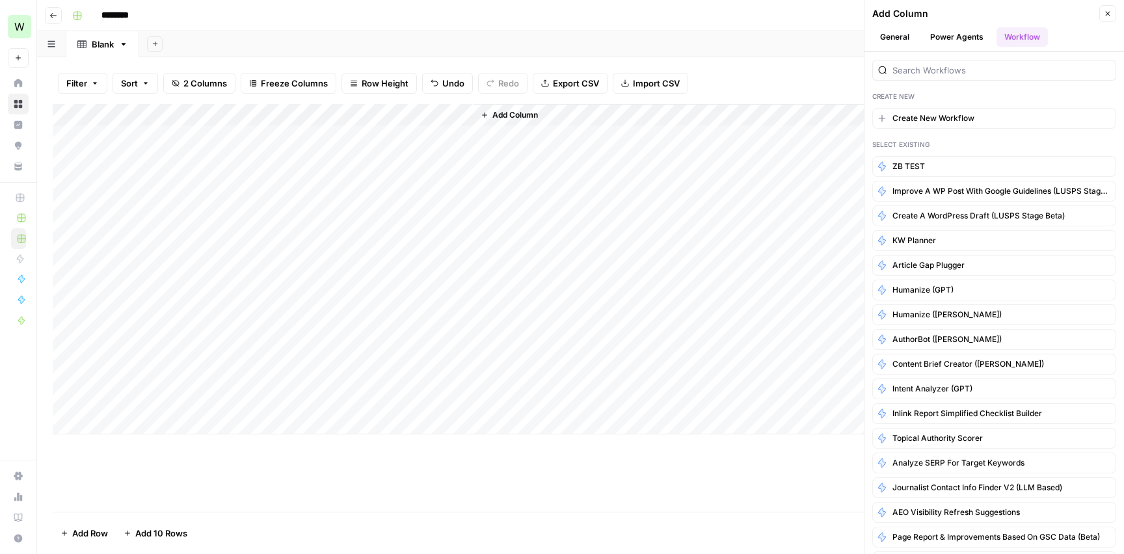
click at [1017, 42] on button "Workflow" at bounding box center [1021, 37] width 51 height 20
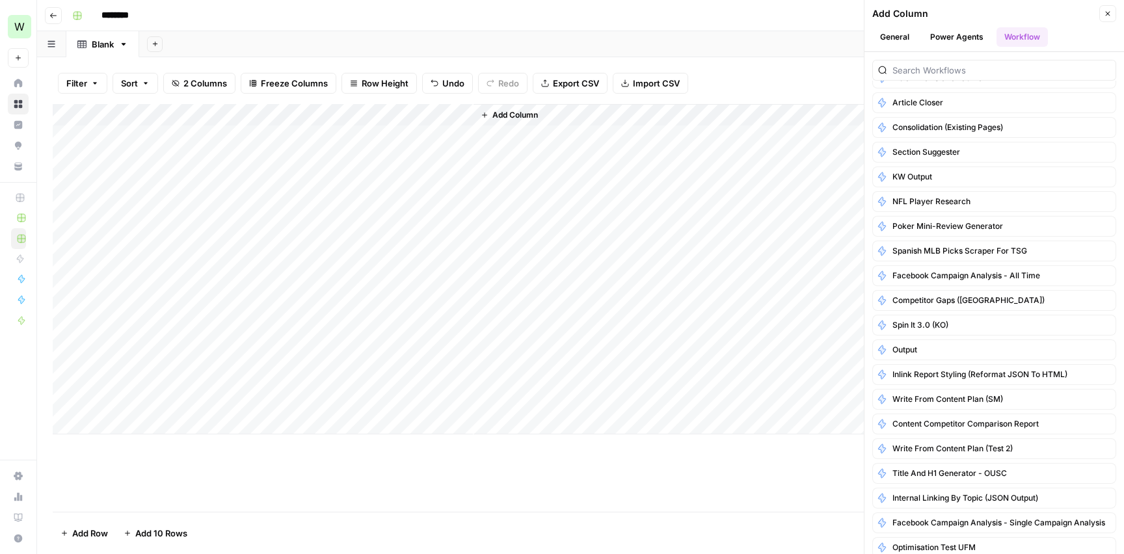
scroll to position [0, 0]
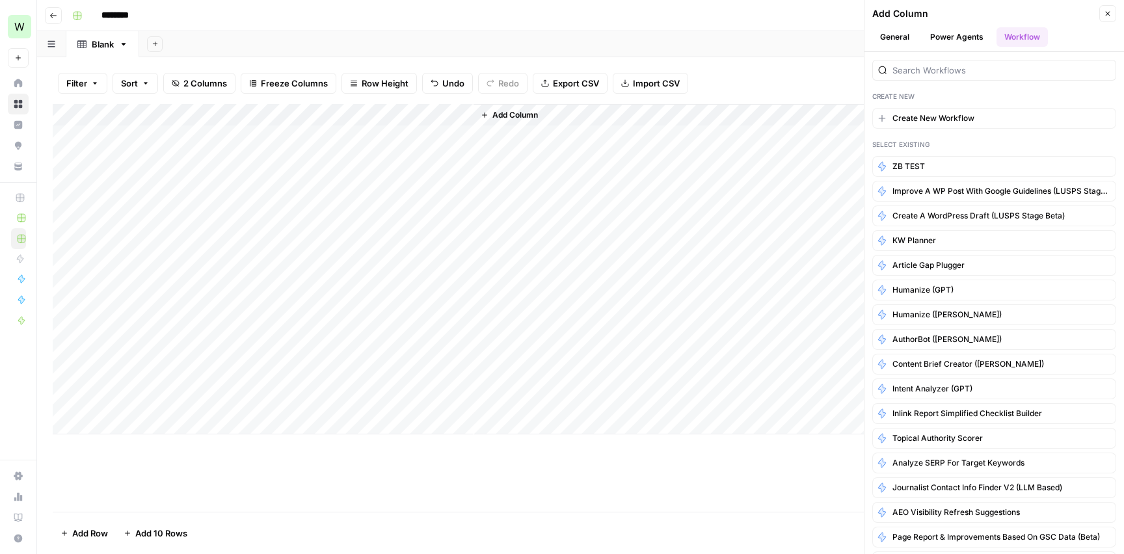
click at [957, 37] on button "Power Agents" at bounding box center [956, 37] width 69 height 20
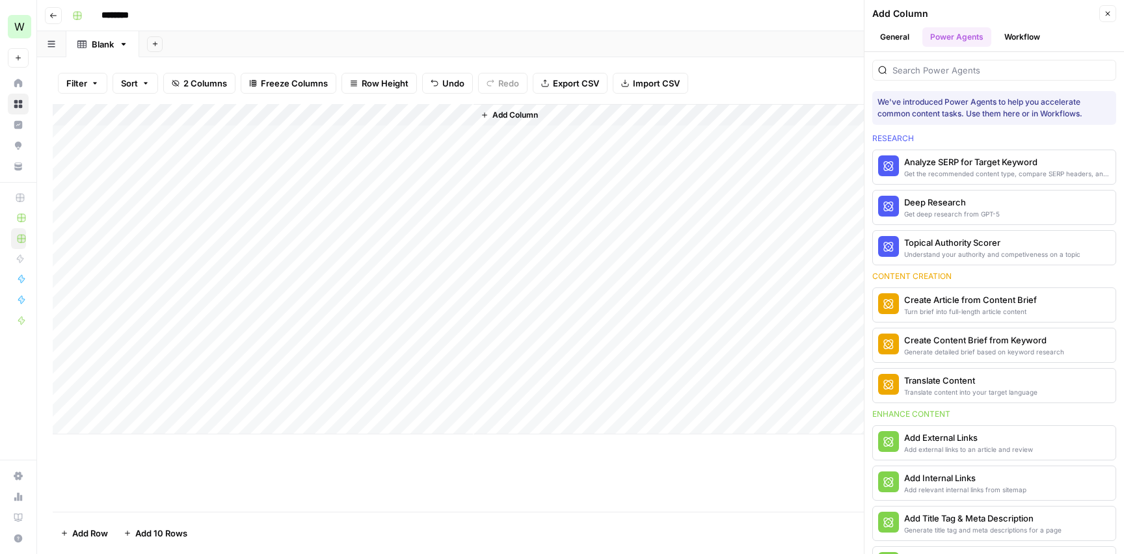
click at [899, 36] on button "General" at bounding box center [894, 37] width 45 height 20
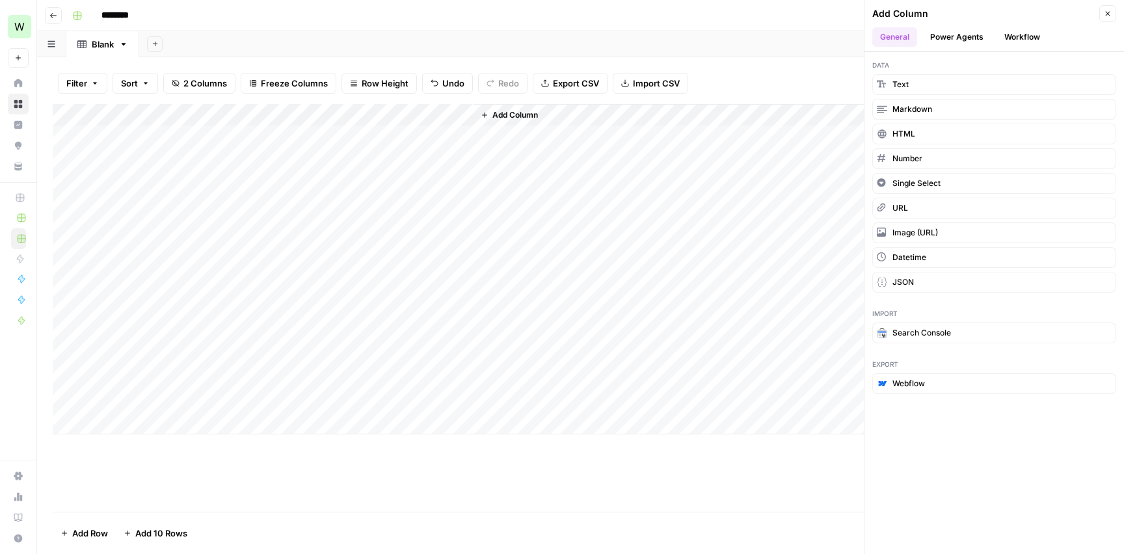
click at [515, 115] on span "Add Column" at bounding box center [515, 115] width 46 height 12
click at [930, 209] on button "URL" at bounding box center [994, 208] width 244 height 21
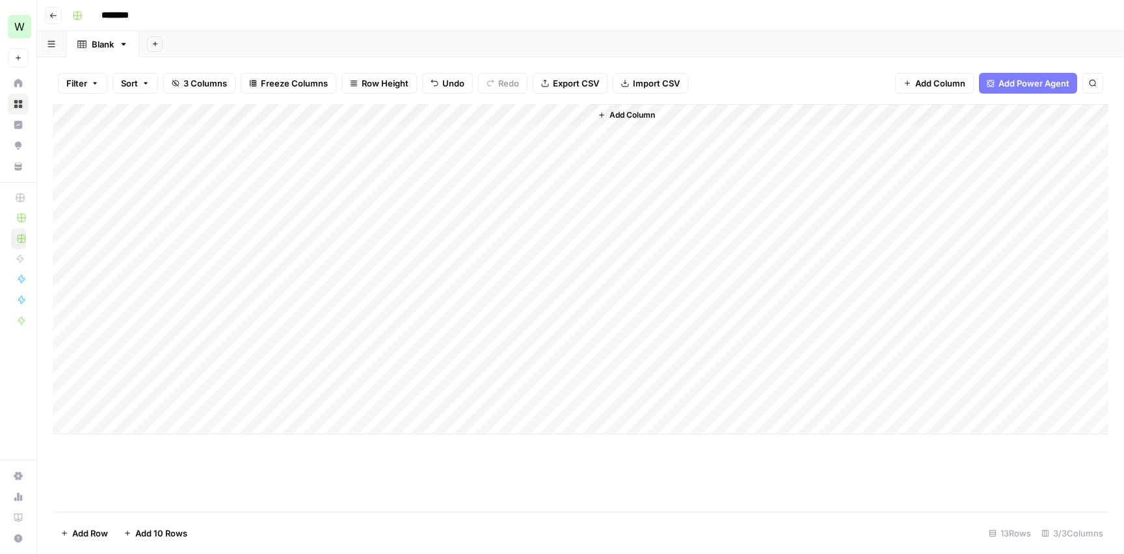
click at [521, 141] on div "Add Column" at bounding box center [580, 269] width 1055 height 330
click at [540, 132] on div "Add Column" at bounding box center [580, 269] width 1055 height 330
type input "**********"
click at [503, 160] on div "Add Column" at bounding box center [580, 269] width 1055 height 330
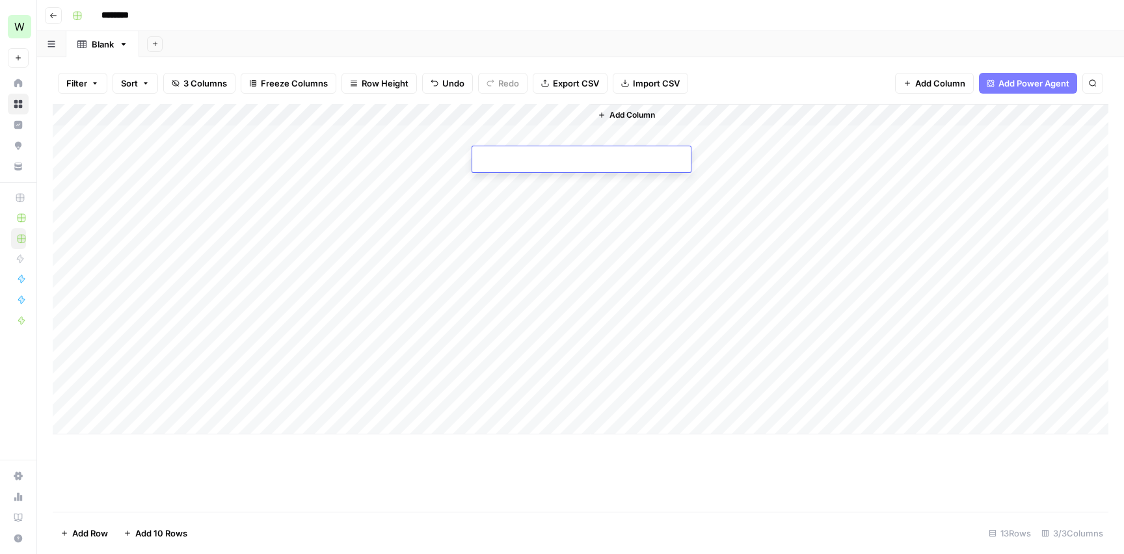
click at [503, 160] on input at bounding box center [581, 162] width 208 height 16
type input "**********"
click at [524, 183] on div "Add Column" at bounding box center [580, 269] width 1055 height 330
type input "**********"
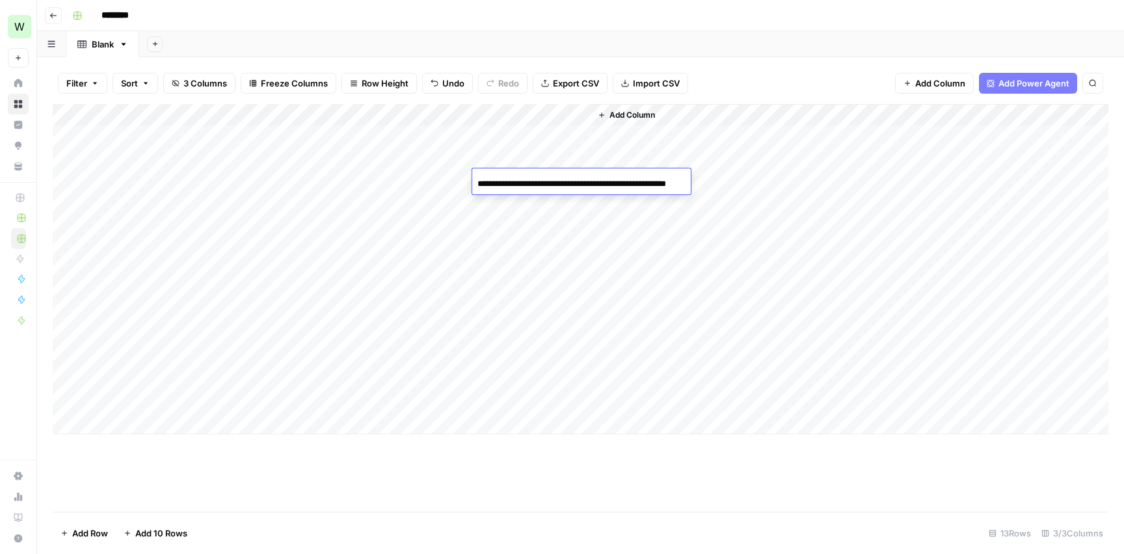
scroll to position [0, 31]
click at [503, 200] on div "Add Column" at bounding box center [580, 269] width 1055 height 330
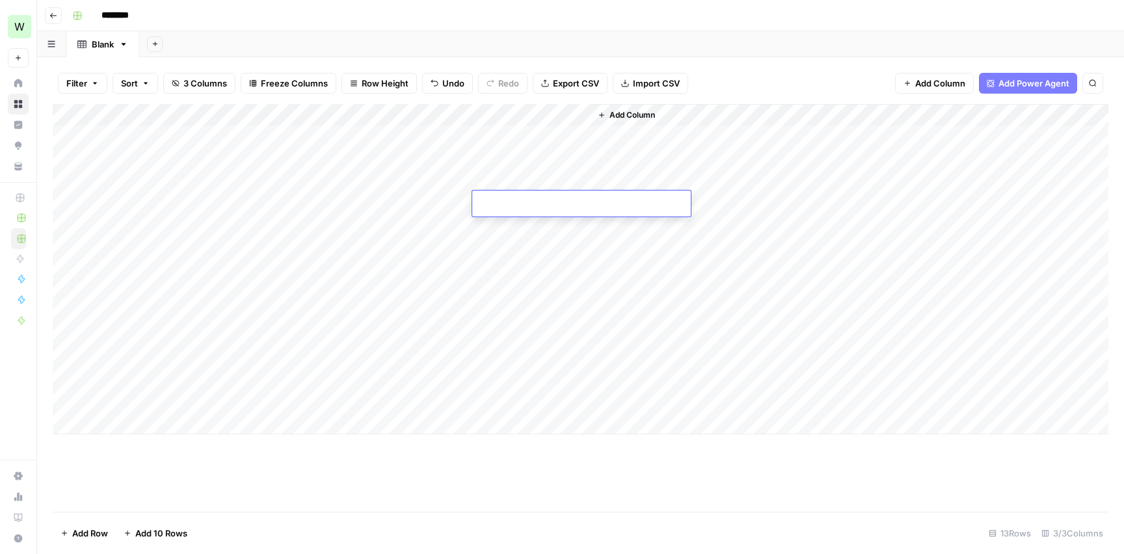
click at [503, 200] on input at bounding box center [581, 206] width 208 height 16
type input "**********"
click at [516, 224] on div "Add Column" at bounding box center [580, 269] width 1055 height 330
type input "**********"
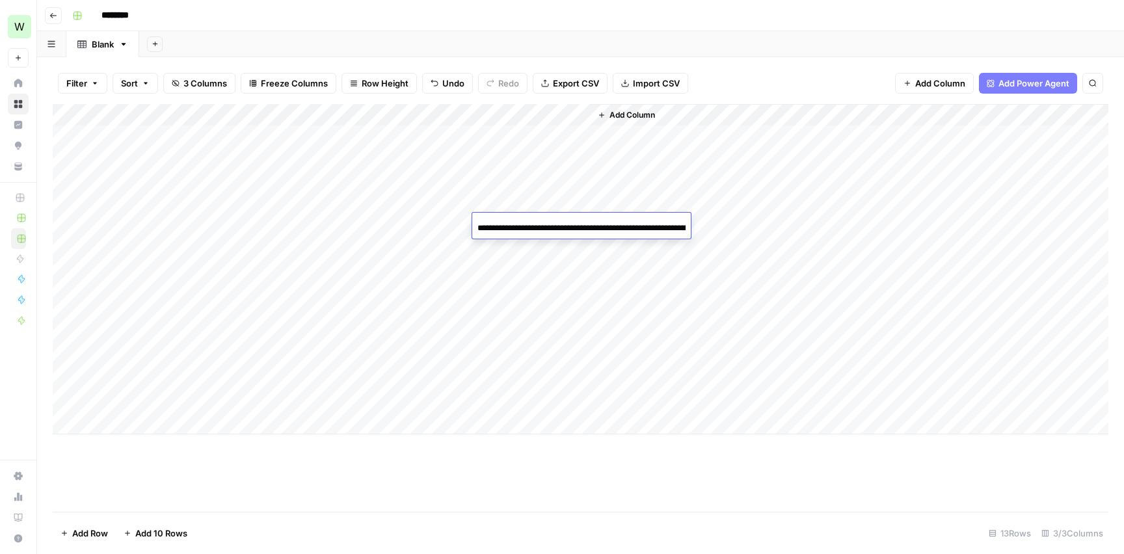
scroll to position [0, 81]
click at [520, 249] on div "Add Column" at bounding box center [580, 269] width 1055 height 330
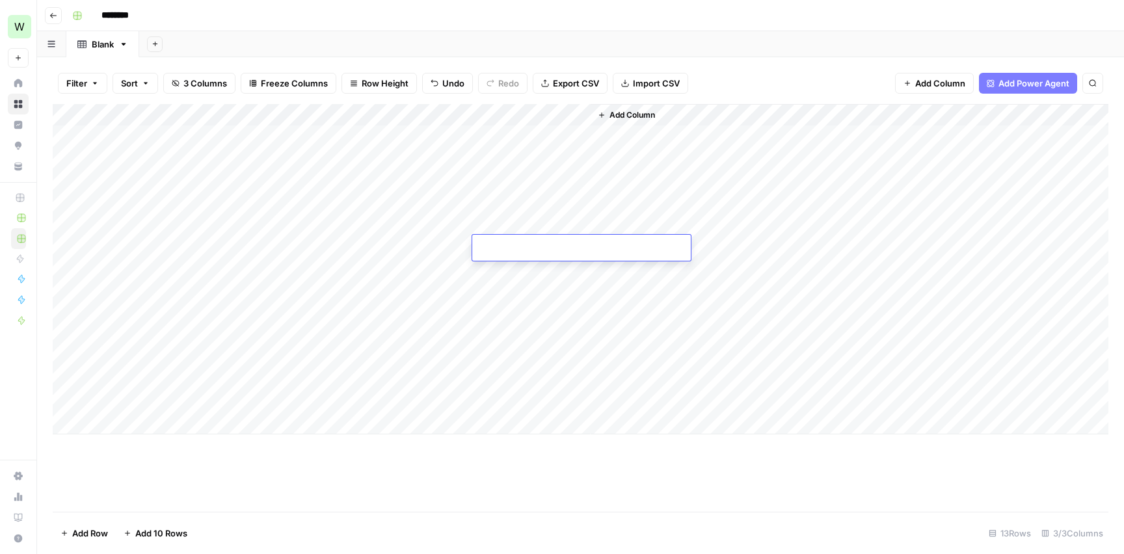
click at [520, 249] on input at bounding box center [581, 251] width 208 height 16
type input "**********"
click at [499, 267] on div "Add Column" at bounding box center [580, 269] width 1055 height 330
click at [499, 267] on input at bounding box center [581, 273] width 208 height 16
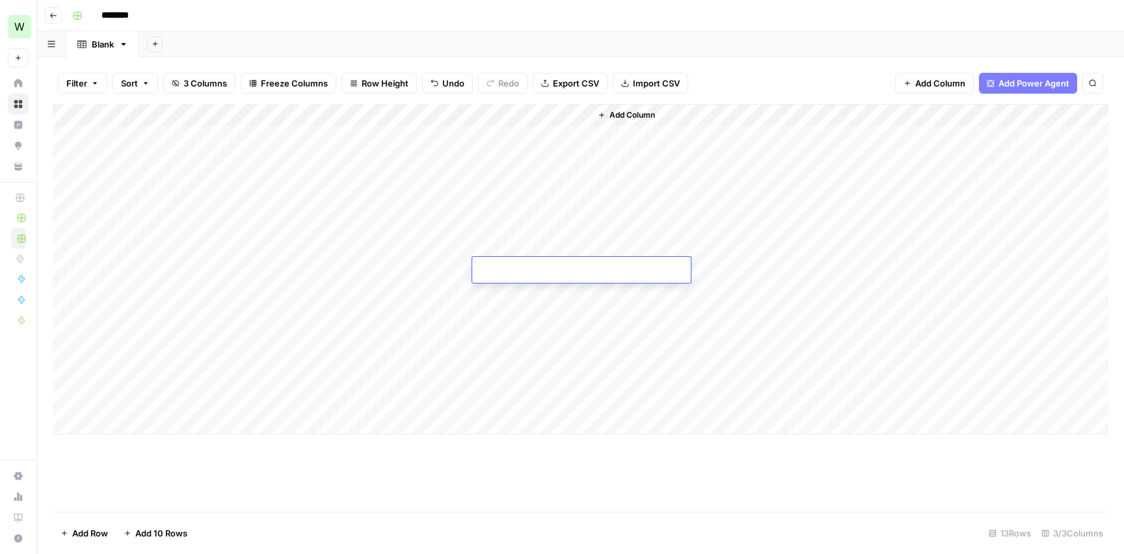
type input "**********"
click at [512, 295] on div "Add Column" at bounding box center [580, 269] width 1055 height 330
click at [512, 295] on input at bounding box center [581, 295] width 208 height 16
type input "**********"
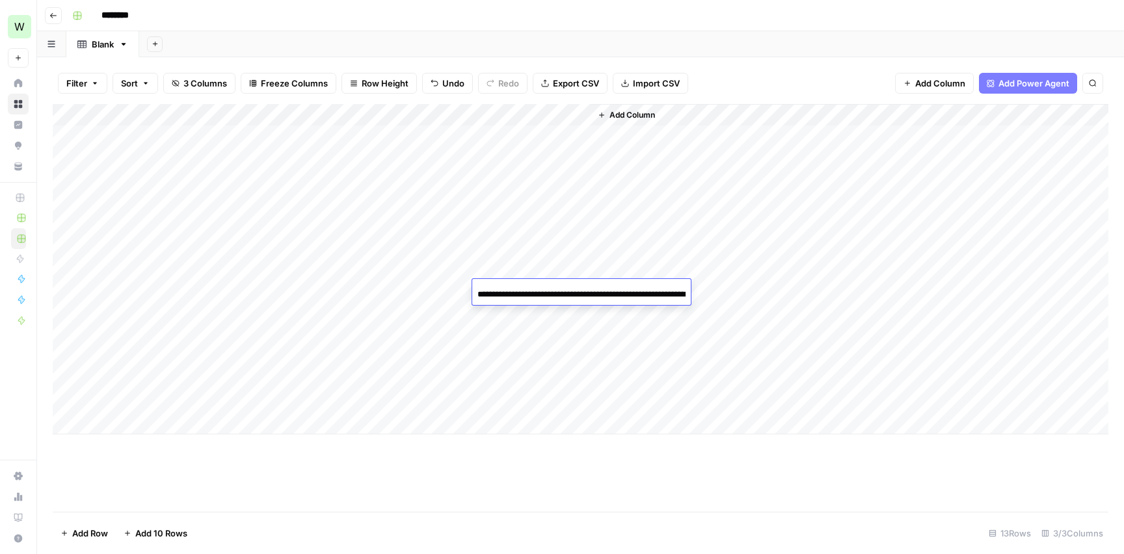
scroll to position [0, 62]
click at [523, 312] on div "Add Column" at bounding box center [580, 269] width 1055 height 330
click at [523, 312] on input at bounding box center [581, 317] width 208 height 16
type input "**********"
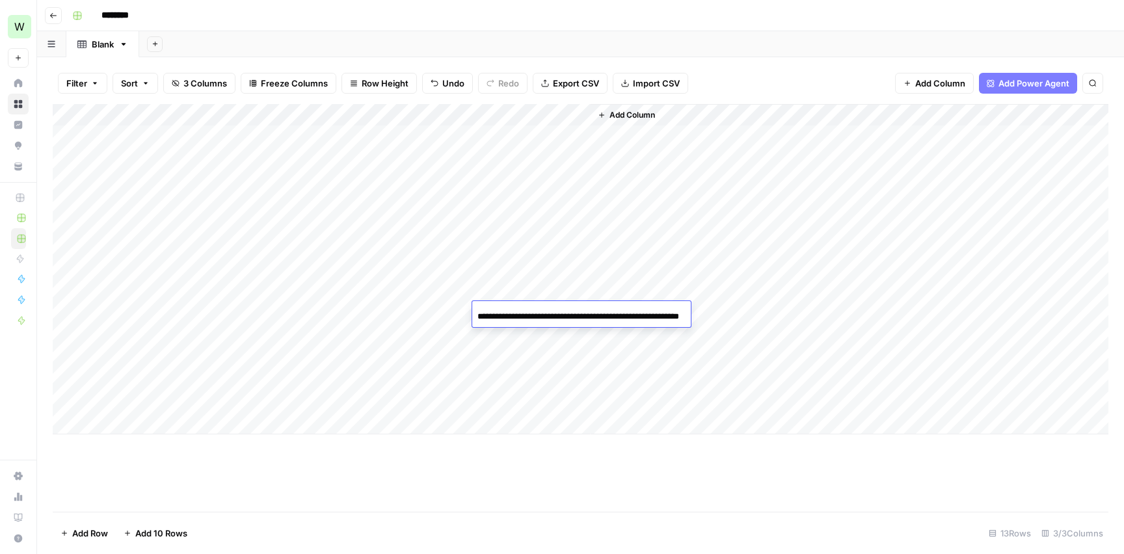
scroll to position [0, 54]
click at [531, 331] on div "Add Column" at bounding box center [580, 269] width 1055 height 330
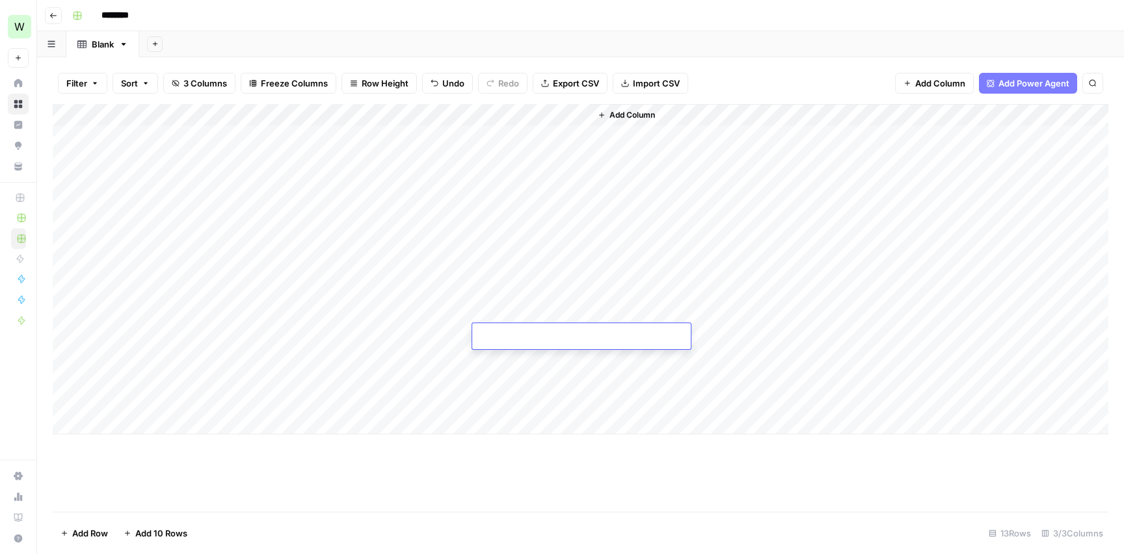
click at [531, 331] on input at bounding box center [581, 339] width 208 height 16
type input "**********"
click at [530, 358] on div "Add Column" at bounding box center [580, 269] width 1055 height 330
type input "**********"
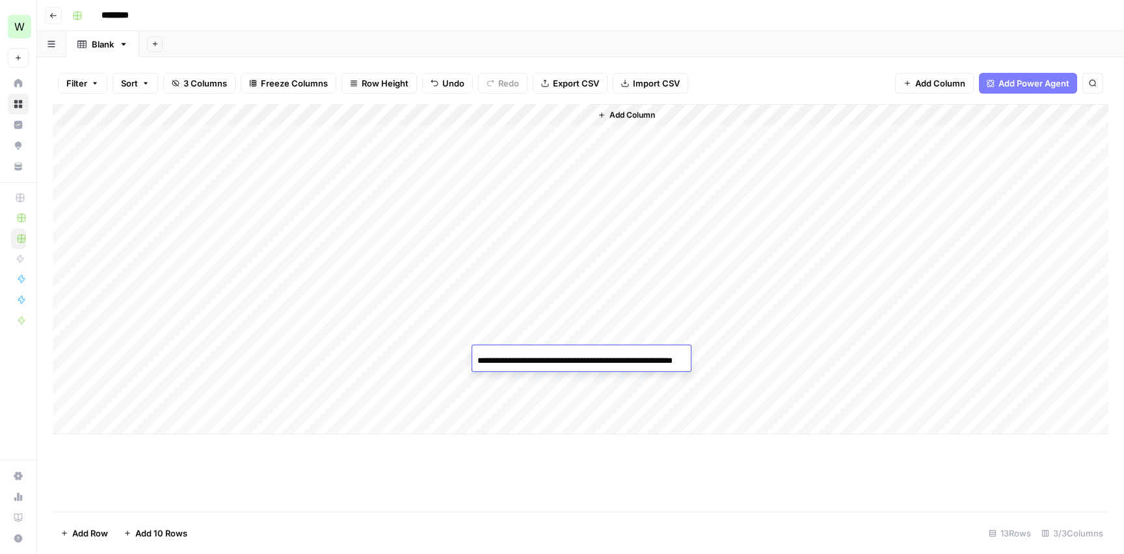
scroll to position [0, 41]
click at [555, 379] on div "Add Column" at bounding box center [580, 269] width 1055 height 330
type input "**********"
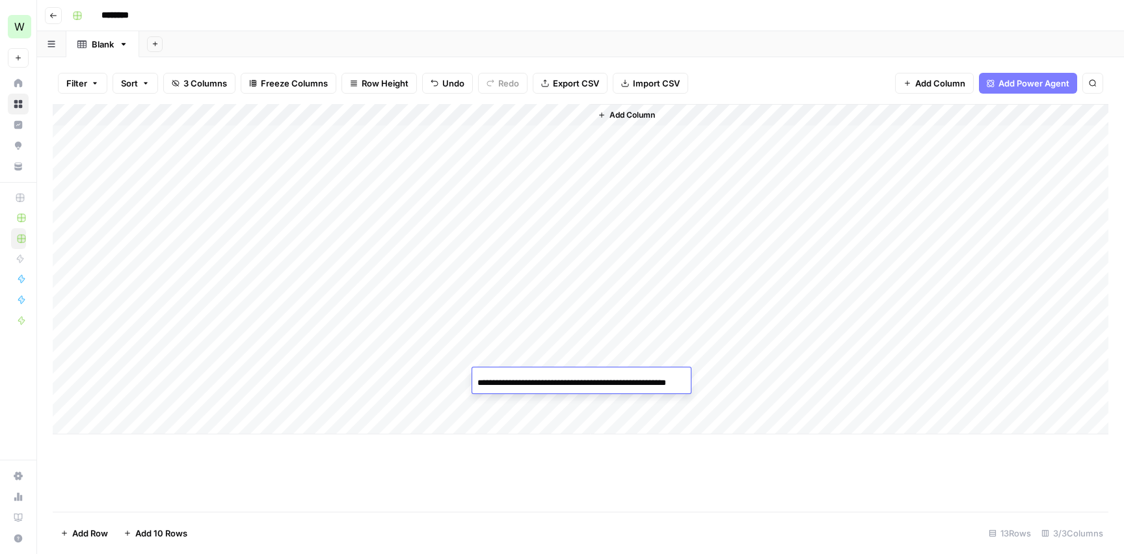
scroll to position [0, 32]
click at [534, 399] on div "Add Column" at bounding box center [580, 269] width 1055 height 330
click at [534, 399] on input at bounding box center [581, 405] width 208 height 16
type input "**********"
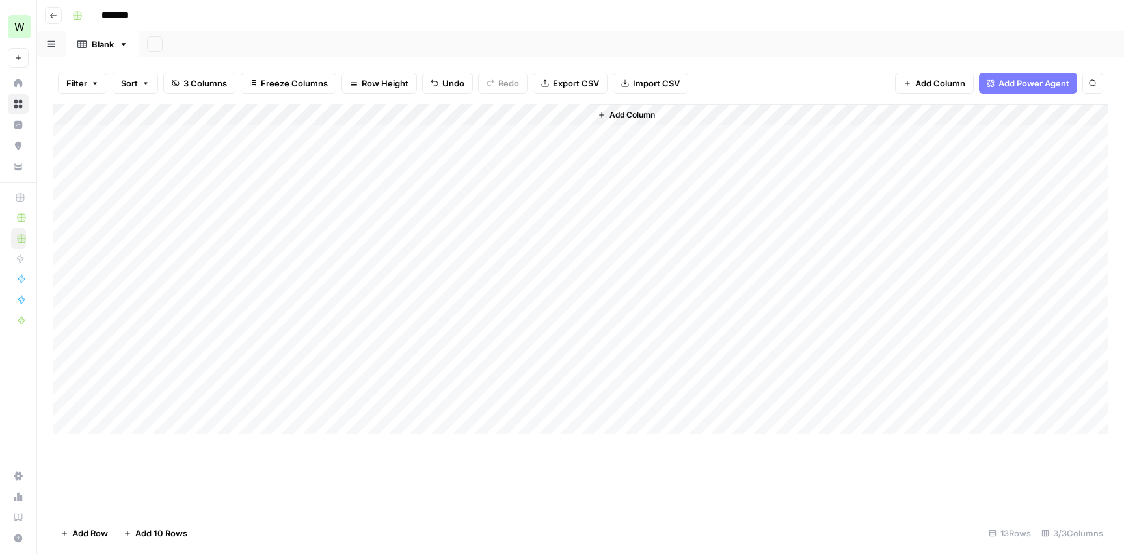
click at [648, 114] on span "Add Column" at bounding box center [632, 115] width 46 height 12
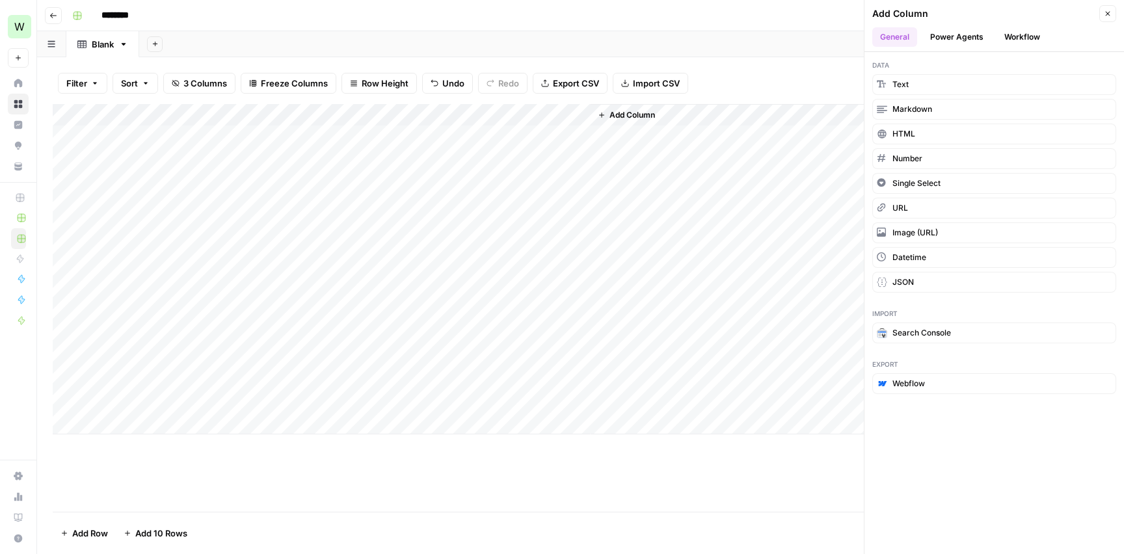
click at [1012, 31] on button "Workflow" at bounding box center [1021, 37] width 51 height 20
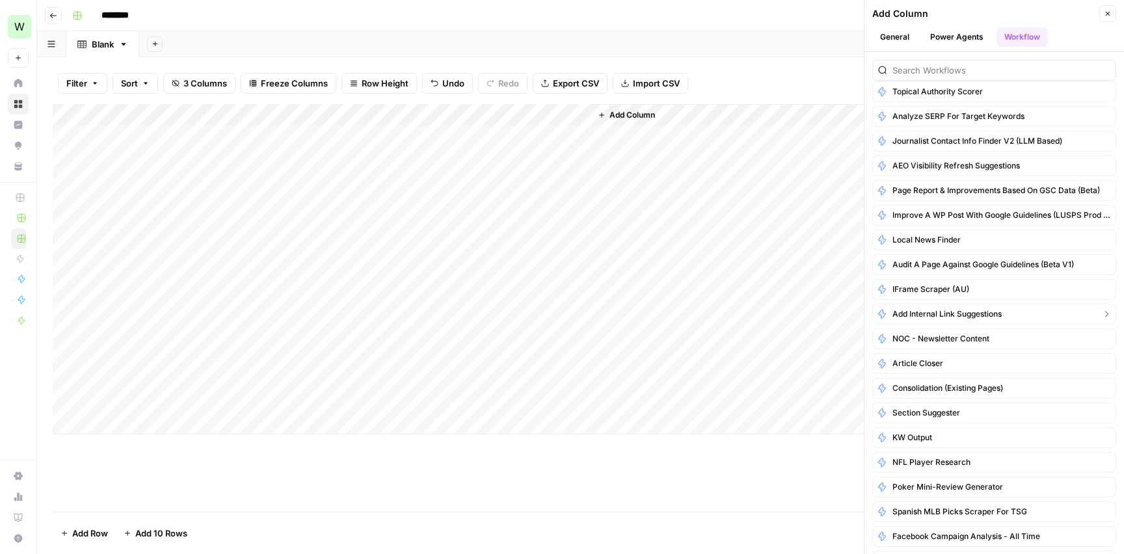
scroll to position [337, 0]
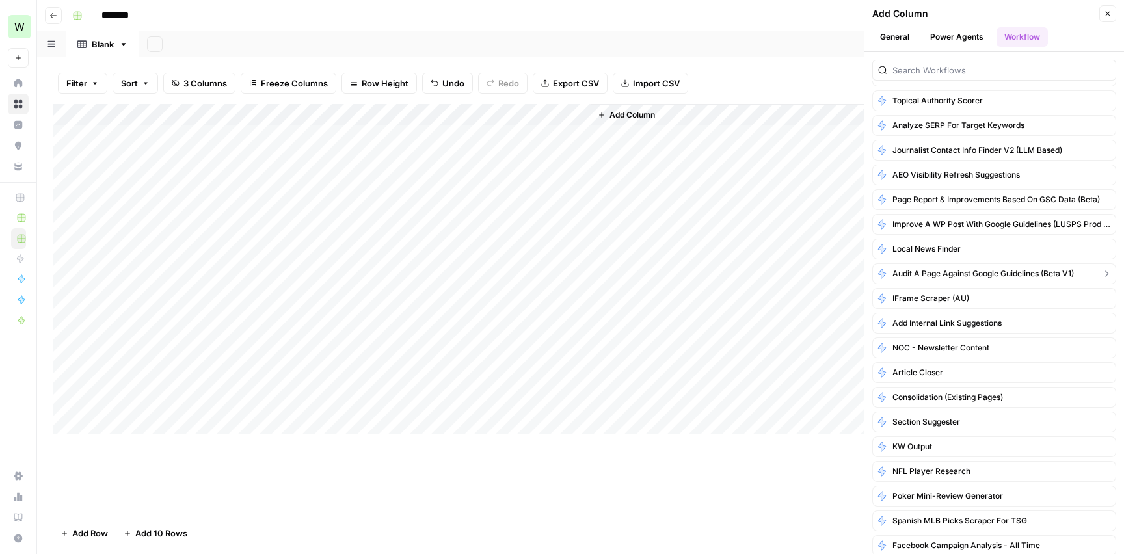
click at [990, 275] on span "Audit a Page Against Google Guidelines (Beta v1)" at bounding box center [982, 274] width 181 height 12
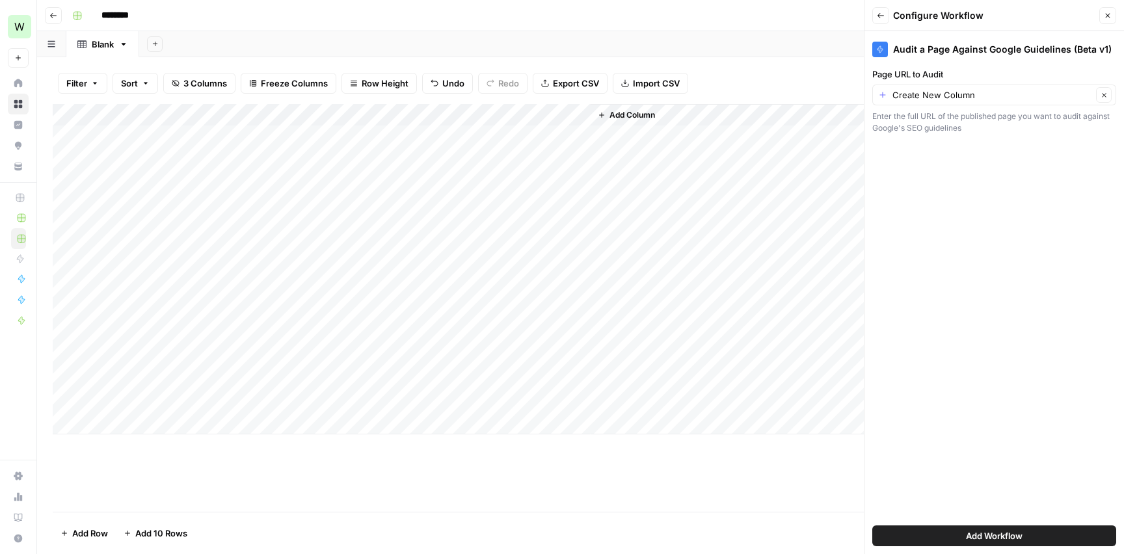
click at [1012, 534] on span "Add Workflow" at bounding box center [994, 535] width 57 height 13
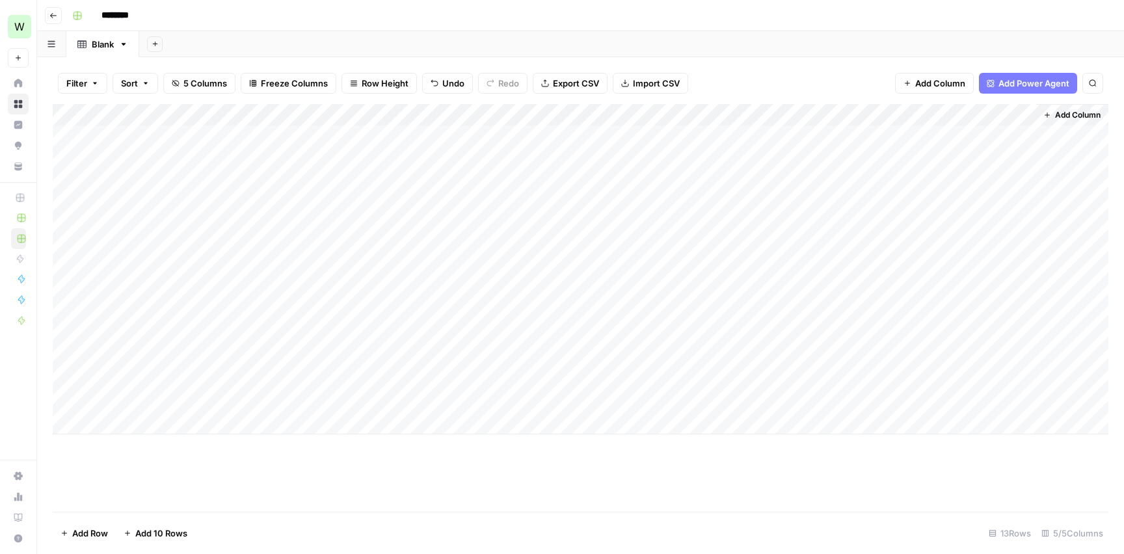
scroll to position [0, 0]
click at [464, 137] on div "Add Column" at bounding box center [580, 269] width 1055 height 330
drag, startPoint x: 589, startPoint y: 147, endPoint x: 585, endPoint y: 401, distance: 254.3
click at [585, 401] on div "Add Column" at bounding box center [580, 269] width 1055 height 330
click at [697, 139] on div "Add Column" at bounding box center [580, 269] width 1055 height 330
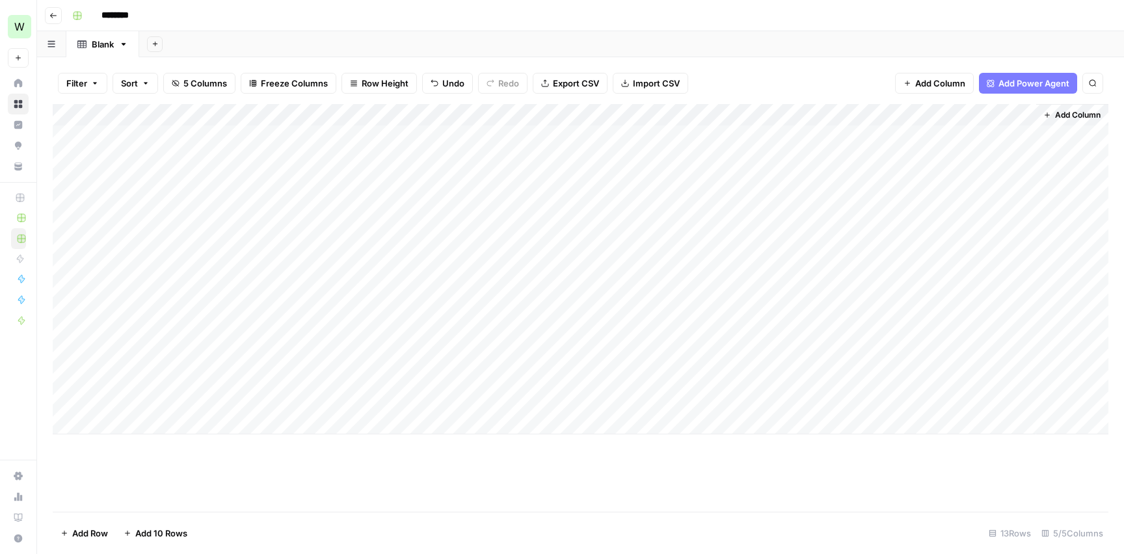
click at [579, 112] on div "Add Column" at bounding box center [580, 269] width 1055 height 330
click at [531, 291] on span "Remove Column" at bounding box center [555, 289] width 114 height 13
click at [516, 137] on span "Delete" at bounding box center [515, 134] width 28 height 13
click at [907, 114] on div "Add Column" at bounding box center [580, 269] width 1055 height 330
click at [940, 144] on span "All Rows" at bounding box center [953, 144] width 82 height 13
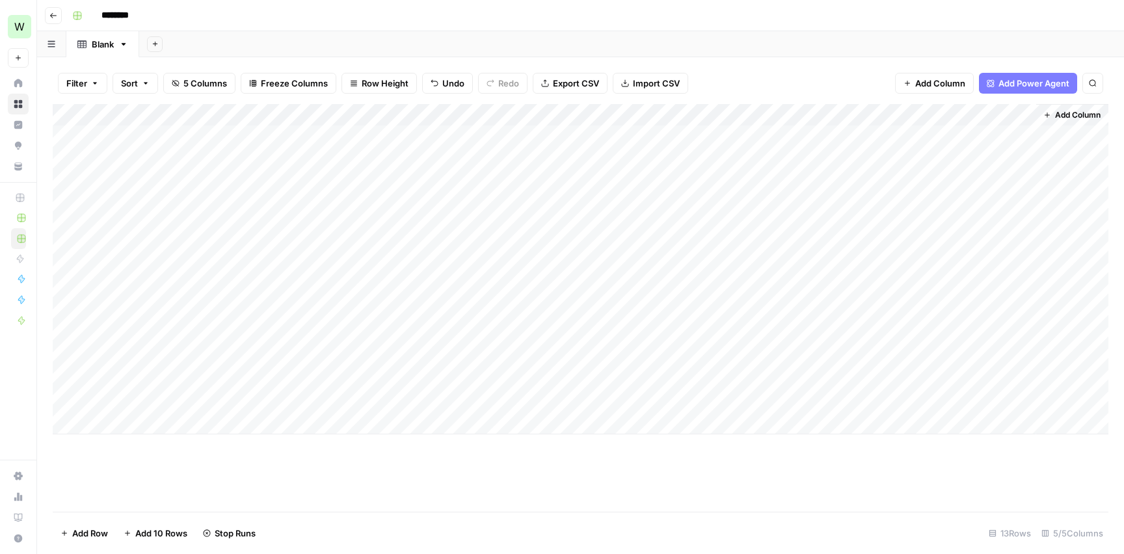
click at [734, 138] on div "Add Column" at bounding box center [580, 269] width 1055 height 330
click at [888, 133] on div "Add Column" at bounding box center [580, 269] width 1055 height 330
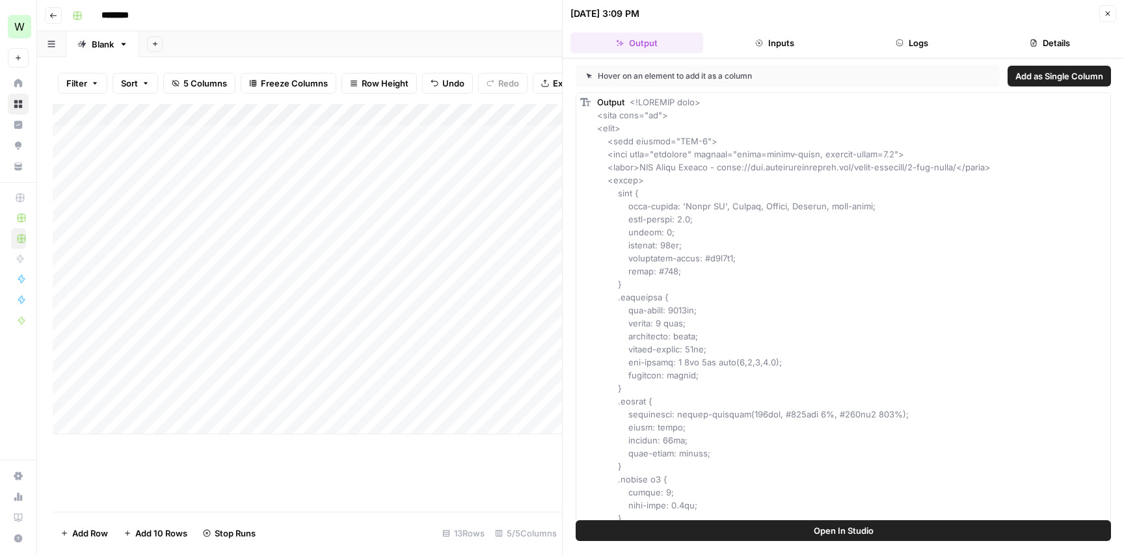
click at [832, 535] on span "Open In Studio" at bounding box center [843, 530] width 60 height 13
click at [1047, 51] on button "Details" at bounding box center [1049, 43] width 133 height 21
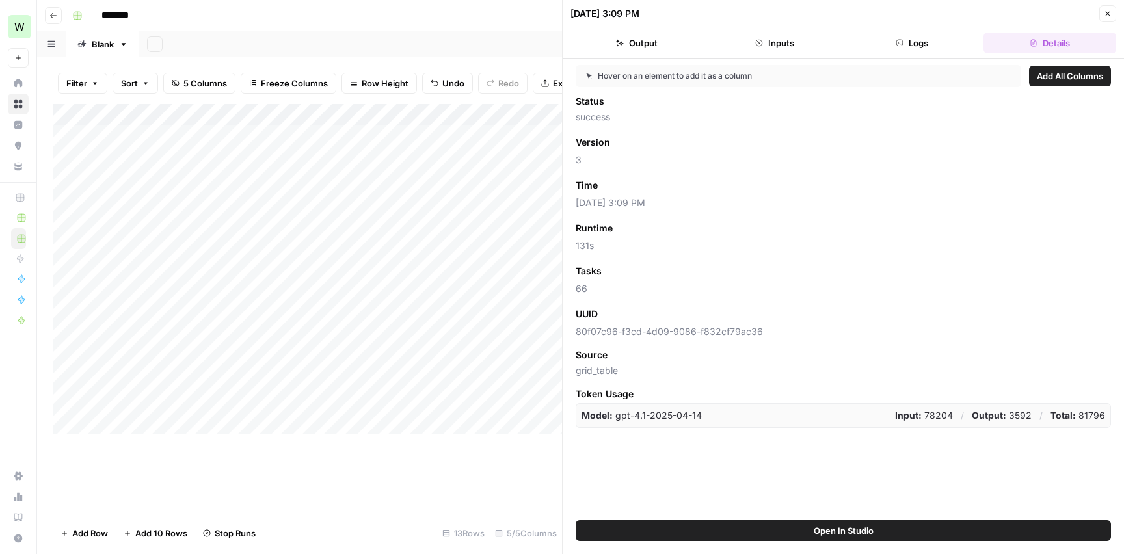
click at [935, 47] on button "Logs" at bounding box center [912, 43] width 133 height 21
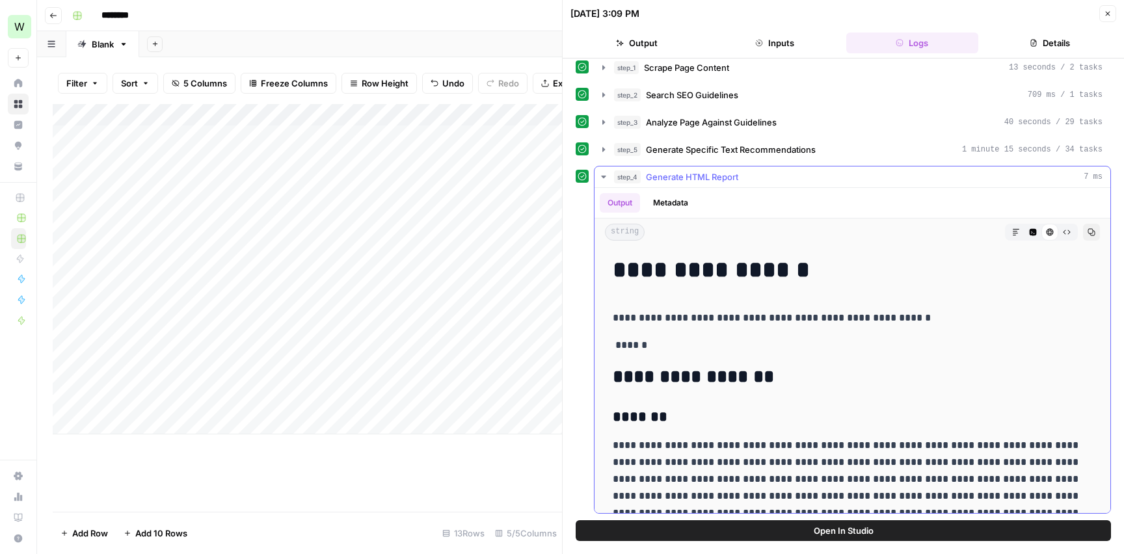
click at [669, 203] on button "Metadata" at bounding box center [670, 203] width 51 height 20
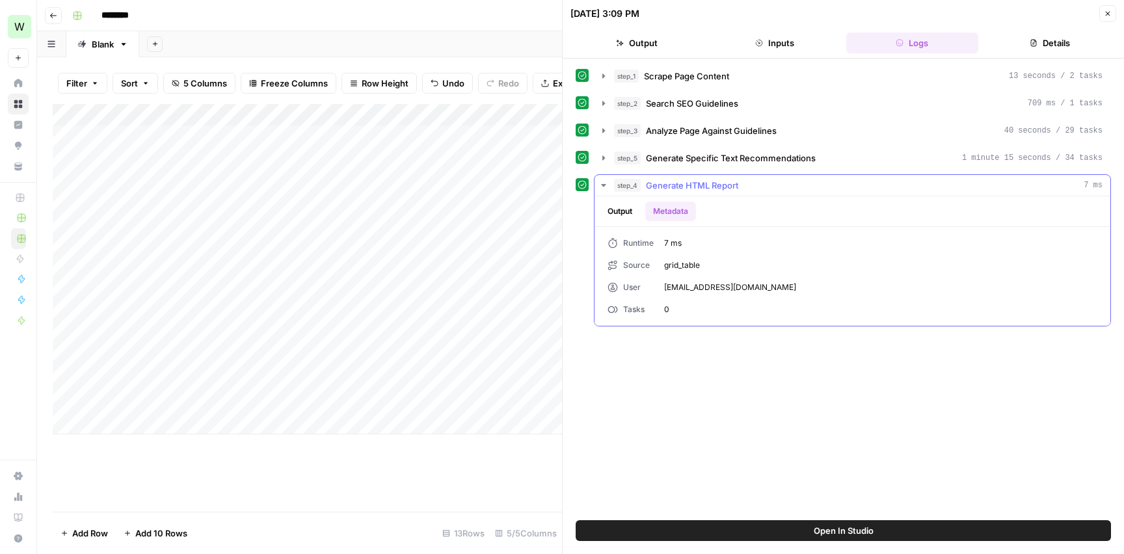
click at [623, 212] on button "Output" at bounding box center [619, 212] width 40 height 20
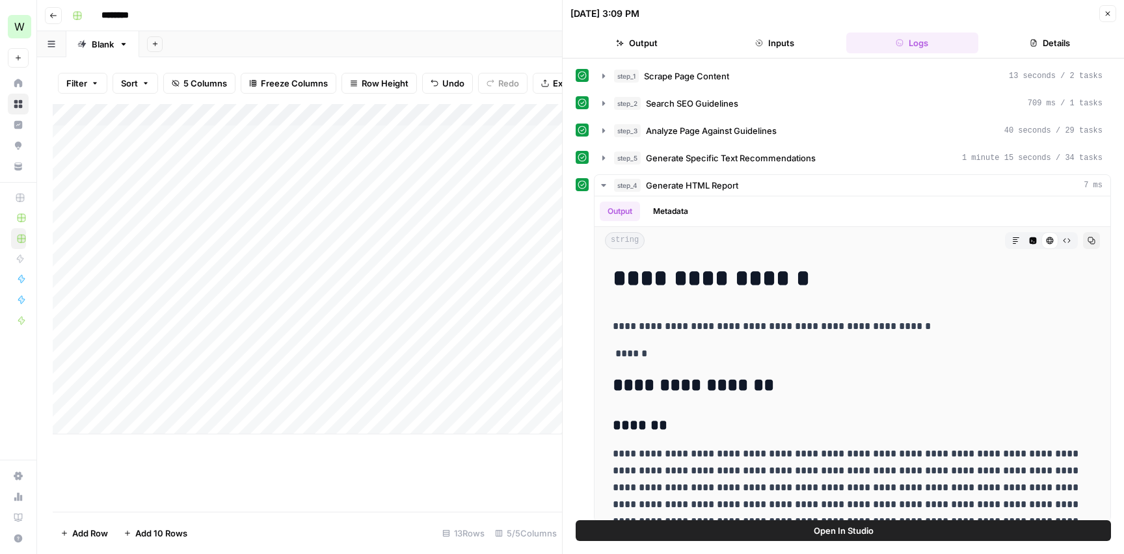
click at [1101, 7] on button "Close" at bounding box center [1107, 13] width 17 height 17
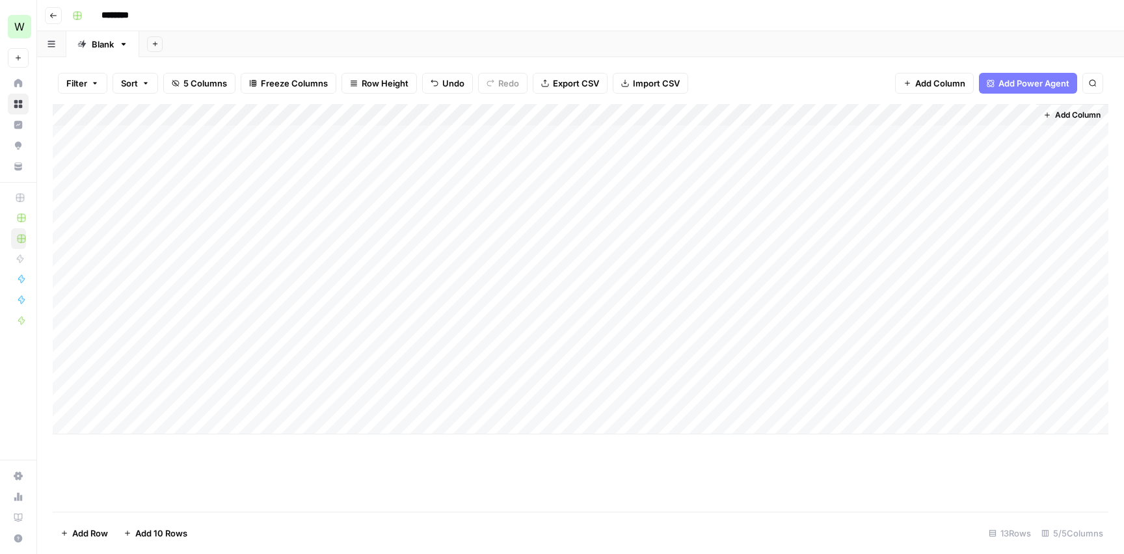
click at [761, 158] on div "Add Column" at bounding box center [580, 269] width 1055 height 330
click at [889, 159] on div "Add Column" at bounding box center [580, 269] width 1055 height 330
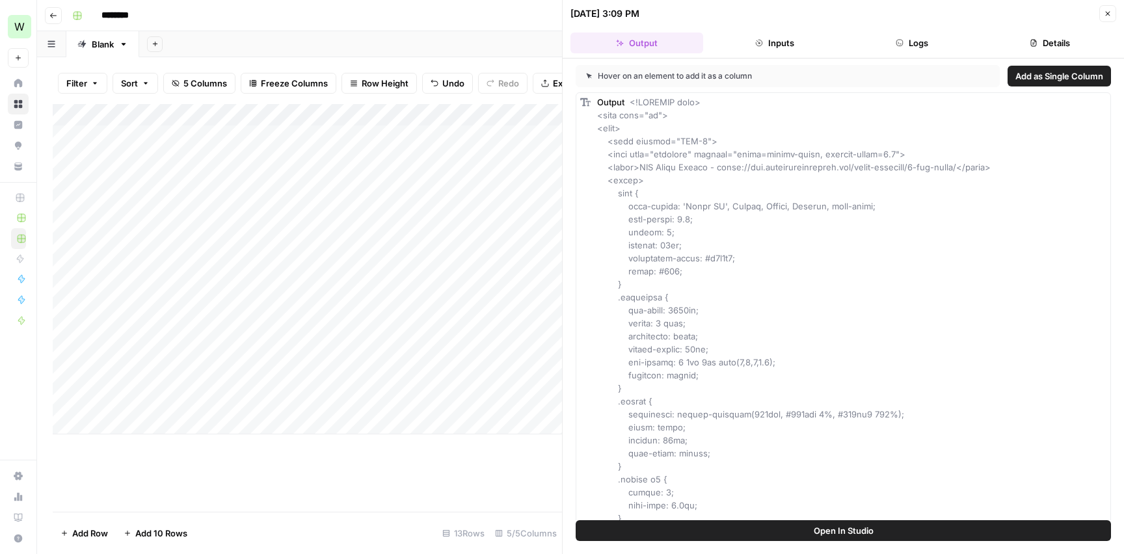
click at [1044, 44] on button "Details" at bounding box center [1049, 43] width 133 height 21
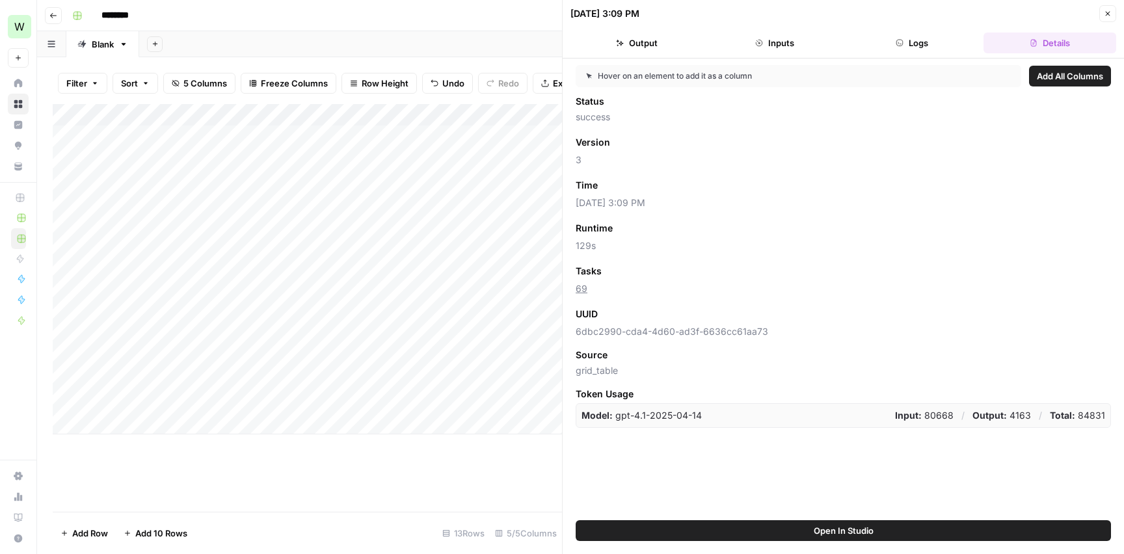
click at [918, 38] on button "Logs" at bounding box center [912, 43] width 133 height 21
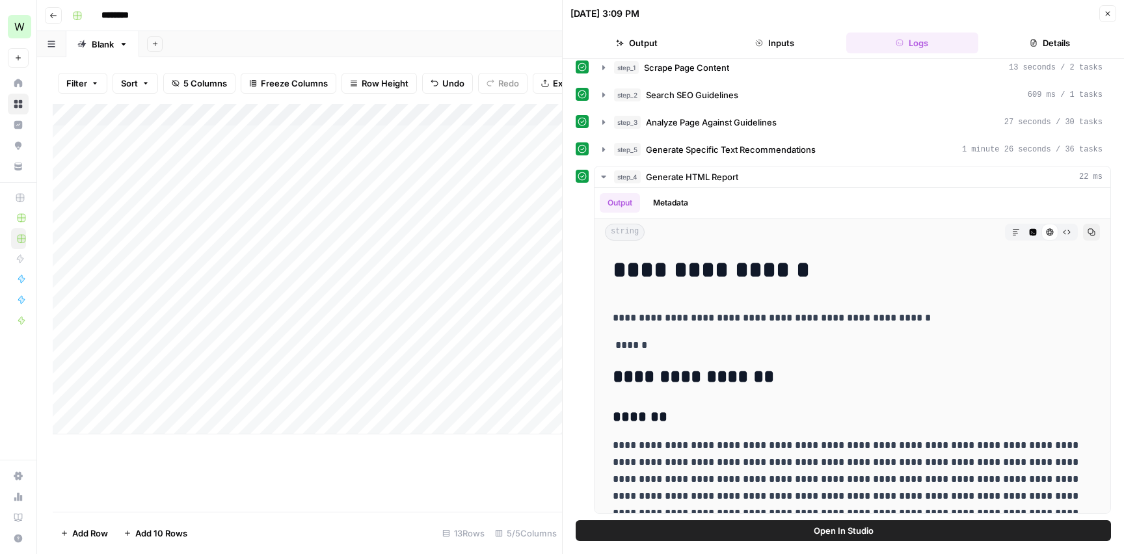
click at [1058, 46] on button "Details" at bounding box center [1049, 43] width 133 height 21
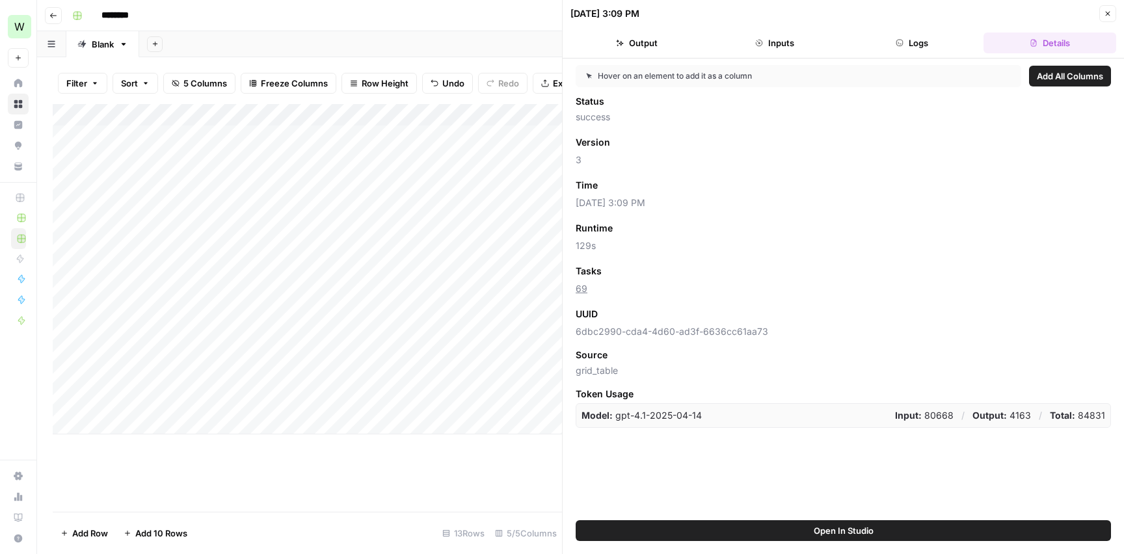
click at [933, 42] on button "Logs" at bounding box center [912, 43] width 133 height 21
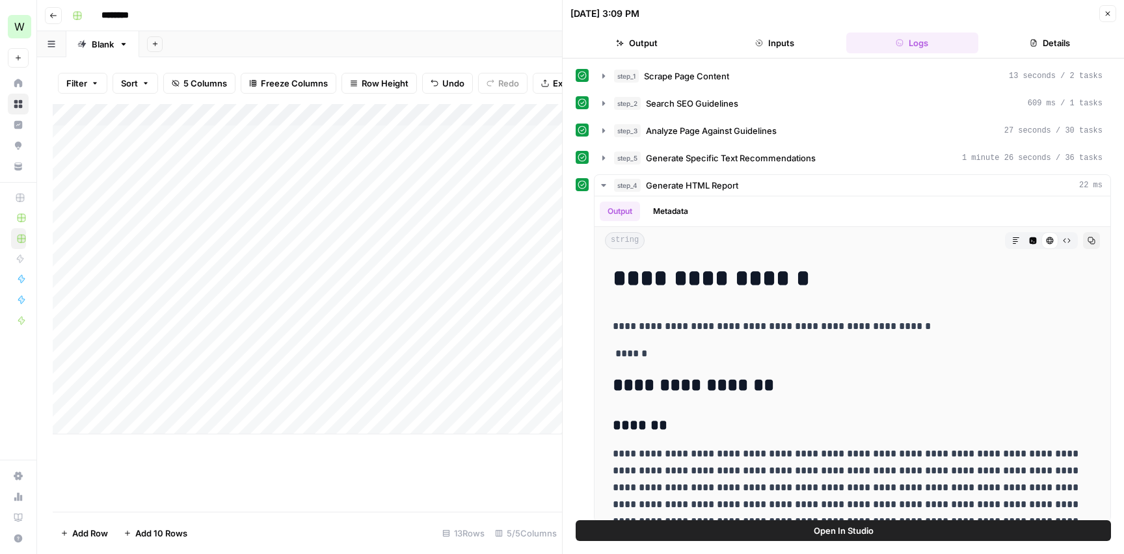
click at [781, 36] on button "Inputs" at bounding box center [774, 43] width 133 height 21
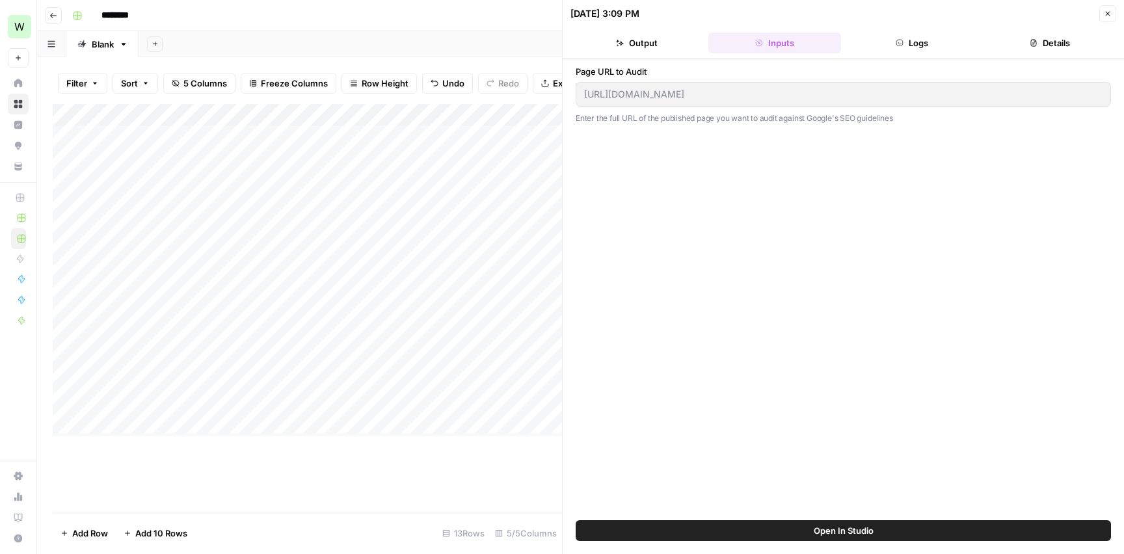
click at [642, 37] on button "Output" at bounding box center [636, 43] width 133 height 21
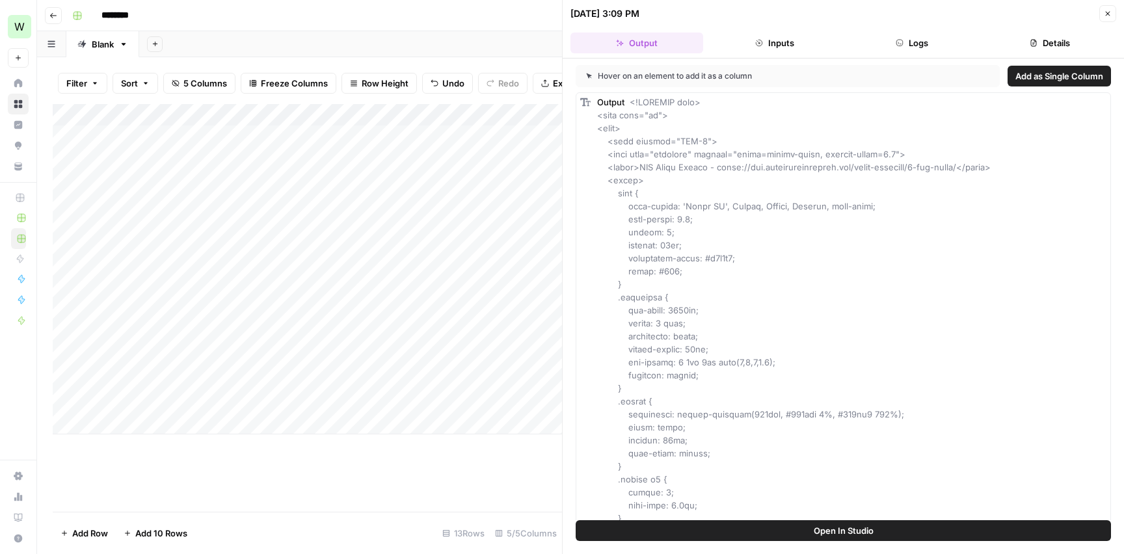
click at [1112, 12] on button "Close" at bounding box center [1107, 13] width 17 height 17
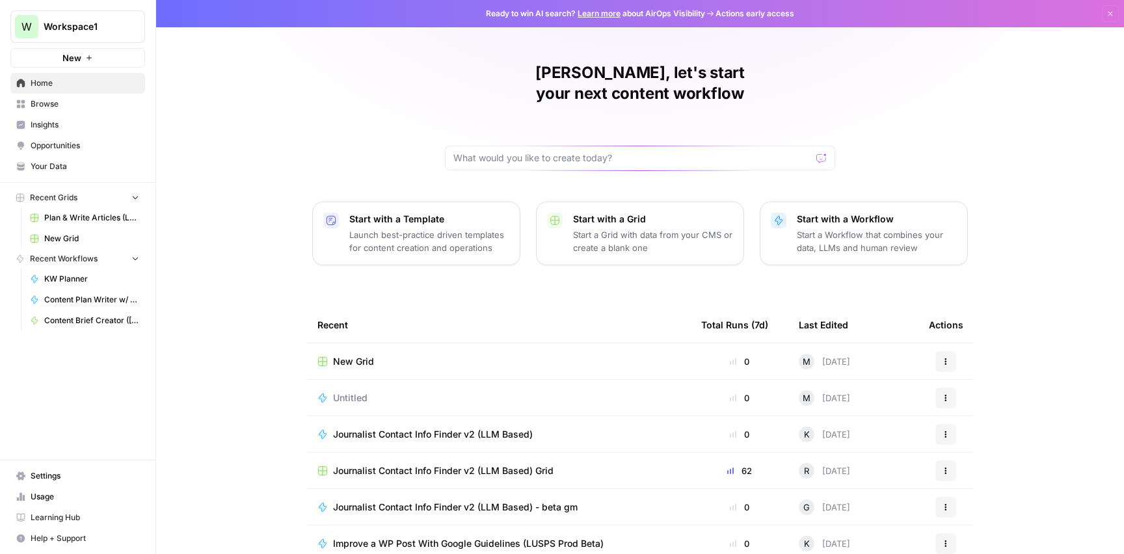
click at [83, 217] on span "Plan & Write Articles (LUSPS)" at bounding box center [91, 218] width 95 height 12
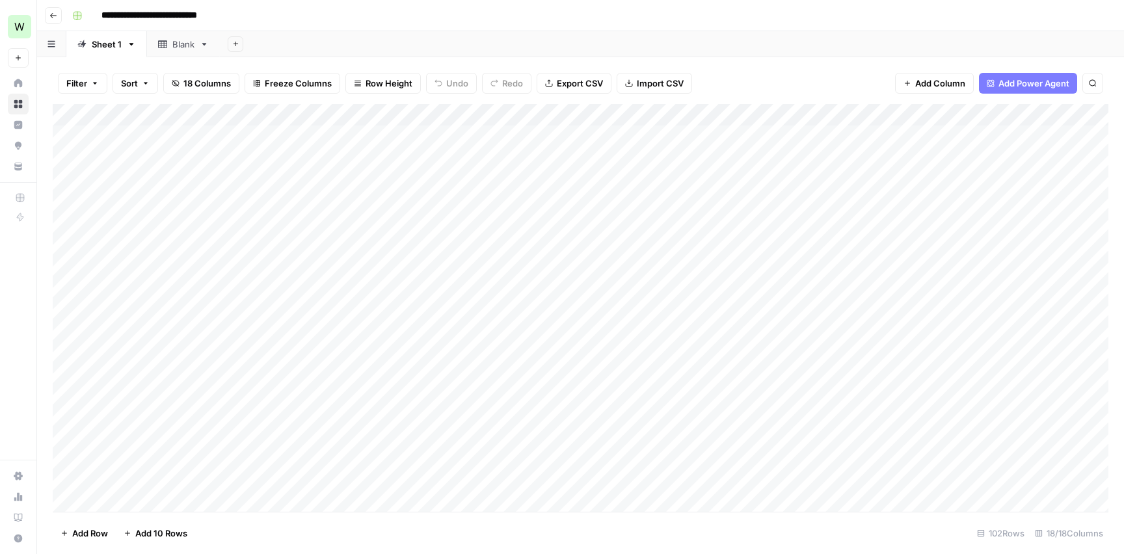
click at [568, 112] on div "Add Column" at bounding box center [580, 308] width 1055 height 408
click at [473, 24] on div "**********" at bounding box center [589, 15] width 1044 height 21
click at [637, 137] on div "Add Column" at bounding box center [580, 308] width 1055 height 408
click at [654, 137] on div "Add Column" at bounding box center [580, 308] width 1055 height 408
click at [654, 137] on textarea "**********" at bounding box center [709, 143] width 260 height 31
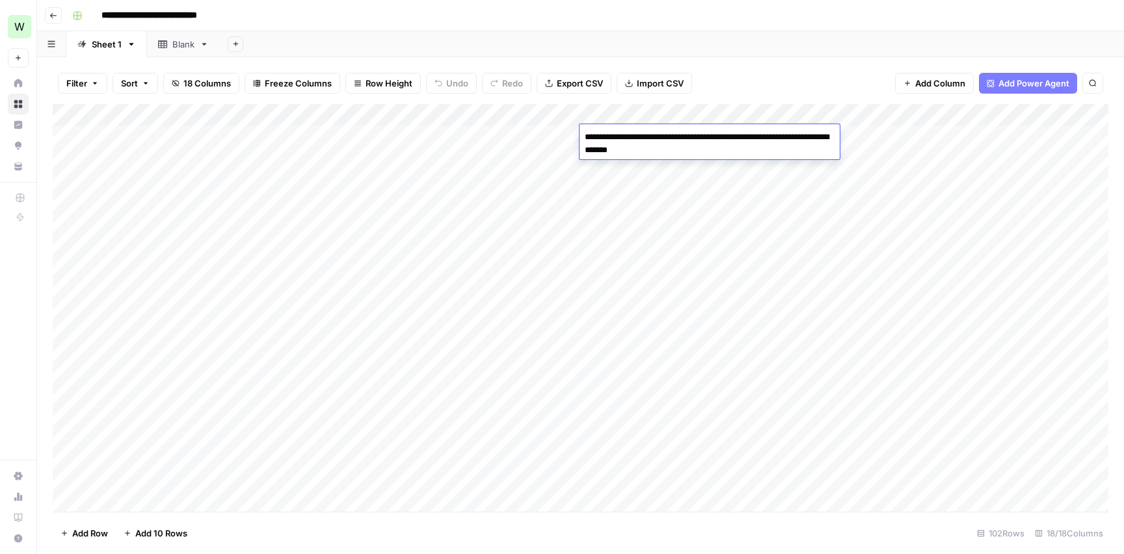
click at [689, 146] on textarea "**********" at bounding box center [709, 143] width 260 height 31
click at [545, 35] on div "Add Sheet" at bounding box center [672, 44] width 904 height 26
click at [870, 111] on div "Add Column" at bounding box center [580, 308] width 1055 height 408
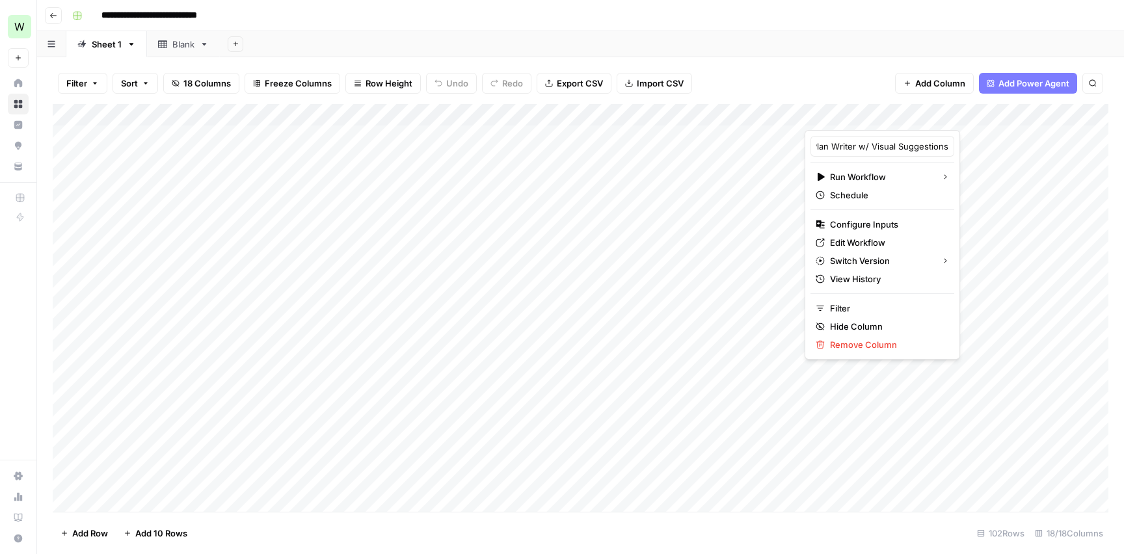
scroll to position [0, 72]
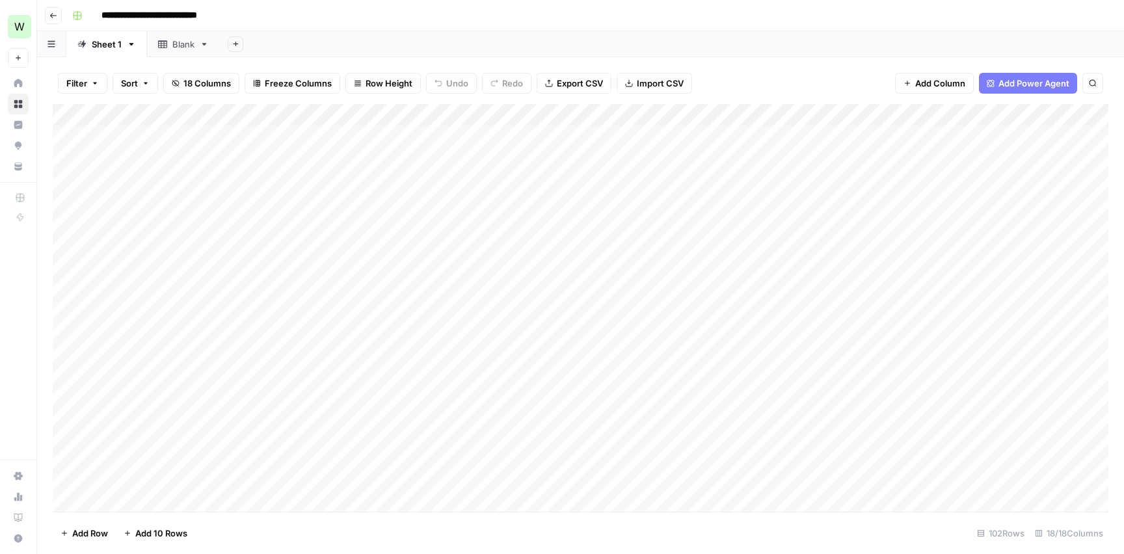
click at [650, 159] on div "Add Column" at bounding box center [580, 308] width 1055 height 408
click at [653, 179] on div "Add Column" at bounding box center [580, 308] width 1055 height 408
click at [653, 138] on div "Add Column" at bounding box center [580, 308] width 1055 height 408
